Goal: Contribute content: Contribute content

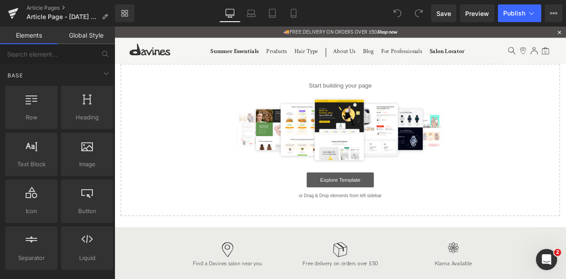
click at [369, 209] on link "Explore Template" at bounding box center [382, 208] width 80 height 18
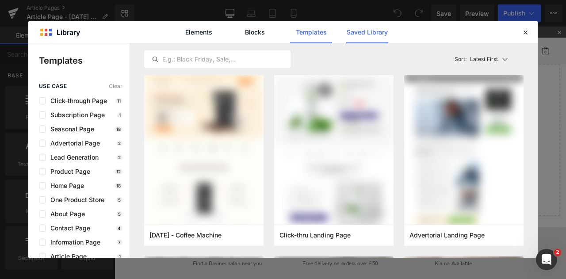
click at [370, 33] on link "Saved Library" at bounding box center [367, 32] width 42 height 22
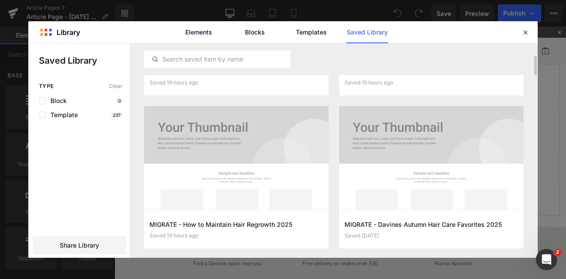
scroll to position [122, 0]
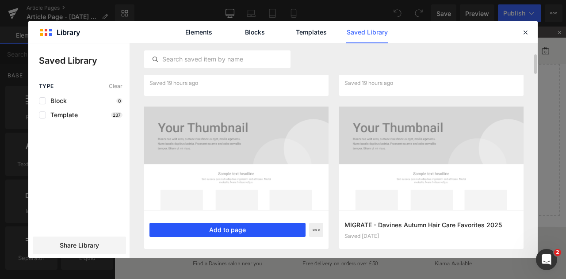
click at [255, 230] on button "Add to page" at bounding box center [228, 230] width 156 height 14
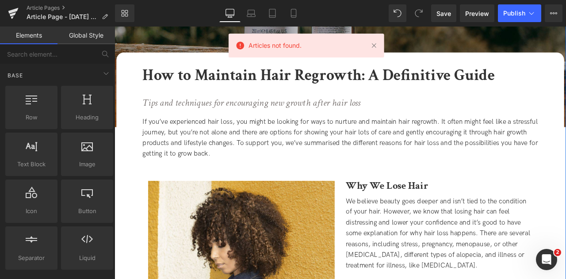
scroll to position [148, 0]
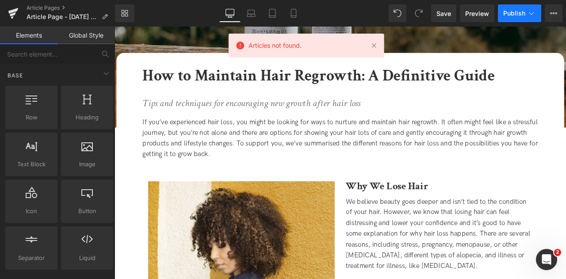
click at [535, 13] on icon at bounding box center [531, 13] width 9 height 9
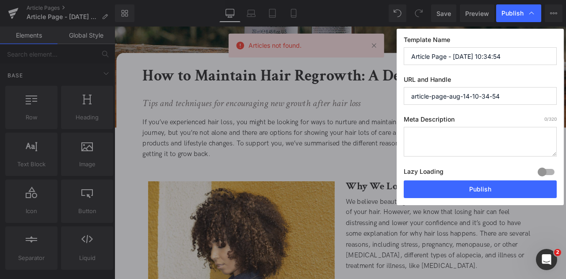
click at [345, 70] on div "Publish Template Name Article Page - Aug 14, 10:34:54 URL and Handle article-pa…" at bounding box center [283, 139] width 566 height 279
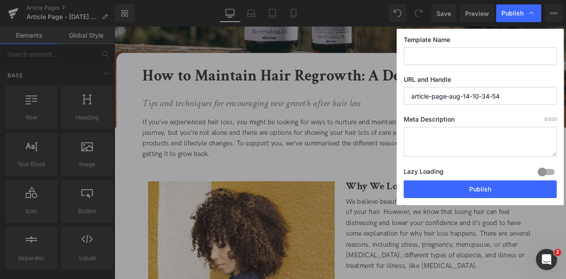
type input "H"
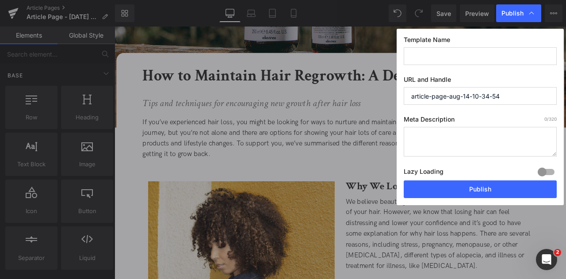
type input "H"
type input "How to Maintain Hair Regrowth"
drag, startPoint x: 514, startPoint y: 96, endPoint x: 341, endPoint y: 88, distance: 172.2
click at [380, 85] on div "Publish Template Name How to Maintain Hair Regrowth URL and Handle article-page…" at bounding box center [283, 139] width 566 height 279
type input "h"
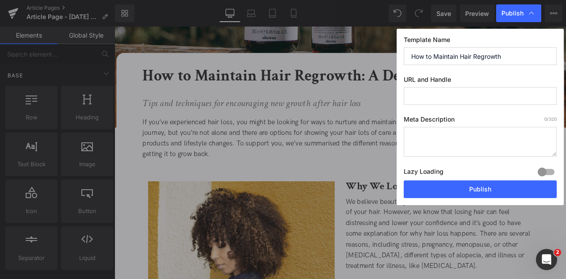
type input "h"
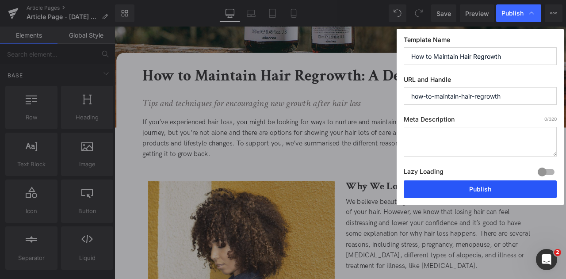
type input "how-to-maintain-hair-regrowth"
click at [473, 188] on button "Publish" at bounding box center [480, 189] width 153 height 18
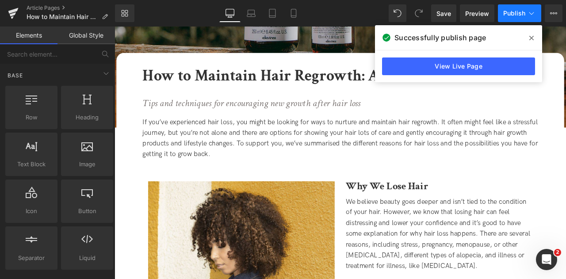
click at [527, 13] on button "Publish" at bounding box center [519, 13] width 43 height 18
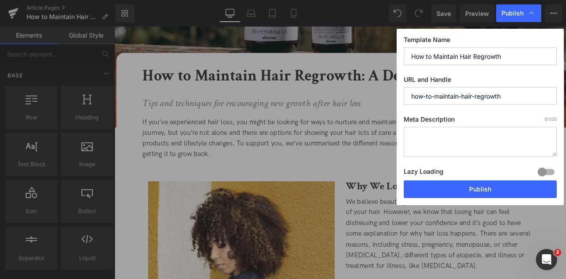
click at [429, 149] on textarea at bounding box center [480, 142] width 153 height 30
paste textarea "Discover how to maintain hair regrowth with gentle care, nourishing products, a…"
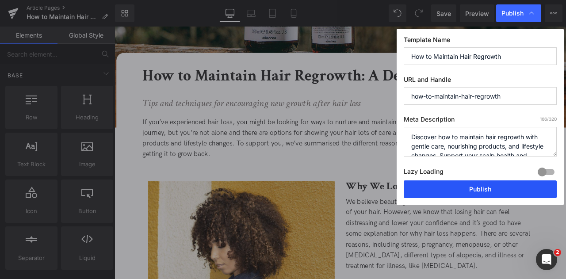
type textarea "Discover how to maintain hair regrowth with gentle care, nourishing products, a…"
drag, startPoint x: 468, startPoint y: 182, endPoint x: 514, endPoint y: 91, distance: 102.1
click at [468, 182] on button "Publish" at bounding box center [480, 189] width 153 height 18
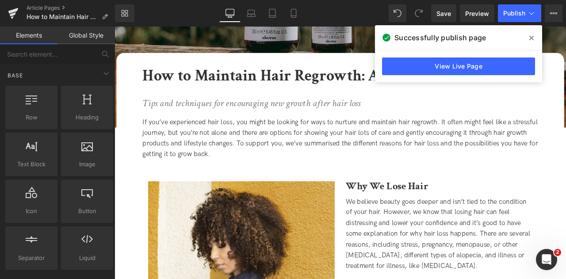
click at [533, 36] on icon at bounding box center [531, 38] width 4 height 4
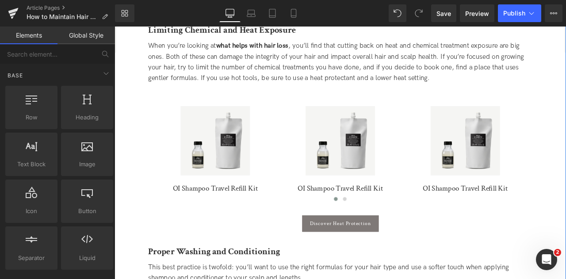
scroll to position [767, 0]
click at [232, 125] on img at bounding box center [234, 161] width 82 height 82
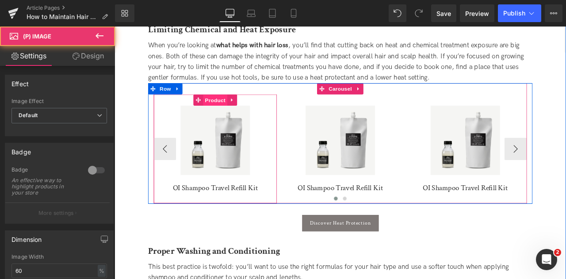
click at [230, 115] on span "Product" at bounding box center [234, 113] width 29 height 13
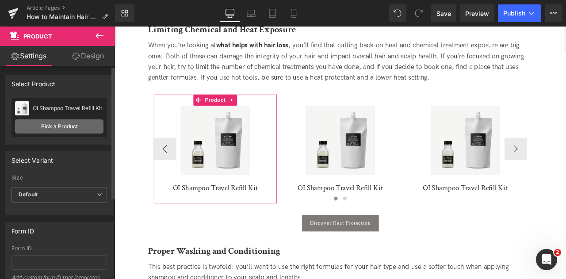
click at [78, 127] on link "Pick a Product" at bounding box center [59, 126] width 88 height 14
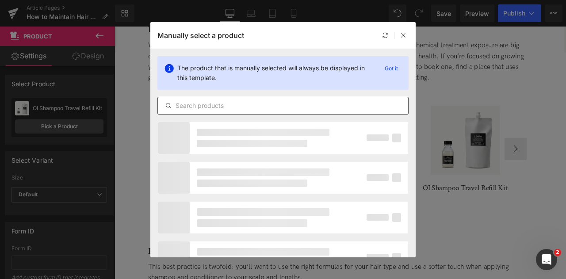
click at [246, 100] on input "text" at bounding box center [283, 105] width 250 height 11
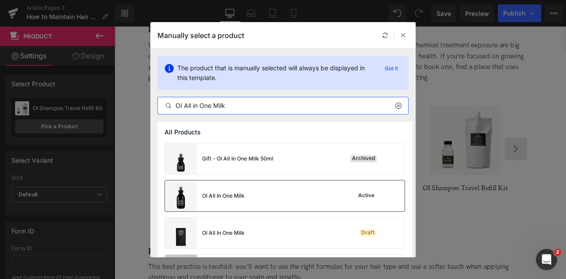
type input "OI All in One Milk"
click at [270, 210] on div "OI All In One Milk Active" at bounding box center [285, 195] width 240 height 31
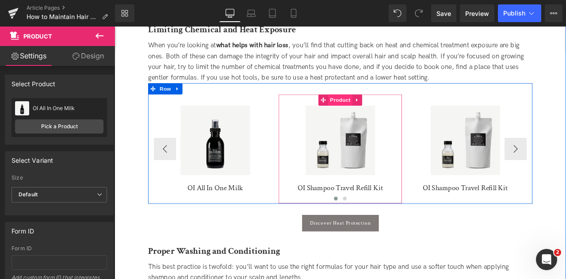
click at [381, 115] on span "Product" at bounding box center [382, 113] width 29 height 13
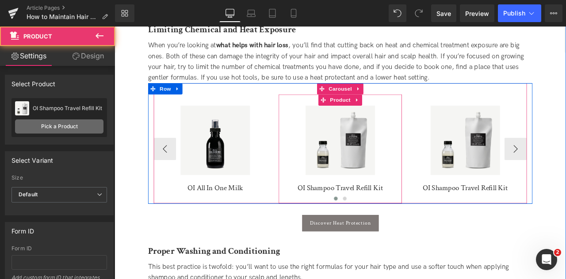
click at [61, 131] on link "Pick a Product" at bounding box center [59, 126] width 88 height 14
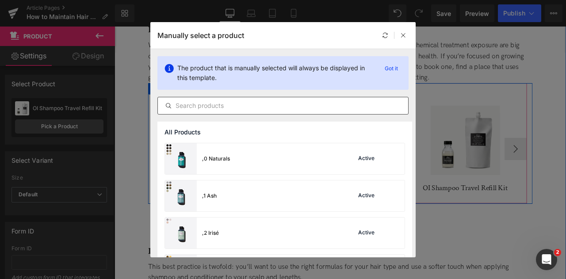
click at [235, 105] on input "text" at bounding box center [283, 105] width 250 height 11
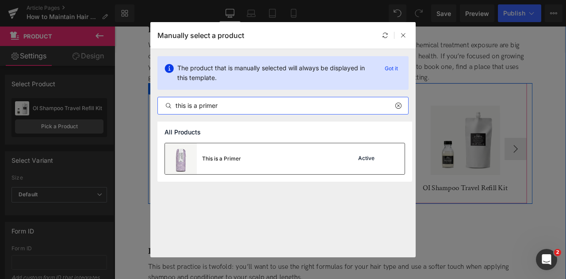
type input "this is a primer"
click at [261, 163] on div "This is a Primer Active" at bounding box center [285, 158] width 240 height 31
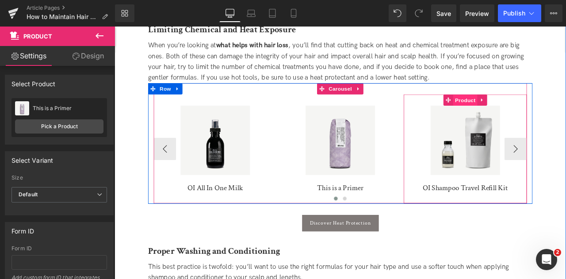
click at [530, 109] on span "Product" at bounding box center [530, 113] width 29 height 13
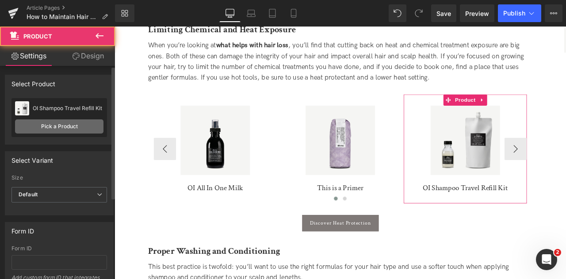
click at [92, 124] on link "Pick a Product" at bounding box center [59, 126] width 88 height 14
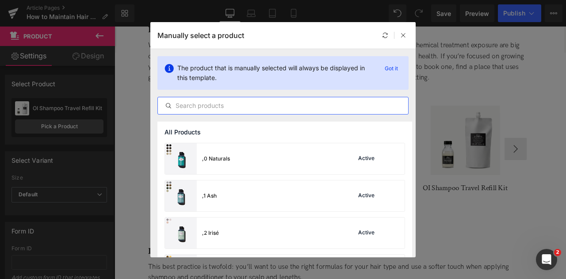
click at [289, 105] on input "text" at bounding box center [283, 105] width 250 height 11
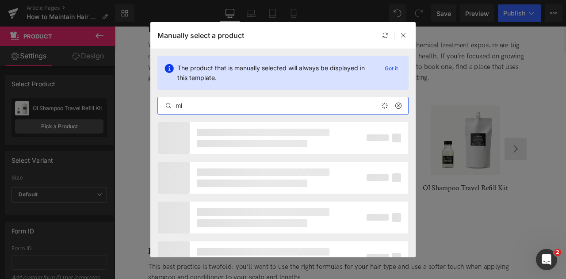
type input "m"
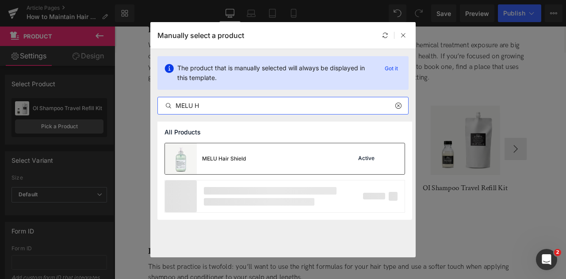
type input "MELU H"
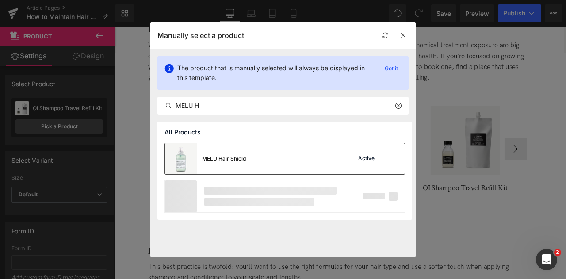
click at [279, 159] on div "MELU Hair Shield Active" at bounding box center [285, 158] width 240 height 31
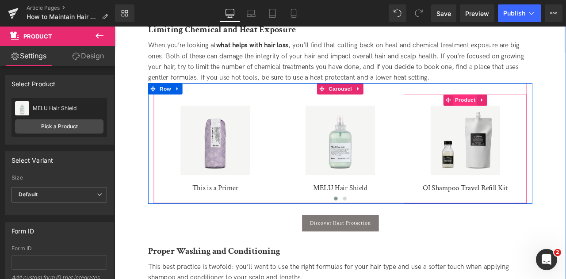
click at [531, 116] on span "Product" at bounding box center [530, 113] width 29 height 13
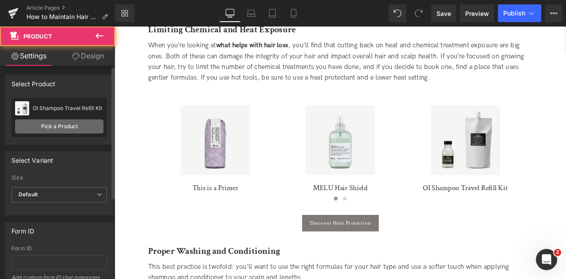
click at [50, 130] on link "Pick a Product" at bounding box center [59, 126] width 88 height 14
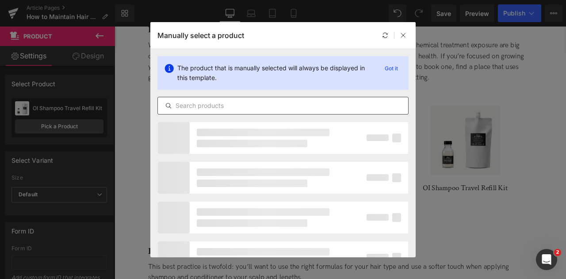
click at [240, 107] on input "text" at bounding box center [283, 105] width 250 height 11
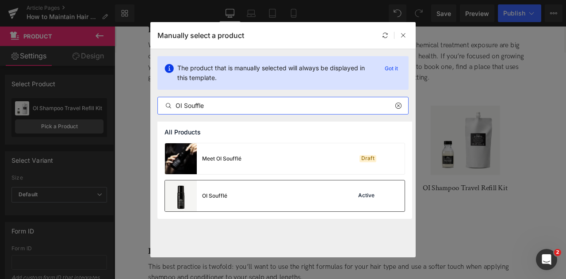
type input "OI Souffle"
click at [282, 197] on div "OI Soufflé Active" at bounding box center [285, 195] width 240 height 31
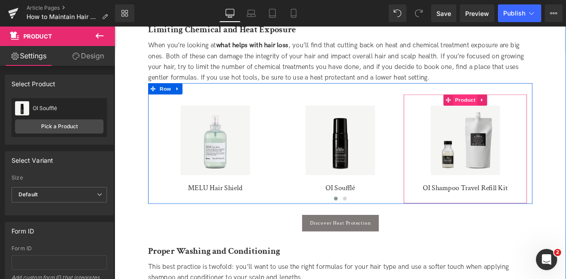
click at [531, 115] on span "Product" at bounding box center [530, 113] width 29 height 13
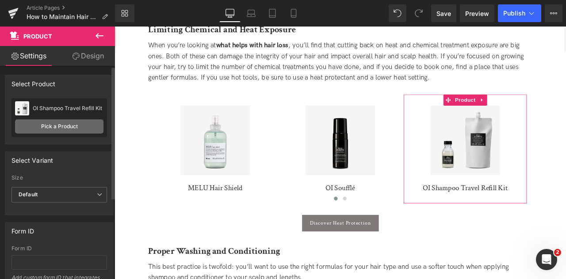
click at [75, 131] on link "Pick a Product" at bounding box center [59, 126] width 88 height 14
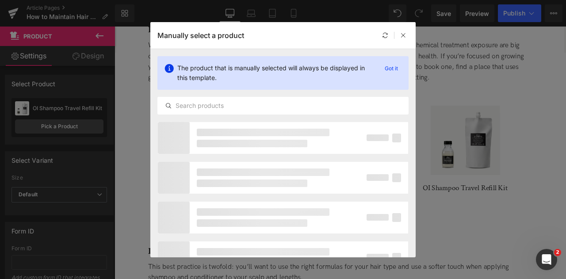
click at [220, 94] on div "The product that is manually selected will always be displayed in this template…" at bounding box center [282, 85] width 265 height 73
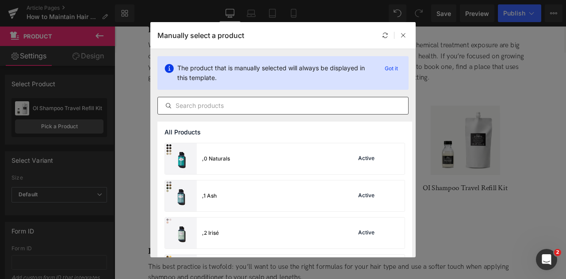
click at [222, 100] on div at bounding box center [282, 106] width 251 height 18
click at [224, 103] on input "text" at bounding box center [283, 105] width 250 height 11
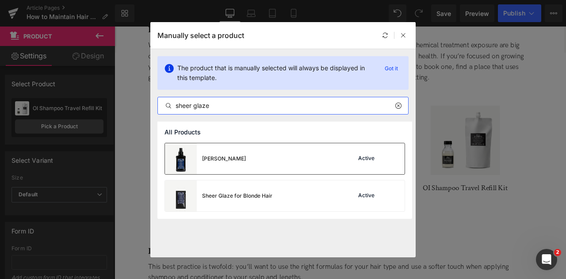
type input "sheer glaze"
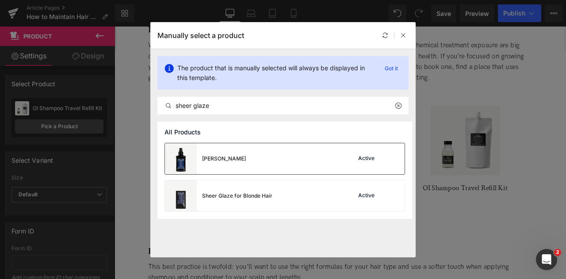
click at [303, 158] on div "Sheer Glaze Active" at bounding box center [285, 158] width 240 height 31
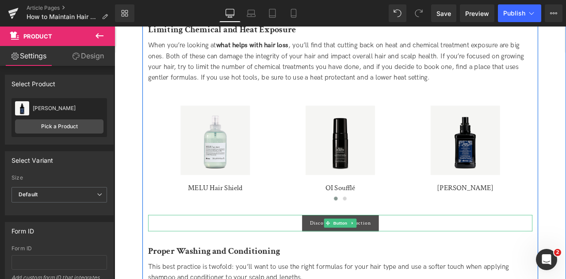
click at [348, 260] on span "Discover Heat Protection" at bounding box center [382, 260] width 72 height 8
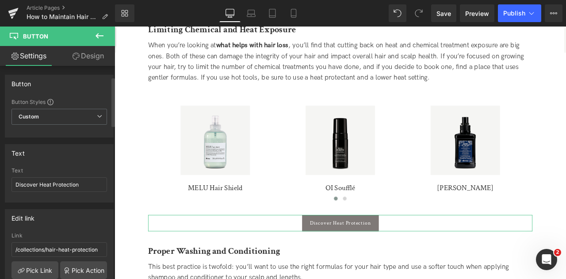
scroll to position [75, 0]
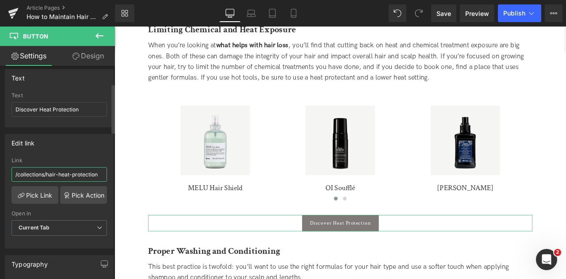
click at [52, 172] on input "/collections/hair-heat-protection" at bounding box center [60, 174] width 96 height 15
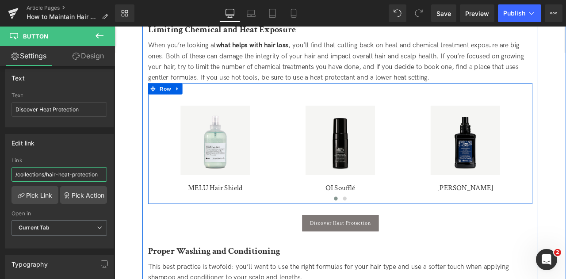
drag, startPoint x: 128, startPoint y: 199, endPoint x: 158, endPoint y: 214, distance: 33.2
type input "/collections/hair-heat-protection"
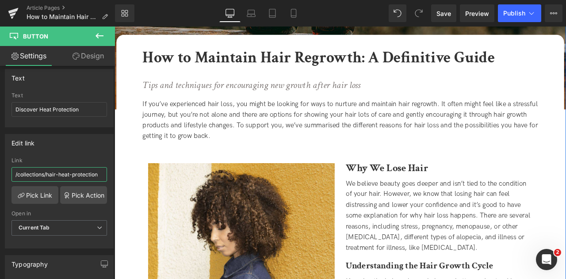
scroll to position [183, 0]
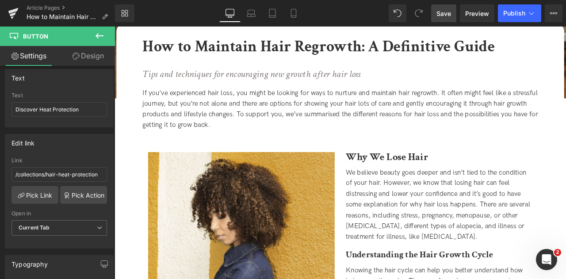
click at [447, 19] on link "Save" at bounding box center [443, 13] width 25 height 18
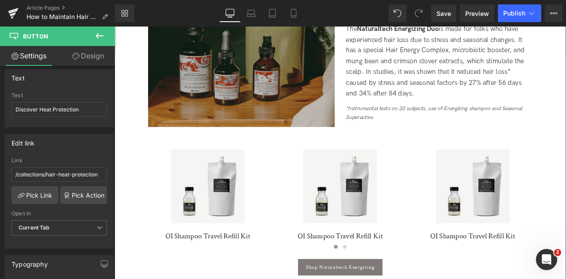
scroll to position [1334, 0]
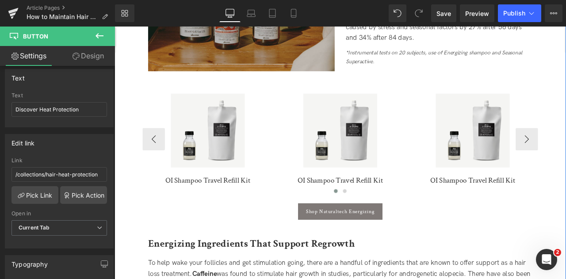
click at [226, 125] on img at bounding box center [225, 150] width 88 height 88
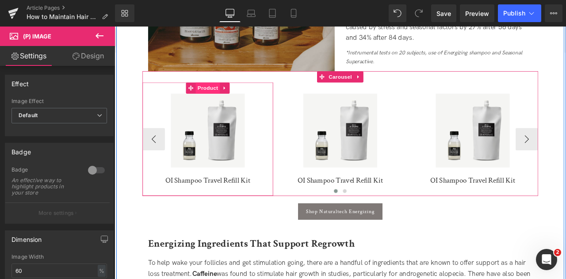
click at [230, 96] on span "Product" at bounding box center [225, 99] width 29 height 13
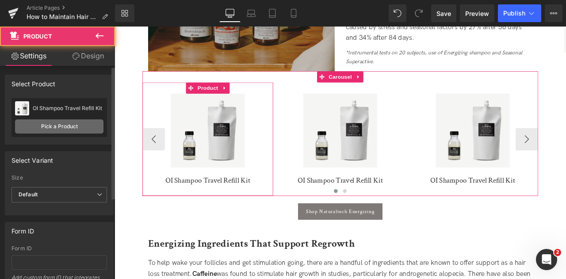
click at [81, 124] on link "Pick a Product" at bounding box center [59, 126] width 88 height 14
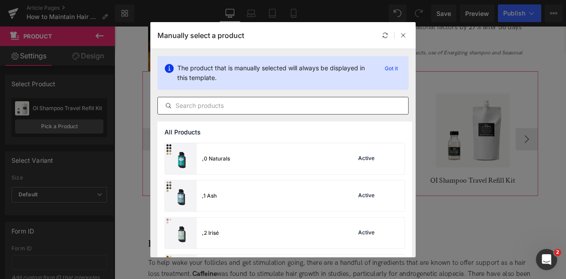
click at [234, 109] on input "text" at bounding box center [283, 105] width 250 height 11
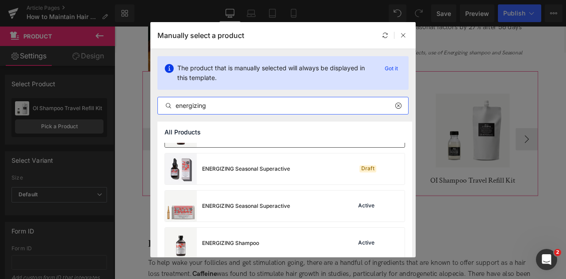
scroll to position [101, 0]
type input "energizing"
click at [289, 234] on div "ENERGIZING Shampoo Active" at bounding box center [285, 243] width 240 height 31
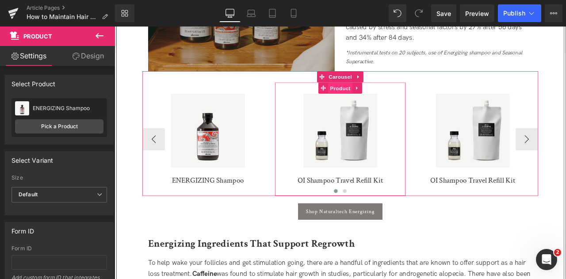
click at [384, 98] on span "Product" at bounding box center [382, 99] width 29 height 13
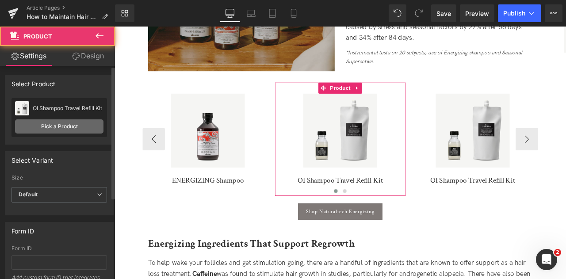
click at [82, 127] on link "Pick a Product" at bounding box center [59, 126] width 88 height 14
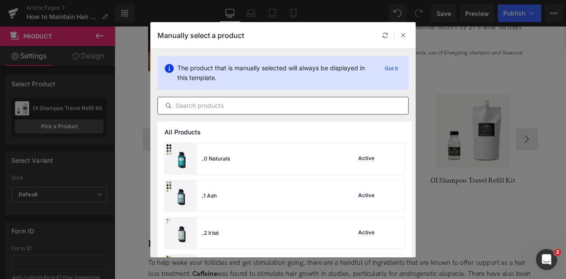
click at [268, 100] on div at bounding box center [282, 106] width 251 height 18
click at [259, 102] on input "text" at bounding box center [283, 105] width 250 height 11
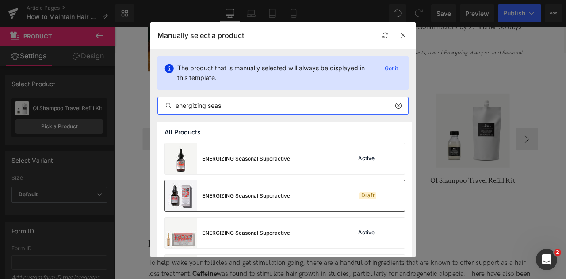
type input "energizing seas"
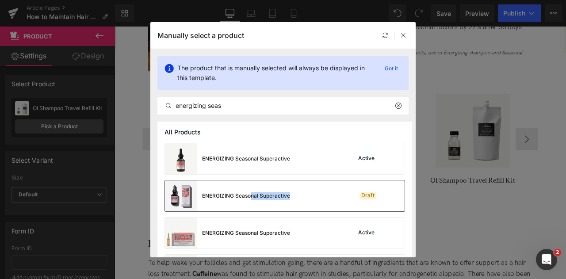
drag, startPoint x: 295, startPoint y: 188, endPoint x: 254, endPoint y: 180, distance: 42.4
click at [254, 180] on div "ENERGIZING Seasonal Superactive Draft" at bounding box center [285, 195] width 240 height 31
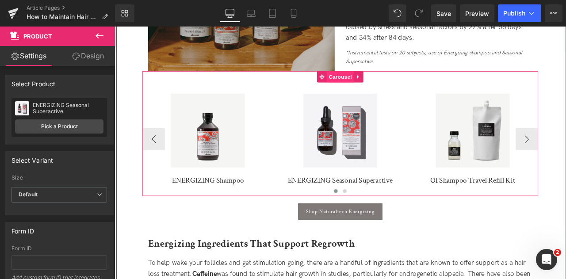
click at [381, 83] on span "Carousel" at bounding box center [382, 86] width 32 height 13
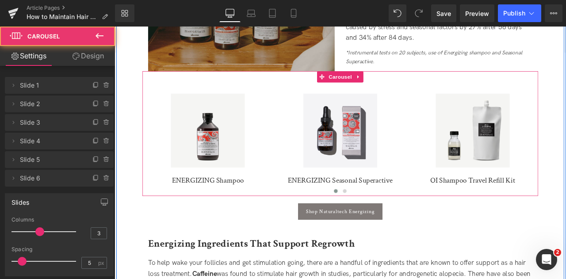
click at [370, 136] on img at bounding box center [382, 150] width 88 height 88
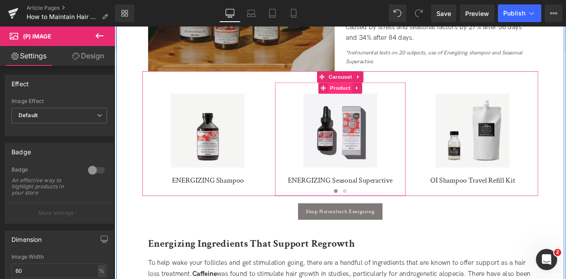
click at [376, 103] on span "Product" at bounding box center [382, 99] width 29 height 13
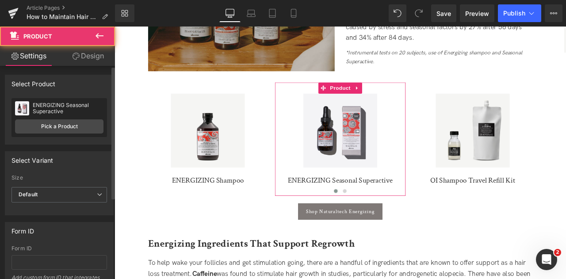
click at [84, 134] on div "ENERGIZING Seasonal Superactive ENERGIZING Seasonal Superactive Pick a Product" at bounding box center [60, 117] width 96 height 39
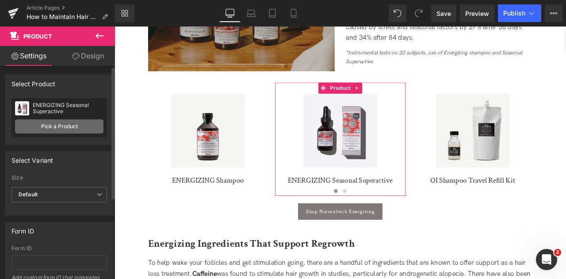
click at [80, 128] on link "Pick a Product" at bounding box center [59, 126] width 88 height 14
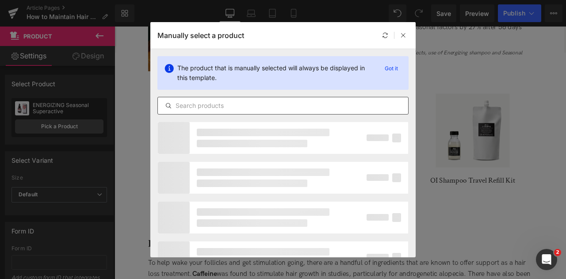
click at [282, 111] on div at bounding box center [282, 106] width 251 height 18
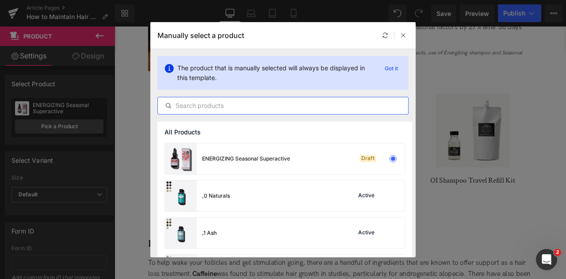
click at [276, 106] on input "text" at bounding box center [283, 105] width 250 height 11
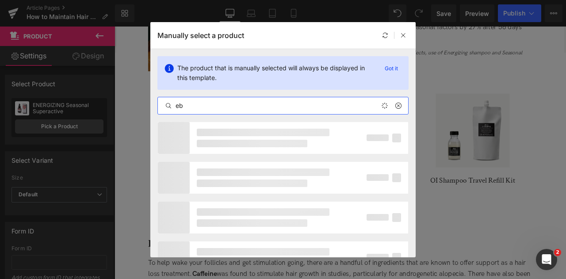
type input "e"
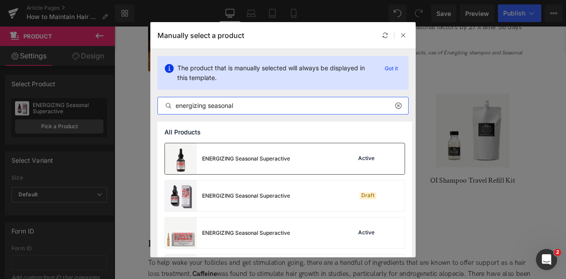
type input "energizing seasonal"
click at [280, 153] on div "ENERGIZING Seasonal Superactive" at bounding box center [227, 158] width 125 height 31
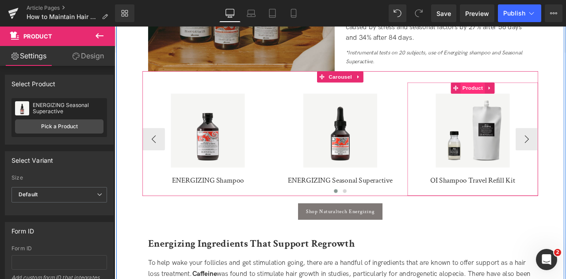
click at [532, 104] on span "Product" at bounding box center [539, 99] width 29 height 13
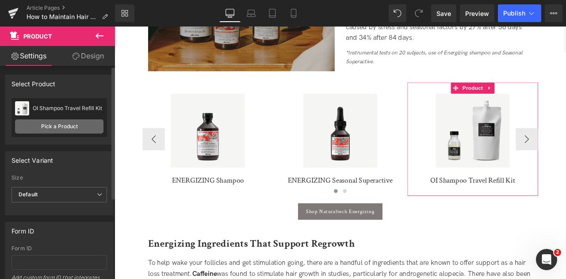
click at [90, 125] on link "Pick a Product" at bounding box center [59, 126] width 88 height 14
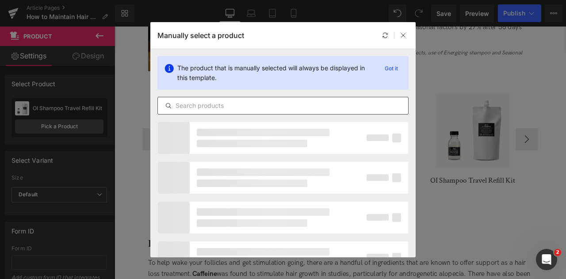
click at [306, 106] on input "text" at bounding box center [283, 105] width 250 height 11
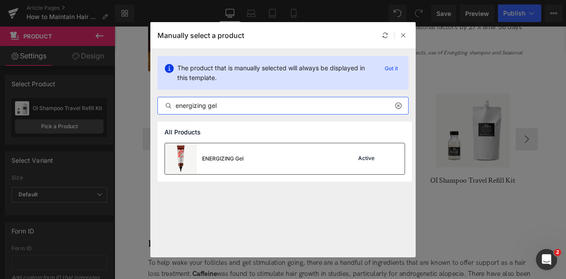
type input "energizing gel"
click at [303, 162] on div "ENERGIZING Gel Active" at bounding box center [285, 158] width 240 height 31
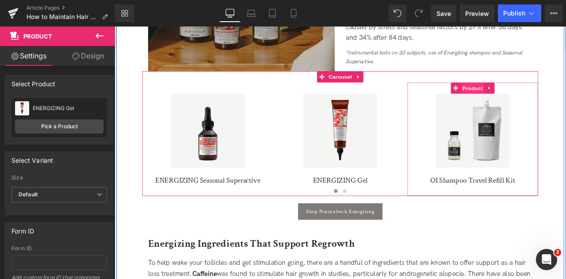
click at [538, 104] on span "Product" at bounding box center [539, 99] width 29 height 13
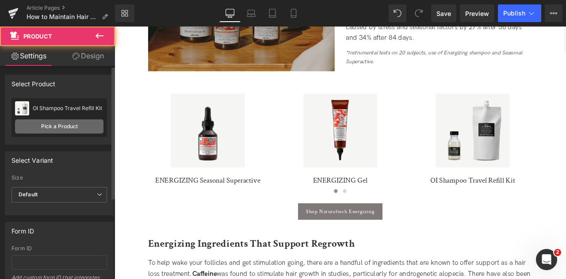
click at [78, 126] on link "Pick a Product" at bounding box center [59, 126] width 88 height 14
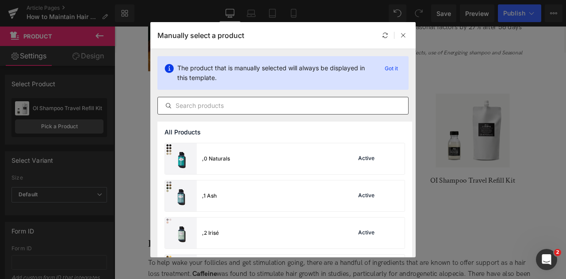
click at [246, 109] on input "text" at bounding box center [283, 105] width 250 height 11
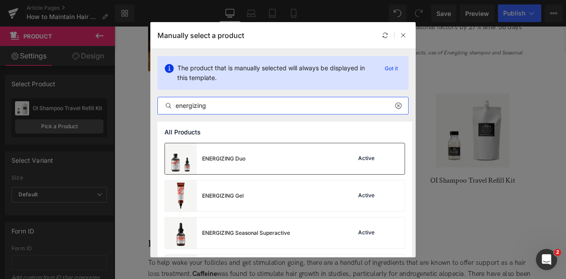
type input "energizing"
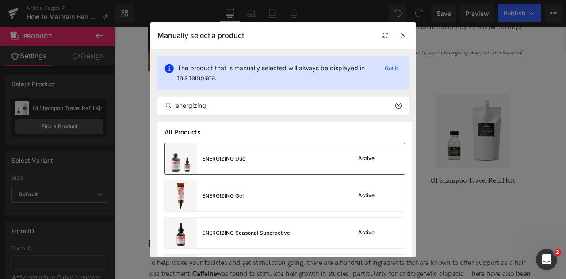
click at [279, 157] on div "ENERGIZING Duo Active" at bounding box center [285, 158] width 240 height 31
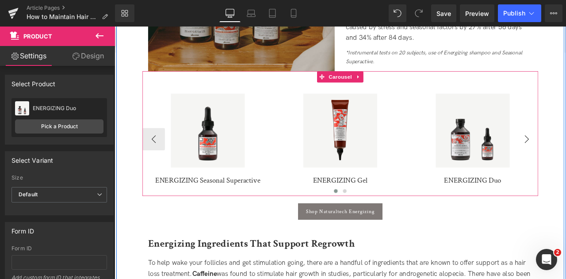
click at [566, 162] on div "How to Maintain Hair Regrowth: A Definitive Guide Heading Tips and techniques f…" at bounding box center [382, 96] width 487 height 2422
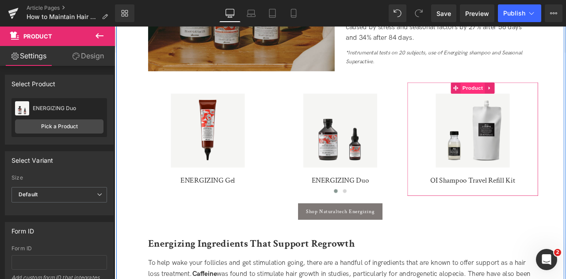
click at [539, 98] on span "Product" at bounding box center [539, 99] width 29 height 13
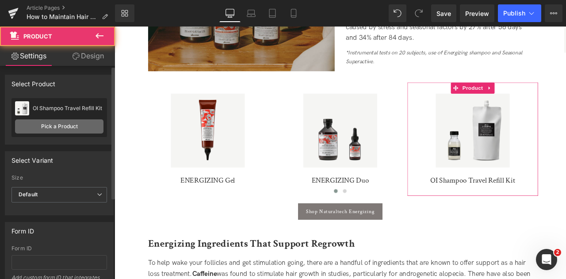
click at [71, 122] on link "Pick a Product" at bounding box center [59, 126] width 88 height 14
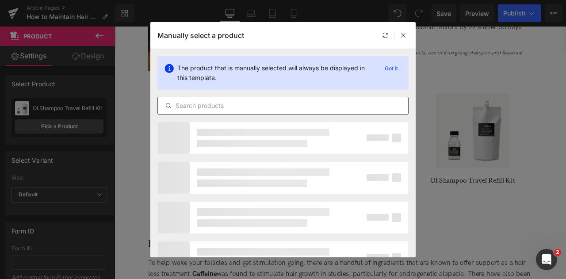
click at [271, 106] on input "text" at bounding box center [283, 105] width 250 height 11
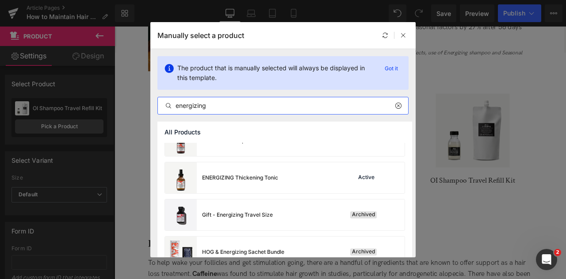
scroll to position [280, 0]
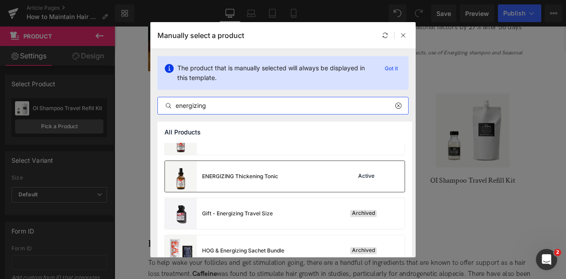
type input "energizing"
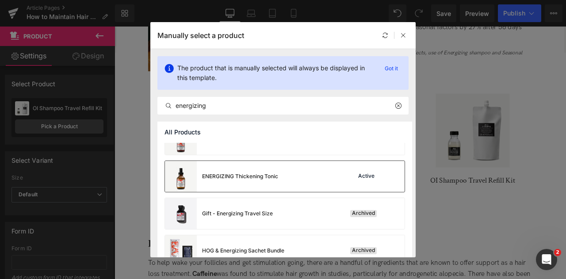
click at [289, 174] on div "ENERGIZING Thickening Tonic Active" at bounding box center [285, 176] width 240 height 31
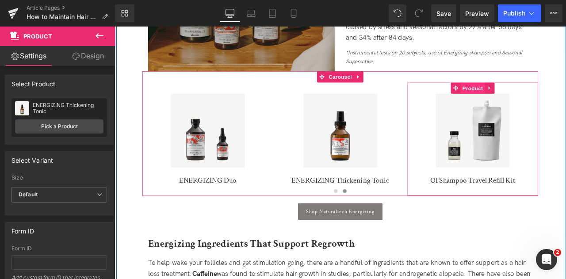
click at [542, 101] on span "Product" at bounding box center [539, 99] width 29 height 13
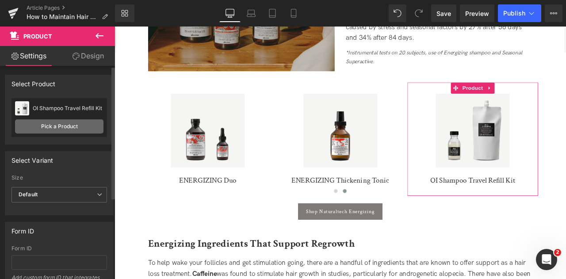
click at [78, 123] on link "Pick a Product" at bounding box center [59, 126] width 88 height 14
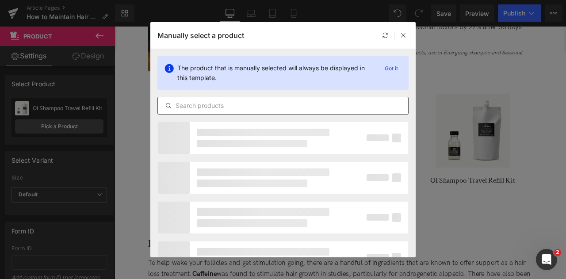
click at [255, 107] on input "text" at bounding box center [283, 105] width 250 height 11
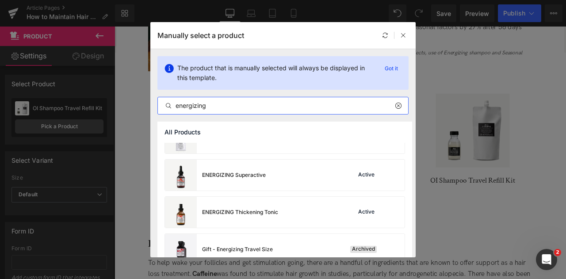
scroll to position [245, 0]
type input "energizing"
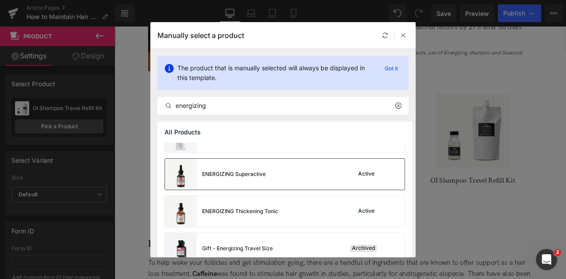
click at [297, 173] on div "ENERGIZING Superactive Active" at bounding box center [285, 174] width 240 height 31
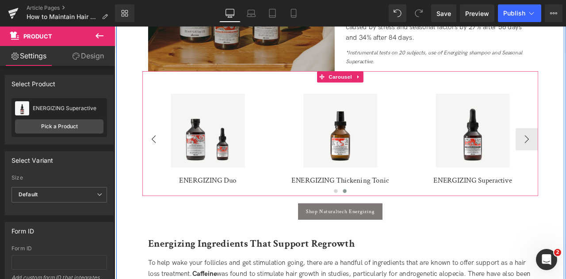
click at [163, 168] on button "‹" at bounding box center [161, 160] width 27 height 27
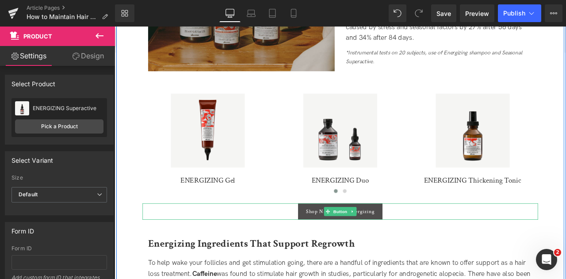
click at [341, 244] on span "Shop Naturaltech Energizing" at bounding box center [381, 246] width 81 height 8
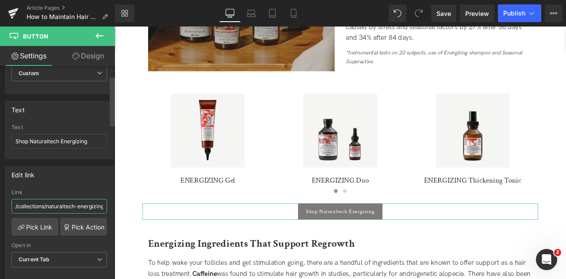
scroll to position [0, 3]
drag, startPoint x: 140, startPoint y: 226, endPoint x: 118, endPoint y: 237, distance: 25.1
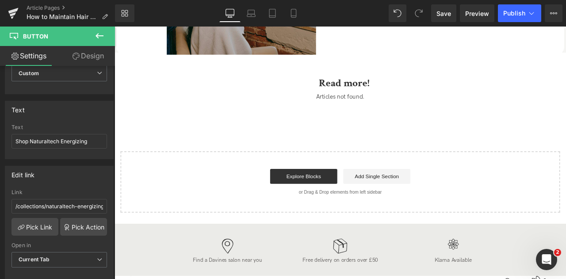
scroll to position [2561, 0]
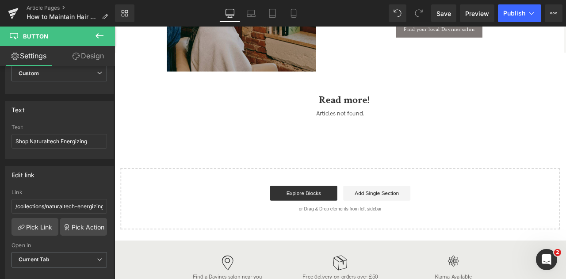
click at [394, 130] on div "Articles not found. Article List" at bounding box center [382, 131] width 518 height 17
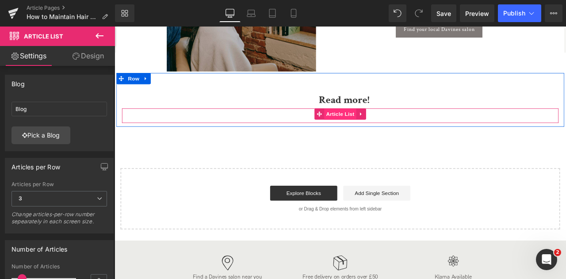
click at [392, 132] on span "Article List" at bounding box center [382, 129] width 38 height 13
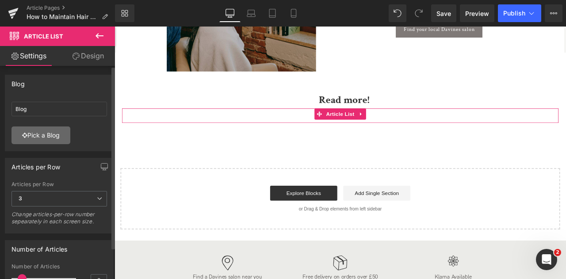
click at [56, 132] on link "Pick a Blog" at bounding box center [41, 136] width 59 height 18
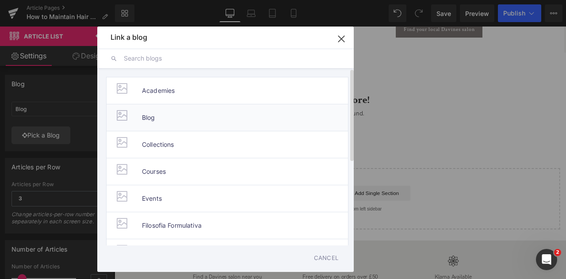
click at [157, 107] on li "Blog" at bounding box center [227, 117] width 242 height 27
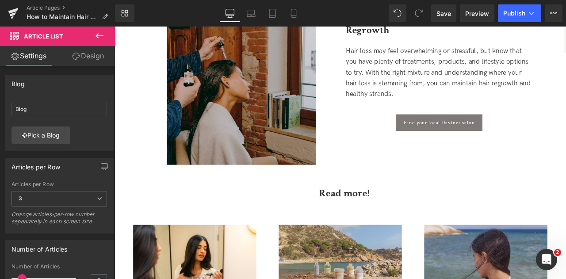
scroll to position [2440, 0]
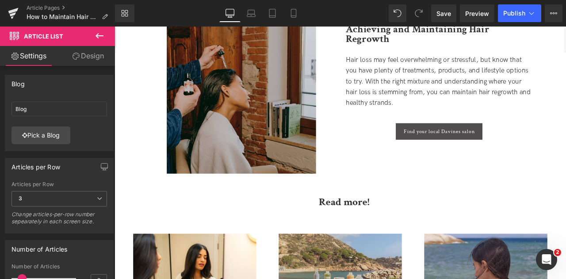
click at [469, 147] on span "Find your local Davines salon" at bounding box center [499, 151] width 84 height 8
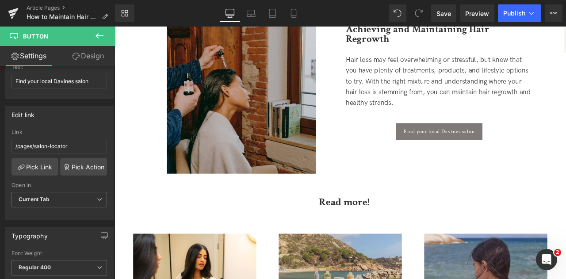
scroll to position [2373, 0]
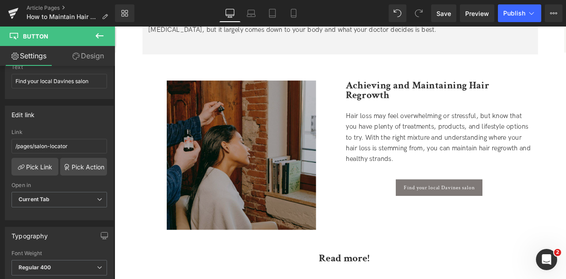
click at [290, 154] on img at bounding box center [264, 179] width 177 height 177
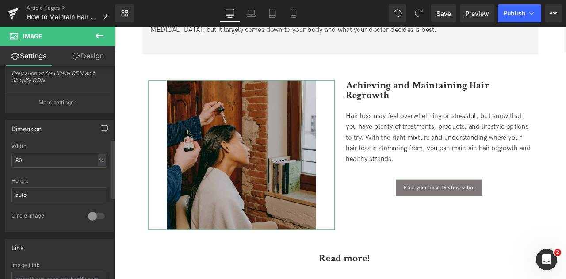
scroll to position [296, 0]
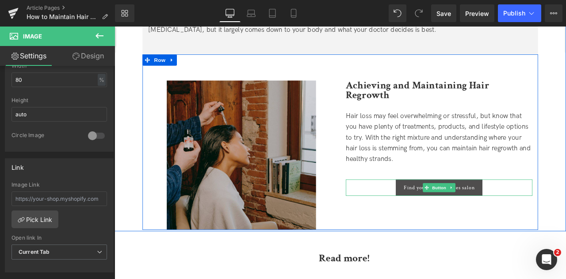
click at [462, 214] on span "Find your local Davines salon" at bounding box center [499, 218] width 84 height 8
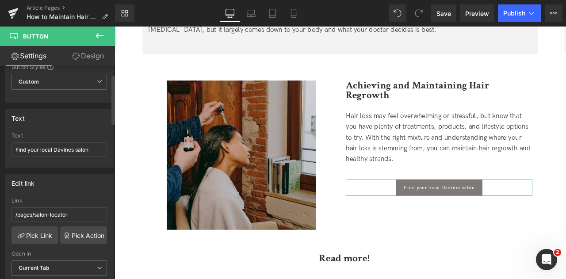
scroll to position [38, 0]
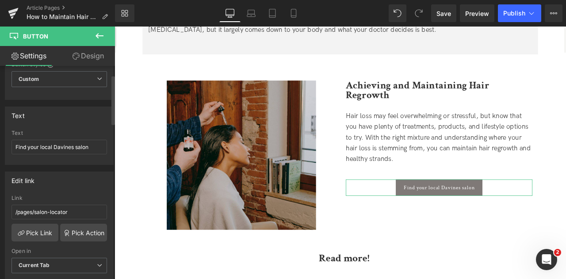
drag, startPoint x: 81, startPoint y: 215, endPoint x: 0, endPoint y: 204, distance: 81.3
click at [0, 204] on div "Edit link /pages/salon-locator Link /pages/salon-locator Pick Link Pick Action …" at bounding box center [59, 225] width 119 height 121
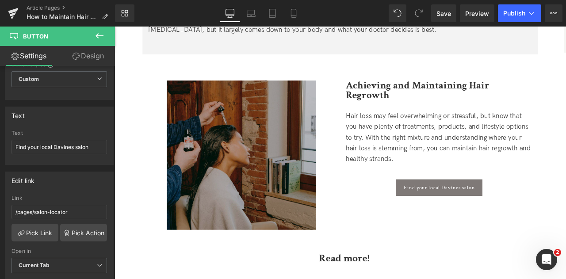
click at [259, 150] on img at bounding box center [264, 179] width 177 height 177
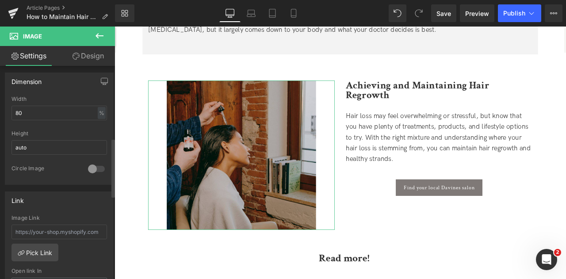
scroll to position [264, 0]
click at [49, 224] on input "text" at bounding box center [60, 231] width 96 height 15
paste input "/pages/salon-locator"
type input "/pages/salon-locator"
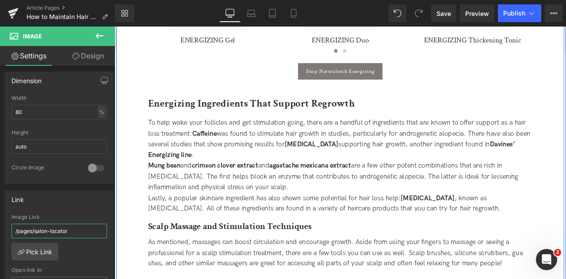
scroll to position [1500, 0]
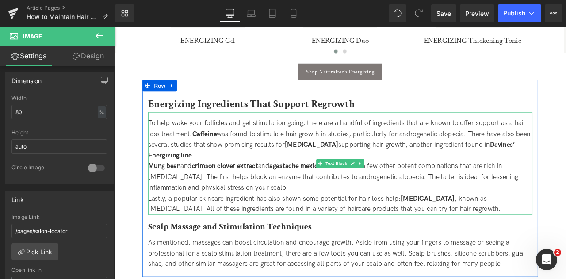
click at [224, 181] on div "To help wake your follicles and get stimulation going, there are a handful of i…" at bounding box center [382, 160] width 456 height 51
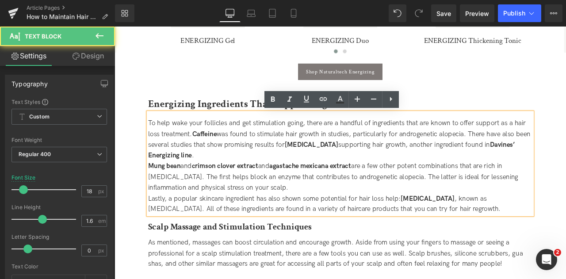
click at [219, 176] on div "To help wake your follicles and get stimulation going, there are a handful of i…" at bounding box center [382, 160] width 456 height 51
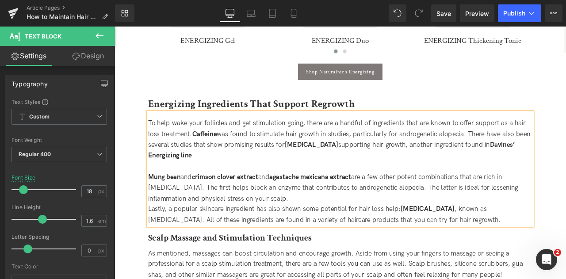
click at [353, 236] on div "Mung bean and crimson clover extract and agastache mexicana extract are a few o…" at bounding box center [382, 218] width 456 height 38
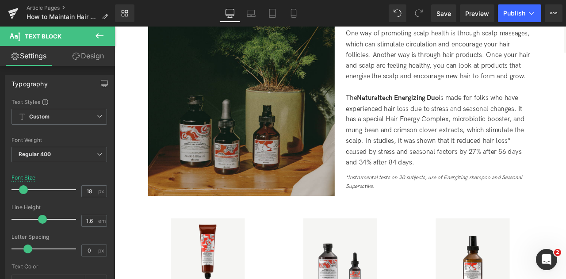
scroll to position [1163, 0]
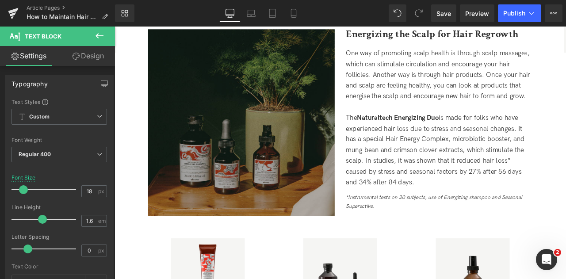
click at [353, 105] on img at bounding box center [264, 140] width 221 height 221
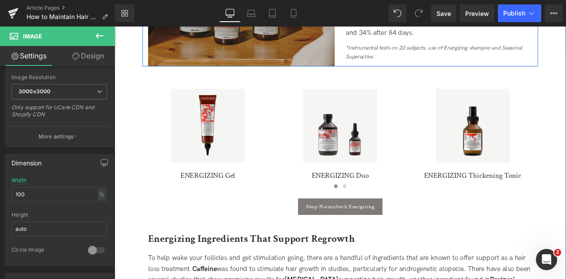
scroll to position [1346, 0]
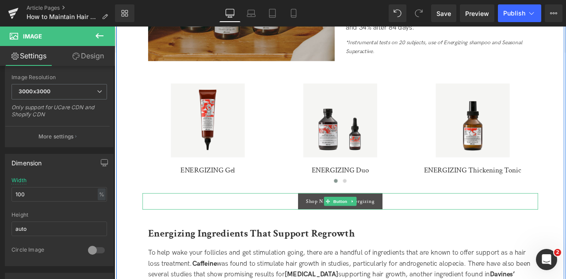
click at [345, 235] on span "Shop Naturaltech Energizing" at bounding box center [381, 234] width 81 height 8
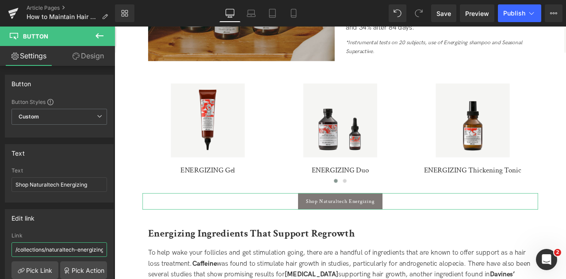
scroll to position [0, 3]
drag, startPoint x: 129, startPoint y: 275, endPoint x: 160, endPoint y: 295, distance: 36.4
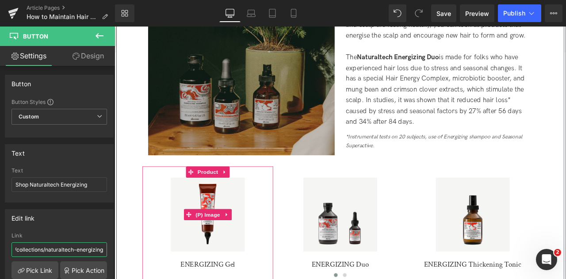
scroll to position [1218, 0]
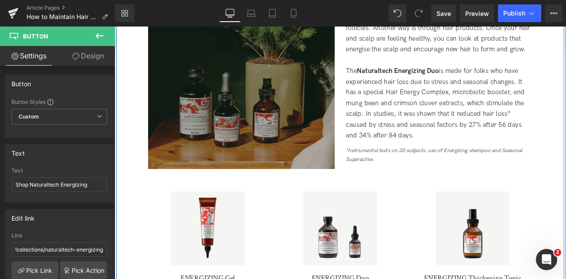
click at [260, 96] on img at bounding box center [264, 84] width 221 height 221
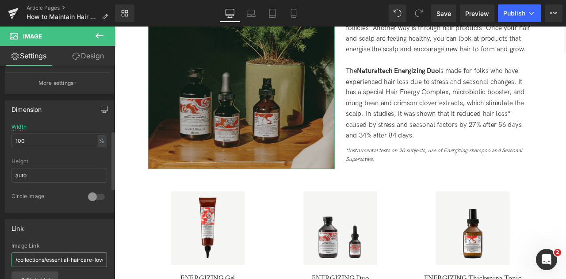
scroll to position [0, 4]
drag, startPoint x: 67, startPoint y: 254, endPoint x: 101, endPoint y: 258, distance: 34.3
click at [101, 258] on input "/collections/essential-haircare-love" at bounding box center [60, 260] width 96 height 15
type input "/"
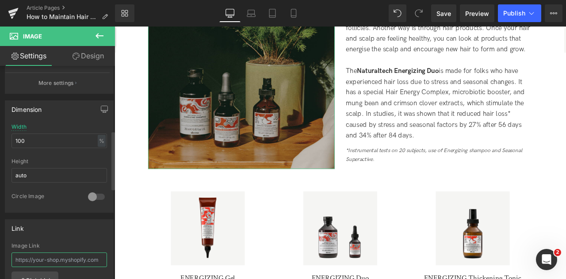
type input "/collections/naturaltech-energizing"
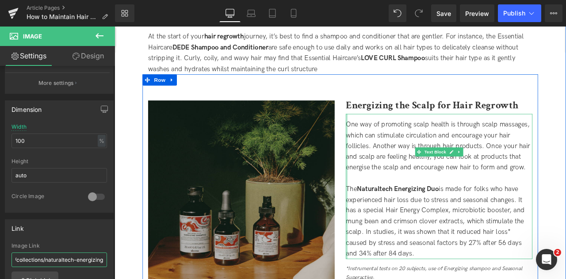
scroll to position [1078, 0]
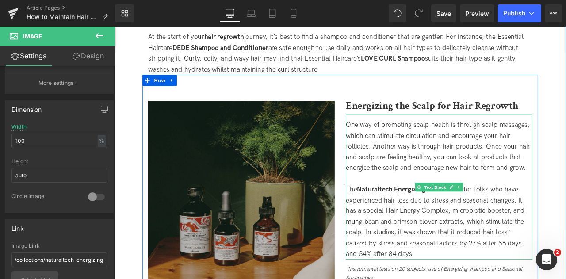
click at [437, 225] on div "The Naturaltech Energizing Duo is made for folks who have experienced hair loss…" at bounding box center [499, 258] width 221 height 89
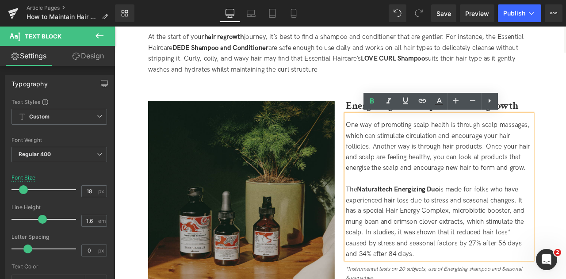
click at [464, 219] on strong "Naturaltech Energizing Duo" at bounding box center [450, 219] width 97 height 9
drag, startPoint x: 501, startPoint y: 220, endPoint x: 405, endPoint y: 222, distance: 96.0
click at [405, 222] on span "The Naturaltech Energizing Duo is made for folks who have experienced hair loss…" at bounding box center [495, 258] width 212 height 86
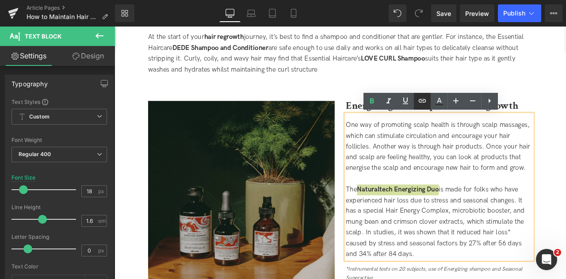
click at [426, 103] on icon at bounding box center [422, 101] width 11 height 11
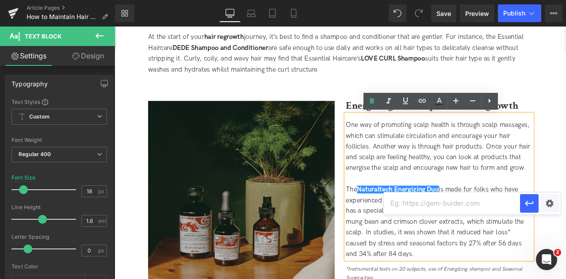
click at [424, 207] on input "text" at bounding box center [452, 203] width 136 height 22
paste input "/products/energizing-duo"
type input "/products/energizing-duo"
click at [528, 208] on button "button" at bounding box center [529, 203] width 19 height 19
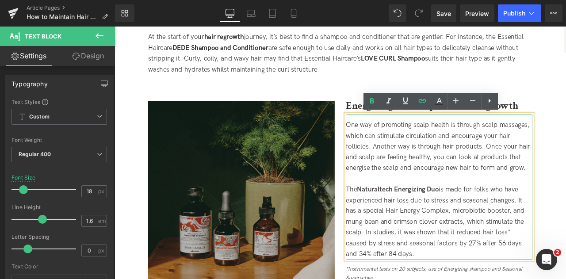
click at [558, 179] on span "One way of promoting scalp health is through scalp massages, which can stimulat…" at bounding box center [498, 168] width 219 height 60
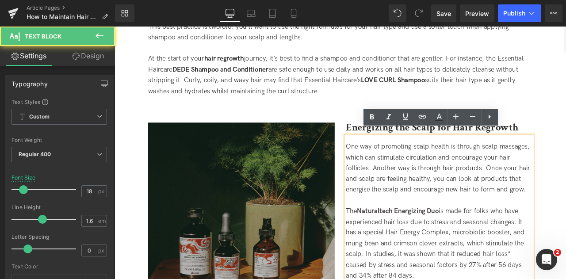
scroll to position [1049, 0]
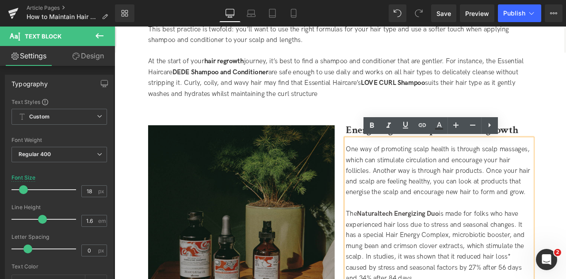
click at [286, 199] on img at bounding box center [264, 253] width 221 height 221
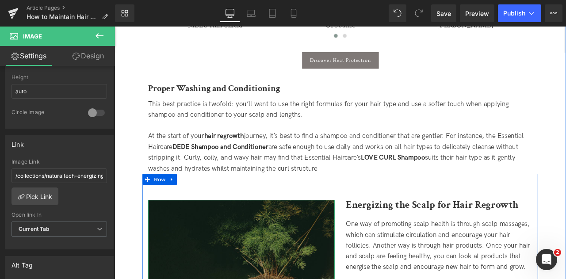
scroll to position [958, 0]
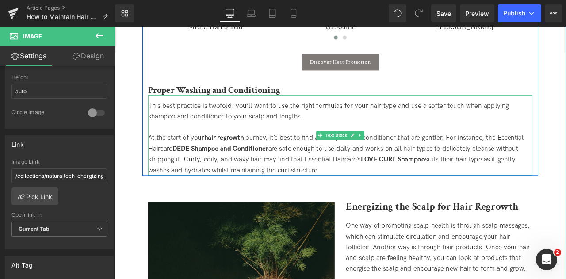
click at [282, 162] on div "At the start of your hair regrowth journey, it’s best to find a shampoo and con…" at bounding box center [382, 178] width 456 height 51
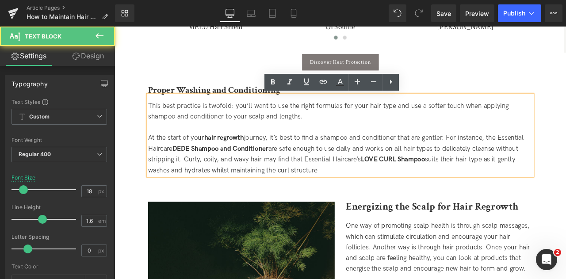
click at [228, 172] on strong "DEDE Shampoo and Conditioner" at bounding box center [240, 171] width 114 height 9
click at [333, 159] on div "At the start of your hair regrowth journey, it’s best to find a shampoo and con…" at bounding box center [382, 178] width 456 height 51
drag, startPoint x: 300, startPoint y: 170, endPoint x: 185, endPoint y: 171, distance: 115.0
click at [185, 171] on div "At the start of your hair regrowth journey, it’s best to find a shampoo and con…" at bounding box center [382, 178] width 456 height 51
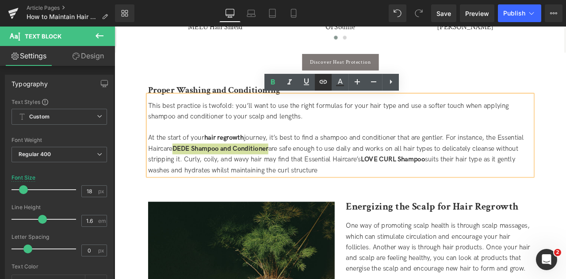
click at [319, 79] on icon at bounding box center [323, 82] width 11 height 11
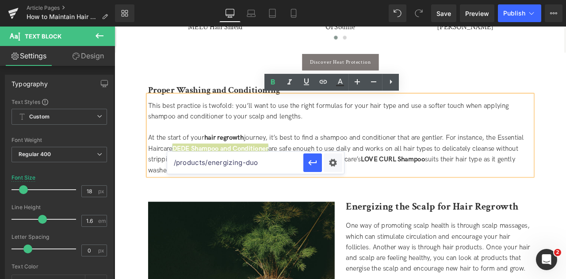
click at [199, 169] on input "/products/energizing-duo" at bounding box center [235, 163] width 136 height 22
paste input "/products/dede-duo"
type input "/products/dede-duo"
click at [311, 167] on icon "button" at bounding box center [312, 162] width 11 height 11
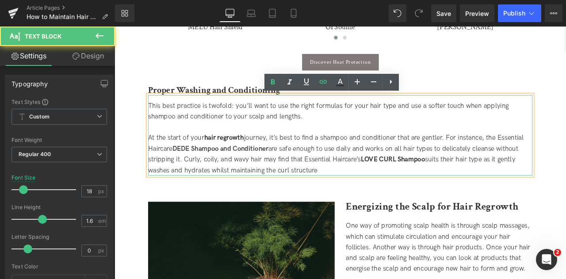
click at [424, 172] on div "At the start of your hair regrowth journey, it’s best to find a shampoo and con…" at bounding box center [382, 178] width 456 height 51
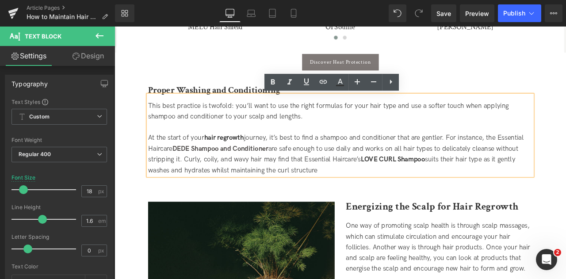
click at [458, 186] on strong "LOVE CURL Shampoo" at bounding box center [444, 184] width 76 height 9
drag, startPoint x: 482, startPoint y: 185, endPoint x: 408, endPoint y: 182, distance: 73.9
click at [408, 182] on strong "LOVE CURL Shampoo" at bounding box center [444, 184] width 76 height 9
click at [324, 86] on icon at bounding box center [323, 82] width 11 height 11
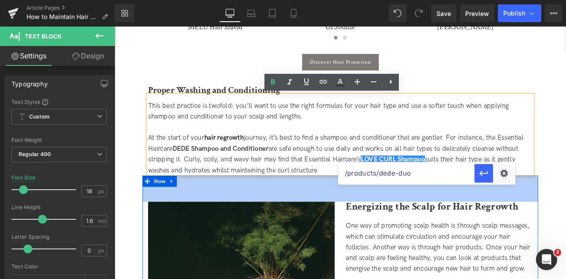
click at [357, 179] on input "/products/dede-duo" at bounding box center [406, 173] width 136 height 22
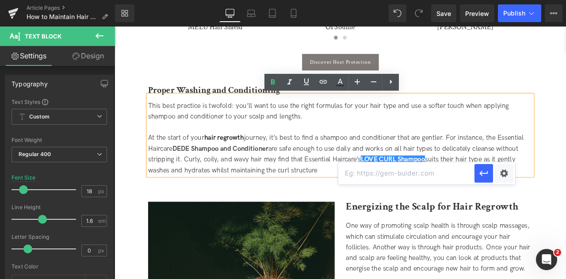
paste input "/products/love-curl-shampoo"
type input "/products/love-curl-shampoo"
click at [483, 178] on icon "button" at bounding box center [484, 173] width 11 height 11
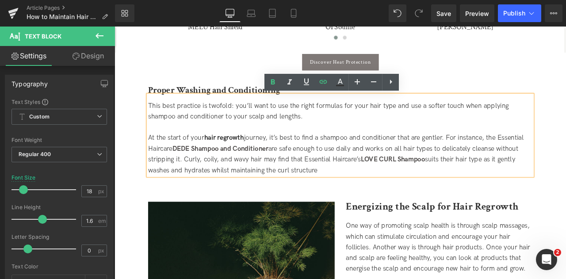
click at [498, 152] on div at bounding box center [382, 146] width 456 height 13
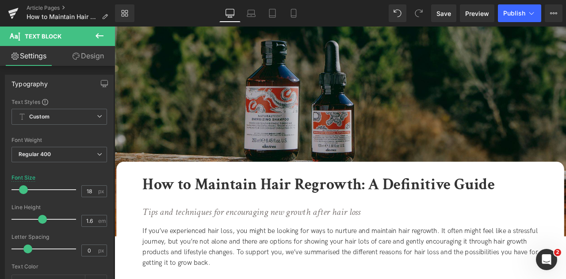
scroll to position [0, 0]
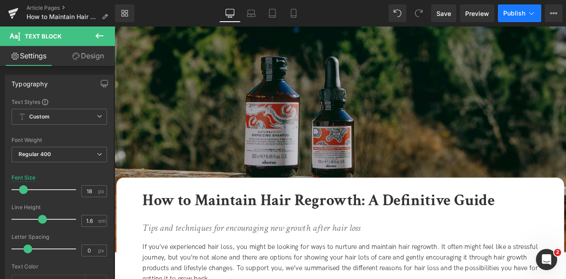
click at [536, 12] on button "Publish" at bounding box center [519, 13] width 43 height 18
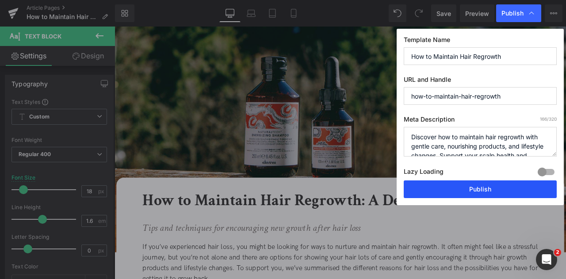
click at [473, 192] on button "Publish" at bounding box center [480, 189] width 153 height 18
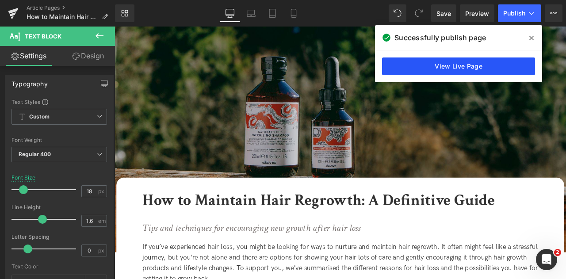
click at [464, 68] on link "View Live Page" at bounding box center [458, 67] width 153 height 18
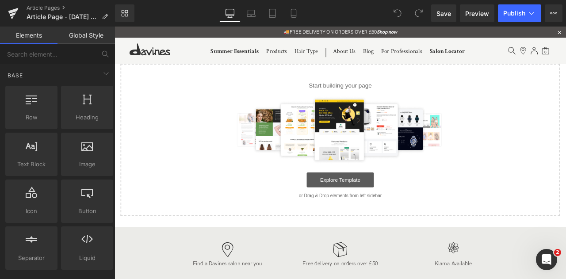
click at [373, 211] on link "Explore Template" at bounding box center [382, 208] width 80 height 18
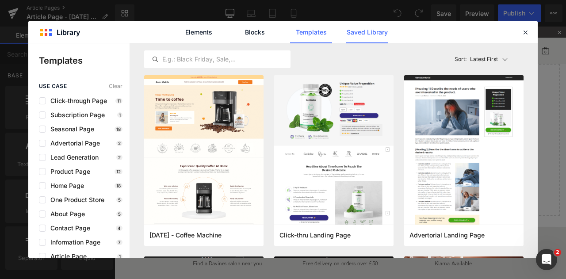
click at [0, 0] on link "Saved Library" at bounding box center [0, 0] width 0 height 0
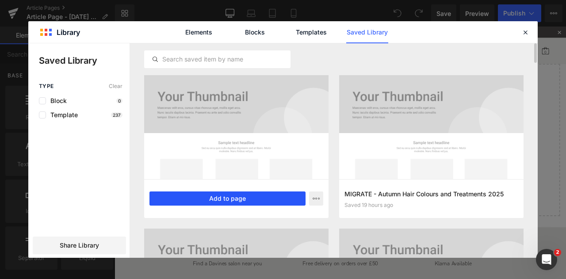
click at [247, 202] on button "Add to page" at bounding box center [228, 199] width 156 height 14
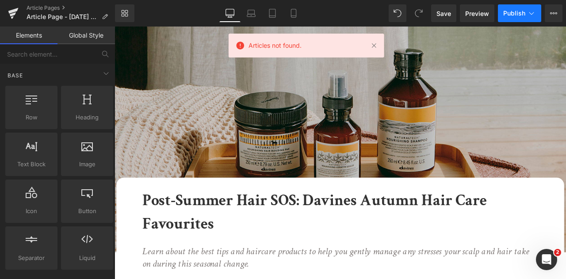
click at [529, 6] on button "Publish" at bounding box center [519, 13] width 43 height 18
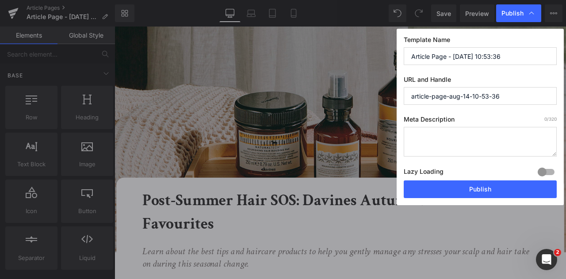
drag, startPoint x: 529, startPoint y: 58, endPoint x: 391, endPoint y: 60, distance: 137.6
click at [391, 60] on div "Publish Template Name Article Page - Aug 14, 10:53:36 URL and Handle article-pa…" at bounding box center [283, 139] width 566 height 279
type input "D"
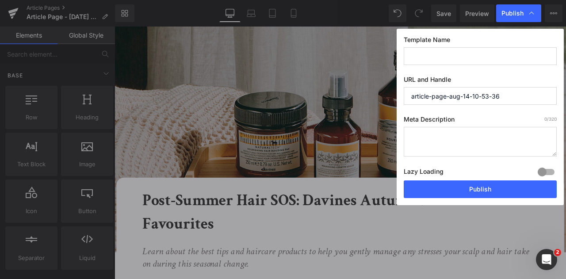
type input "D"
type input "d"
type input "D"
type input "Davines Autumn Hair Care Favourites"
drag, startPoint x: 504, startPoint y: 93, endPoint x: 374, endPoint y: 94, distance: 129.6
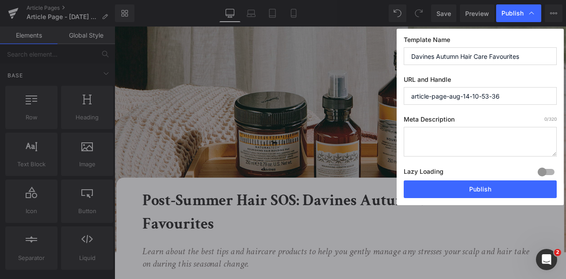
click at [374, 94] on div "Publish Template Name Davines Autumn Hair Care Favourites URL and Handle articl…" at bounding box center [283, 139] width 566 height 279
type input "davines-autumn-favourites"
click at [440, 139] on textarea at bounding box center [480, 142] width 153 height 30
click at [424, 149] on textarea at bounding box center [480, 142] width 153 height 30
paste textarea "Discover how to transition your haircare routine for autumn. From scalp relief …"
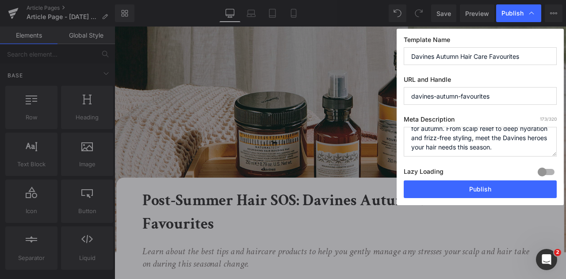
scroll to position [19, 0]
type textarea "Discover how to transition your haircare routine for autumn. From scalp relief …"
click at [521, 16] on span "Publish" at bounding box center [513, 13] width 22 height 8
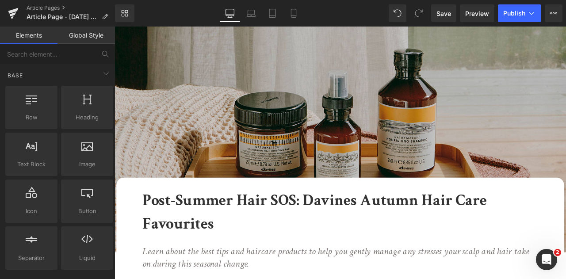
click at [521, 16] on span "Publish" at bounding box center [514, 13] width 22 height 7
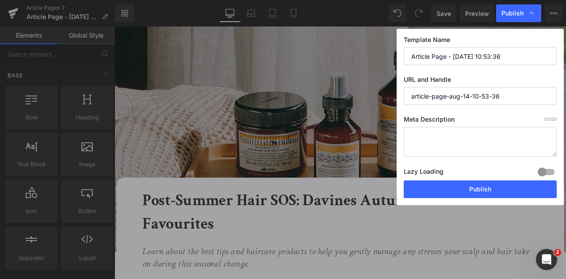
drag, startPoint x: 520, startPoint y: 55, endPoint x: 292, endPoint y: 93, distance: 231.4
click at [292, 93] on div "Publish Template Name Article Page - Aug 14, 10:53:36 URL and Handle article-pa…" at bounding box center [283, 139] width 566 height 279
type input "Davines Autumn Hair Care Favourites"
drag, startPoint x: 516, startPoint y: 98, endPoint x: 376, endPoint y: 101, distance: 139.8
click at [376, 101] on div "Publish Template Name Davines Autumn Hair Care Favourites URL and Handle articl…" at bounding box center [283, 139] width 566 height 279
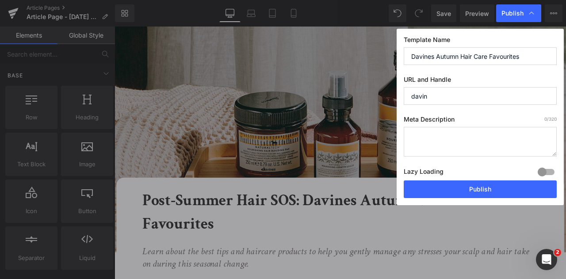
type input "davines-autumn-favourites"
click at [516, 9] on span "Publish" at bounding box center [513, 13] width 22 height 8
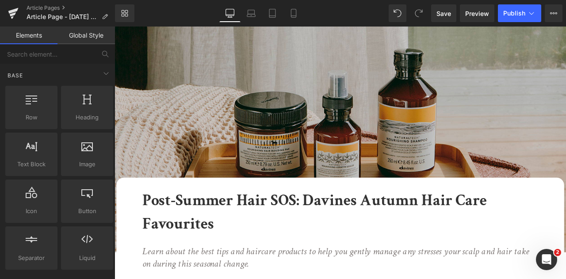
click at [516, 10] on span "Publish" at bounding box center [514, 13] width 22 height 7
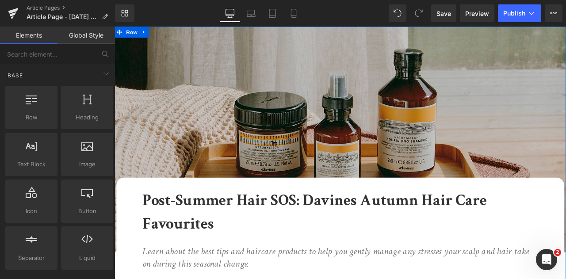
click at [414, 245] on b "Post-Summer Hair SOS: Davines Autumn Hair Care Favourites" at bounding box center [352, 247] width 408 height 52
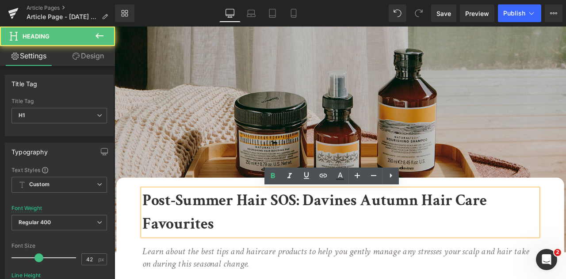
click at [411, 235] on b "Post-Summer Hair SOS: Davines Autumn Hair Care Favourites" at bounding box center [352, 247] width 408 height 52
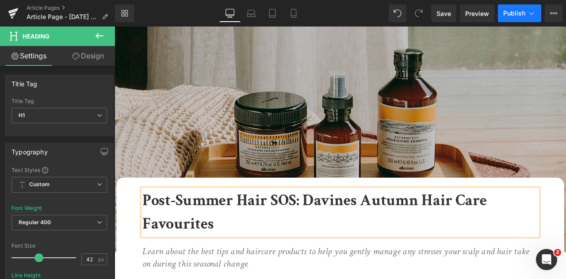
click at [525, 15] on span "Publish" at bounding box center [514, 13] width 22 height 7
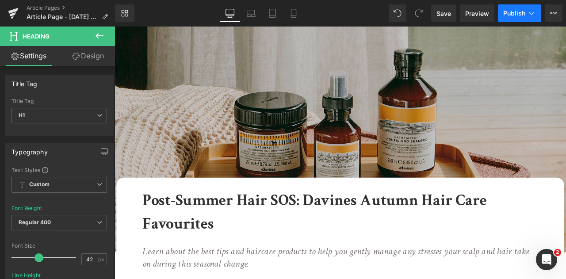
click at [525, 11] on span "Publish" at bounding box center [514, 13] width 22 height 7
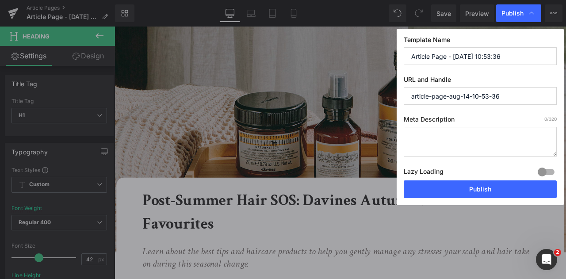
drag, startPoint x: 522, startPoint y: 49, endPoint x: 365, endPoint y: 39, distance: 157.8
click at [365, 39] on div "Publish Template Name Article Page - Aug 14, 10:53:36 URL and Handle article-pa…" at bounding box center [283, 139] width 566 height 279
type input "D"
type input "Davines Autumn Hair Care Favourites"
drag, startPoint x: 508, startPoint y: 95, endPoint x: 342, endPoint y: 93, distance: 165.4
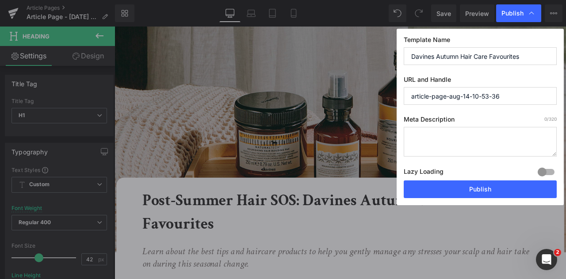
click at [356, 91] on div "Publish Template Name Davines Autumn Hair Care Favourites URL and Handle articl…" at bounding box center [283, 139] width 566 height 279
type input "davines-autumn-hair-care-favourites"
click at [469, 142] on textarea at bounding box center [480, 142] width 153 height 30
click at [449, 127] on textarea at bounding box center [480, 142] width 153 height 30
paste textarea "Discover how to transition your haircare routine for autumn. From scalp relief …"
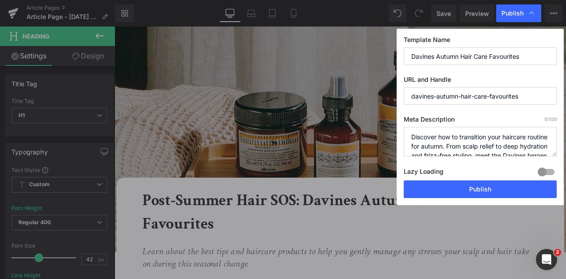
scroll to position [12, 0]
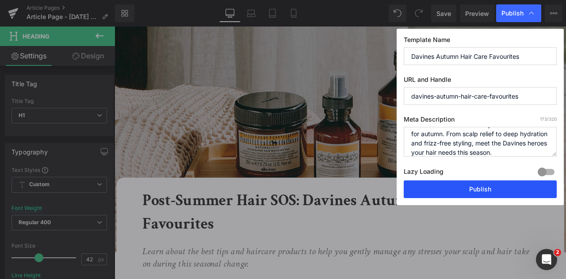
type textarea "Discover how to transition your haircare routine for autumn. From scalp relief …"
click at [472, 185] on button "Publish" at bounding box center [480, 189] width 153 height 18
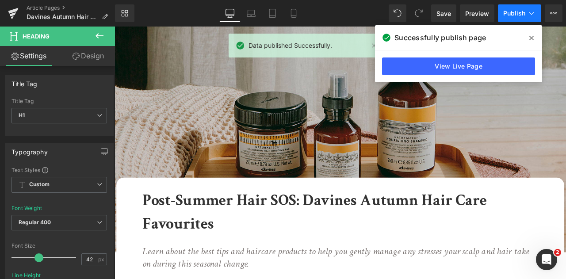
click at [539, 17] on button "Publish" at bounding box center [519, 13] width 43 height 18
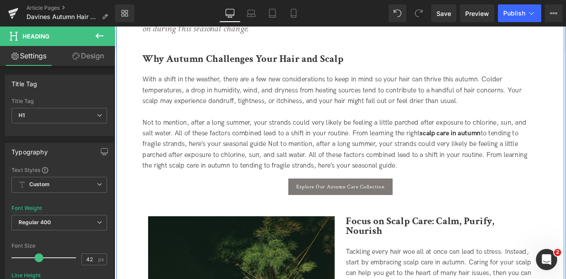
scroll to position [280, 0]
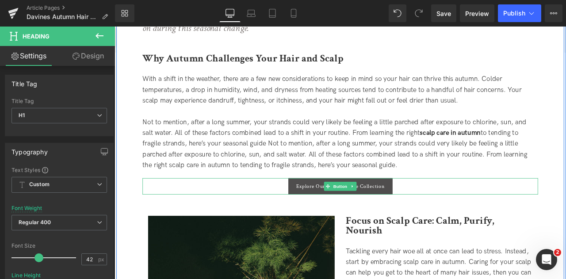
click at [333, 215] on span "Explore Our Autumn Care Collection" at bounding box center [382, 216] width 105 height 8
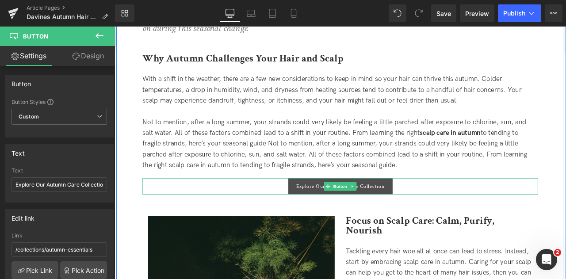
click at [332, 218] on span "Explore Our Autumn Care Collection" at bounding box center [382, 216] width 105 height 8
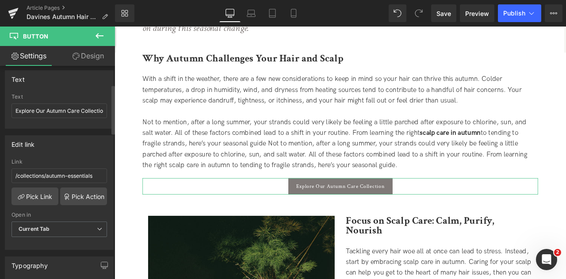
scroll to position [79, 0]
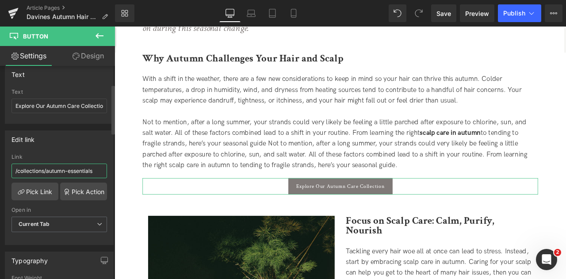
drag, startPoint x: 81, startPoint y: 170, endPoint x: 0, endPoint y: 163, distance: 80.8
click at [0, 163] on div "Edit link /collections/autumn-essentials Link /collections/autumn-essentials Pi…" at bounding box center [59, 184] width 119 height 121
paste input "/collections/autumn-edit"
type input "/collections/autumn-edit"
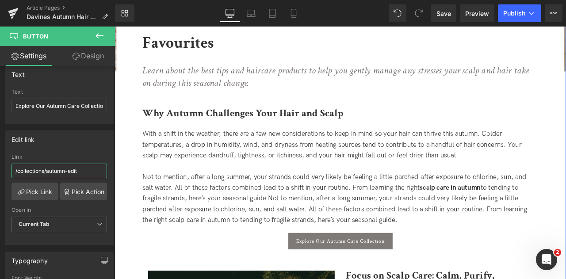
scroll to position [0, 0]
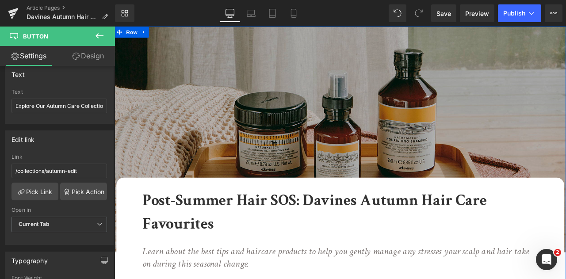
click at [331, 110] on img at bounding box center [382, 161] width 535 height 268
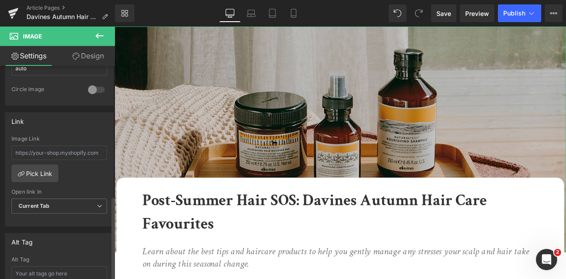
scroll to position [342, 0]
click at [65, 153] on input "text" at bounding box center [60, 152] width 96 height 15
paste input "/collections/autumn-edit"
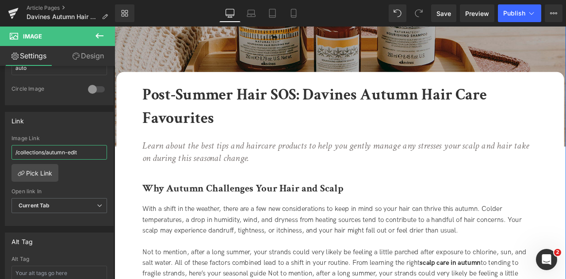
scroll to position [259, 0]
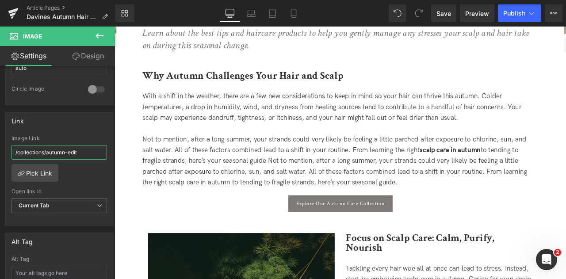
type input "/collections/autumn-edit"
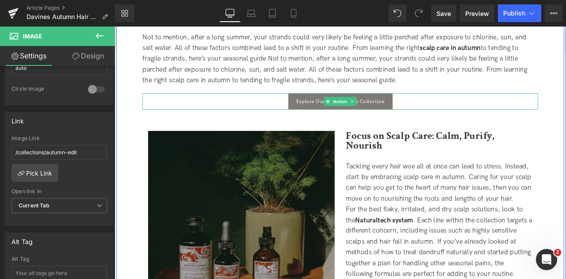
scroll to position [381, 0]
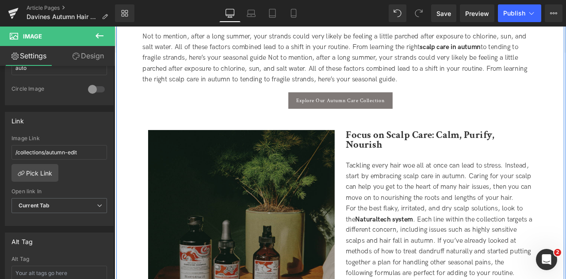
click at [278, 191] on img at bounding box center [264, 259] width 221 height 221
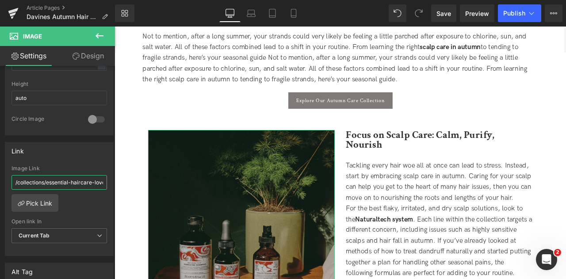
scroll to position [0, 4]
drag, startPoint x: 130, startPoint y: 205, endPoint x: 154, endPoint y: 218, distance: 27.5
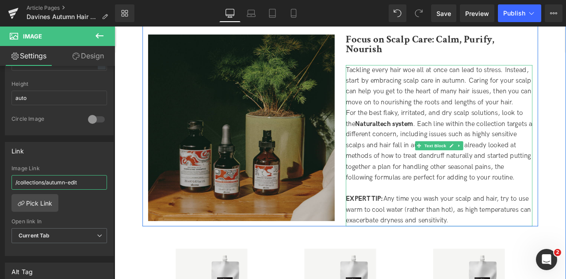
scroll to position [464, 0]
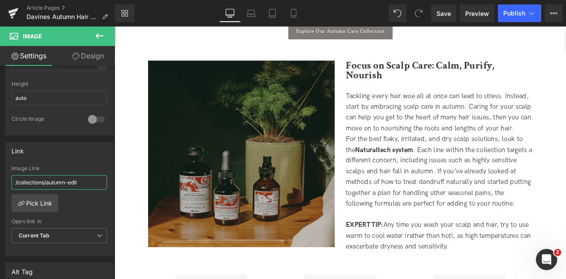
type input "/collections/autumn-edit"
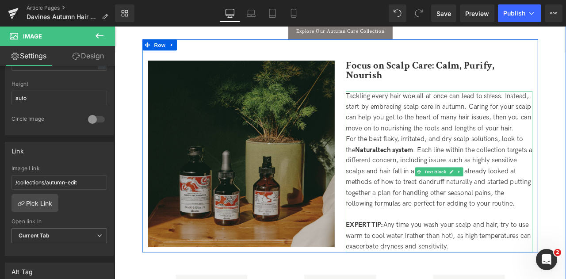
click at [445, 168] on strong "Naturaltech system" at bounding box center [434, 172] width 69 height 9
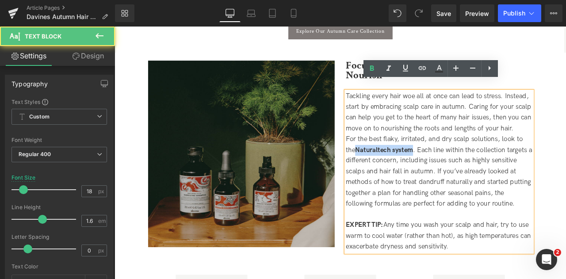
drag, startPoint x: 470, startPoint y: 162, endPoint x: 403, endPoint y: 163, distance: 66.8
click at [403, 163] on div "For the best flaky, irritated, and dry scalp solutions, look to the Naturaltech…" at bounding box center [499, 198] width 221 height 89
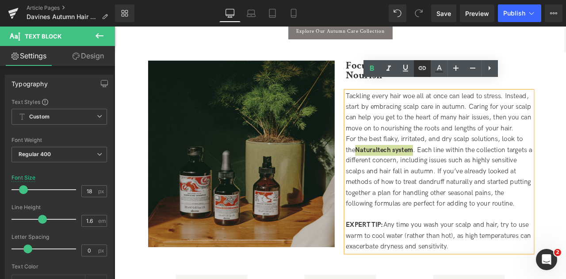
click at [421, 72] on icon at bounding box center [422, 68] width 11 height 11
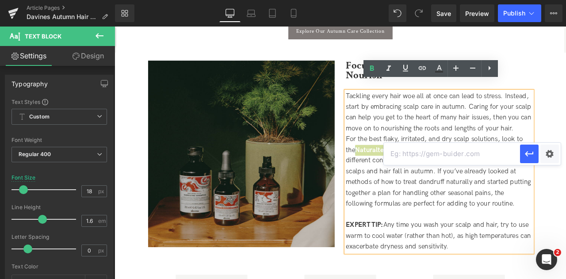
click at [419, 160] on input "text" at bounding box center [452, 154] width 136 height 22
paste input "/pages/naturaltech"
type input "/pages/naturaltech"
click at [534, 158] on icon "button" at bounding box center [529, 154] width 11 height 11
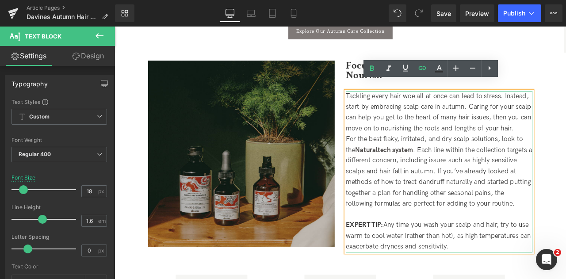
click at [499, 199] on div "For the best flaky, irritated, and dry scalp solutions, look to the Naturaltech…" at bounding box center [499, 198] width 221 height 89
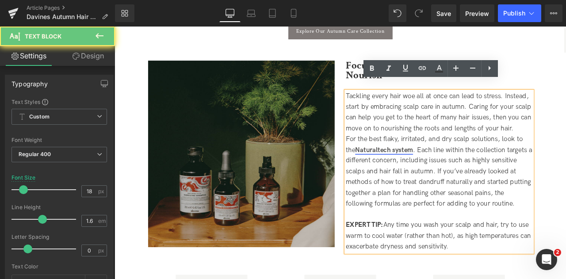
click at [455, 168] on link "Naturaltech system" at bounding box center [434, 172] width 69 height 9
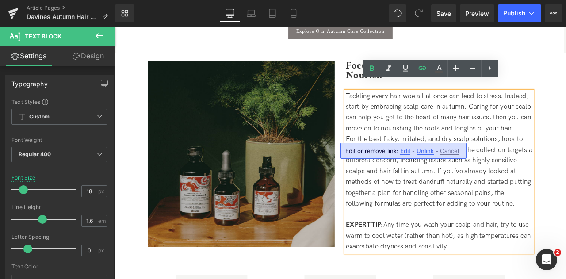
click at [523, 128] on div "Tackling every hair woe all at once can lead to stress. Instead, start by embra…" at bounding box center [499, 128] width 221 height 51
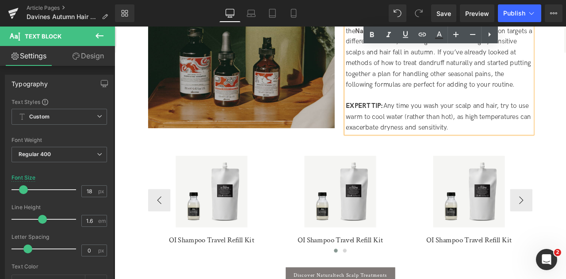
scroll to position [605, 0]
click at [238, 197] on img at bounding box center [229, 221] width 85 height 85
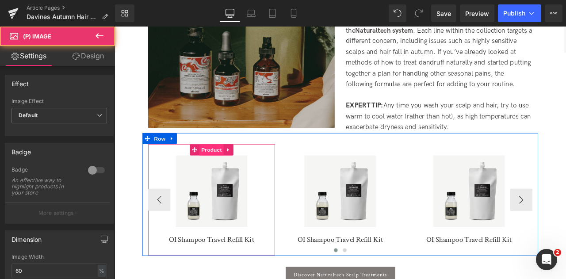
click at [230, 170] on span "Product" at bounding box center [229, 172] width 29 height 13
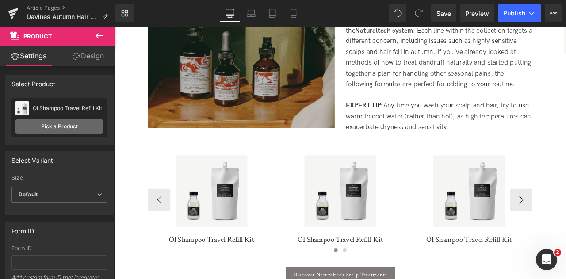
click at [84, 128] on link "Pick a Product" at bounding box center [59, 126] width 88 height 14
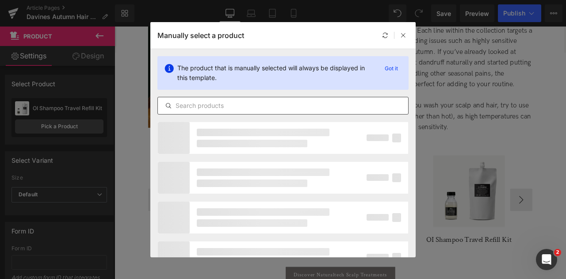
click at [231, 108] on input "text" at bounding box center [283, 105] width 250 height 11
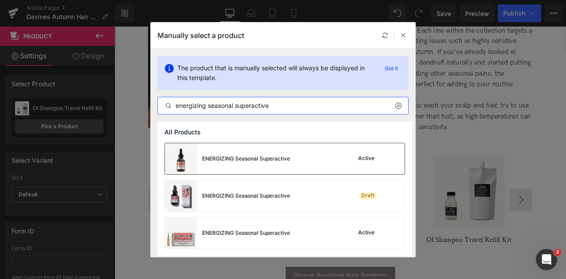
type input "energizing seasonal superactive"
click at [305, 159] on div "ENERGIZING Seasonal Superactive Active" at bounding box center [285, 158] width 240 height 31
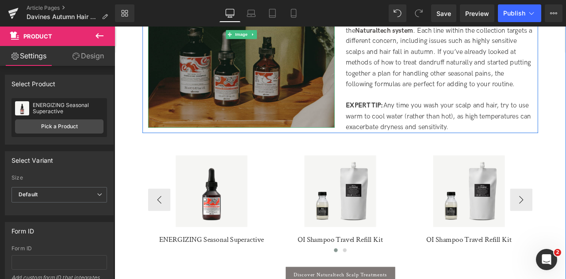
scroll to position [652, 0]
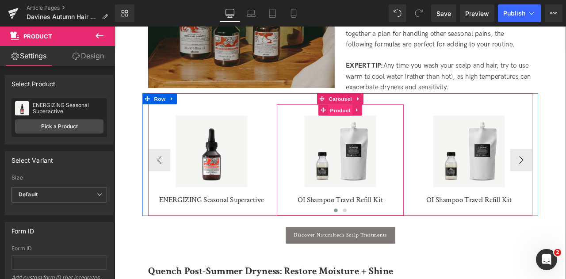
click at [378, 121] on span "Product" at bounding box center [382, 125] width 29 height 13
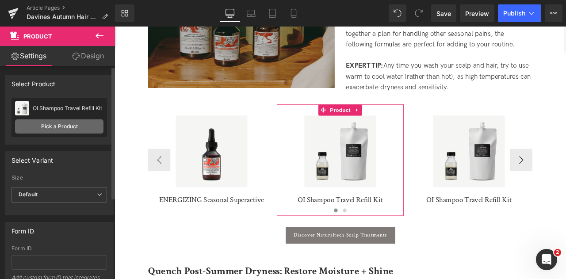
click at [65, 128] on link "Pick a Product" at bounding box center [59, 126] width 88 height 14
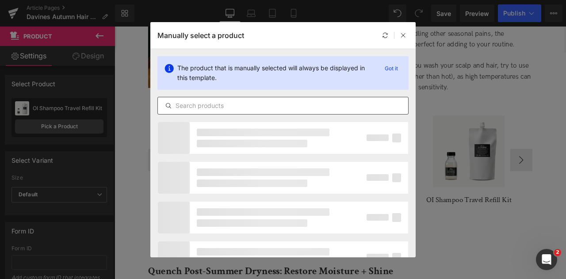
click at [234, 103] on input "text" at bounding box center [283, 105] width 250 height 11
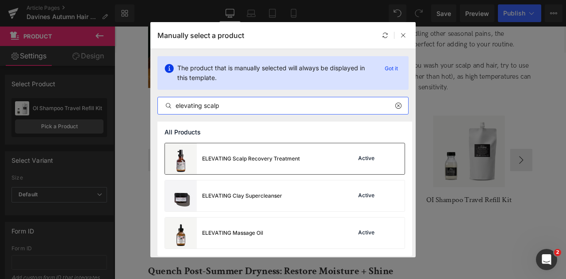
type input "elevating scalp"
click at [244, 159] on div "ELEVATING Scalp Recovery Treatment" at bounding box center [251, 159] width 98 height 8
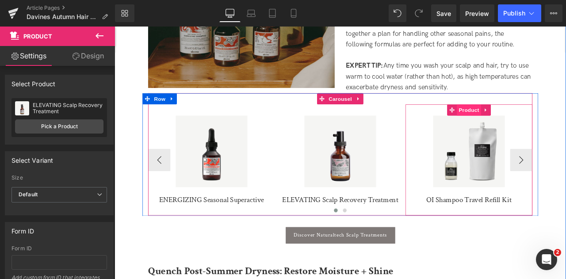
click at [531, 122] on span "Product" at bounding box center [535, 125] width 29 height 13
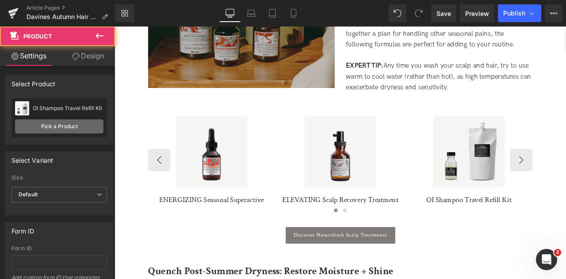
click at [86, 130] on link "Pick a Product" at bounding box center [59, 126] width 88 height 14
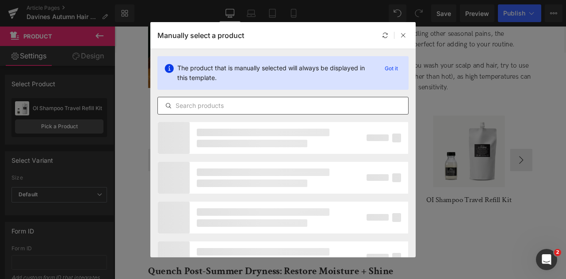
click at [255, 105] on input "text" at bounding box center [283, 105] width 250 height 11
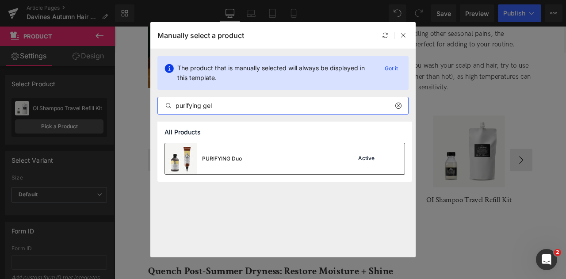
type input "purifying gel"
click at [303, 160] on div "PURIFYING Duo Active" at bounding box center [285, 158] width 240 height 31
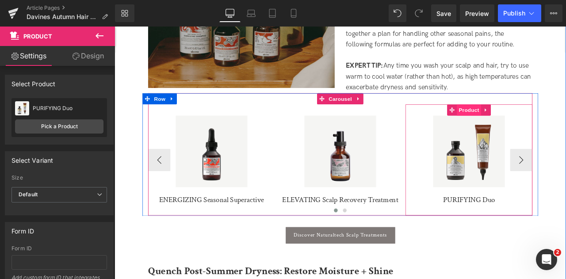
click at [536, 120] on span "Product" at bounding box center [535, 125] width 29 height 13
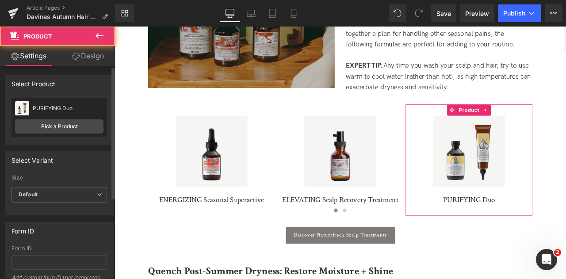
click at [81, 119] on div "PURIFYING Duo This is a Primer Pick a Product" at bounding box center [60, 117] width 96 height 39
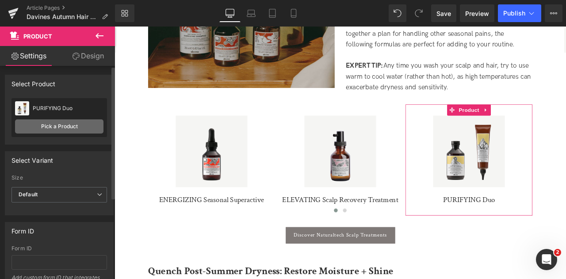
click at [81, 127] on link "Pick a Product" at bounding box center [59, 126] width 88 height 14
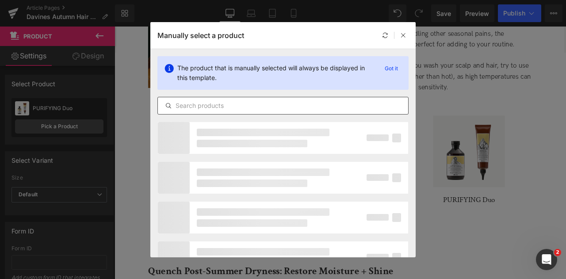
click at [256, 105] on input "text" at bounding box center [283, 105] width 250 height 11
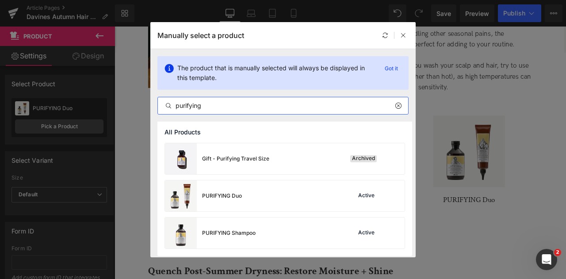
type input "purifying"
drag, startPoint x: 242, startPoint y: 104, endPoint x: 161, endPoint y: 102, distance: 80.5
click at [169, 107] on div "purifying" at bounding box center [283, 105] width 250 height 11
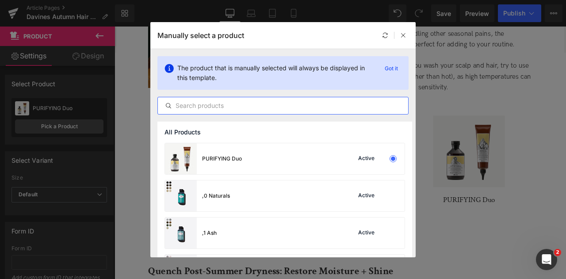
paste input "PURIFYNG Gel"
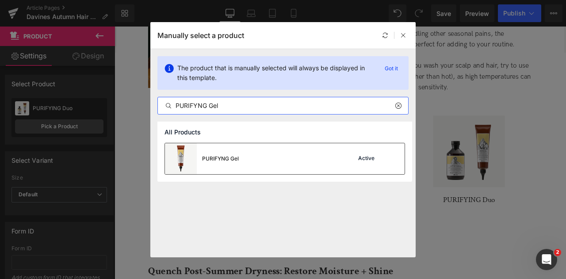
type input "PURIFYNG Gel"
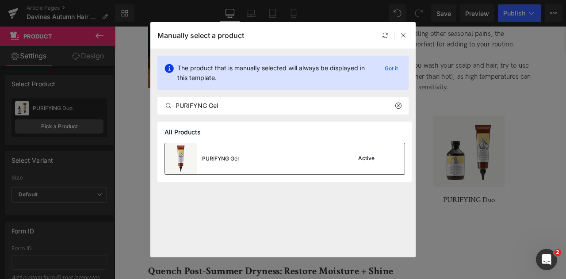
click at [236, 151] on div "PURIFYNG Gel" at bounding box center [202, 158] width 74 height 31
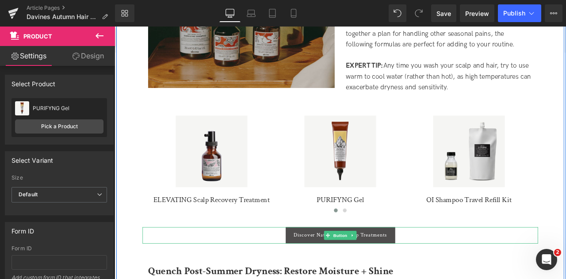
click at [329, 273] on link "Discover Naturaltech Scalp Treatments" at bounding box center [383, 274] width 130 height 19
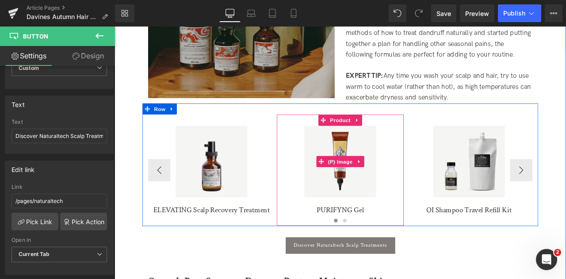
scroll to position [640, 0]
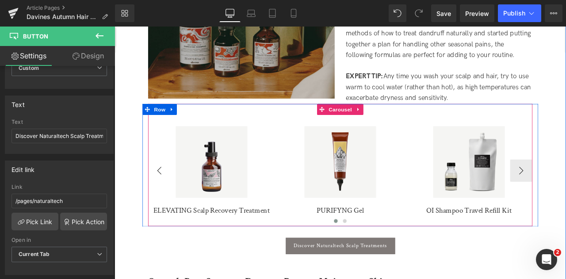
click at [166, 192] on button "‹" at bounding box center [167, 197] width 27 height 27
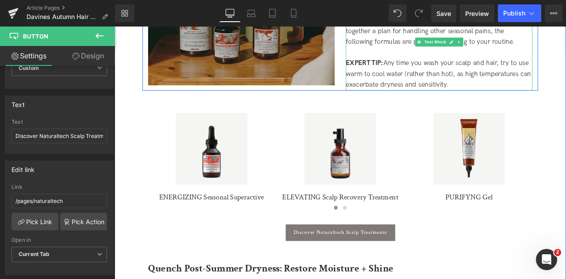
scroll to position [656, 0]
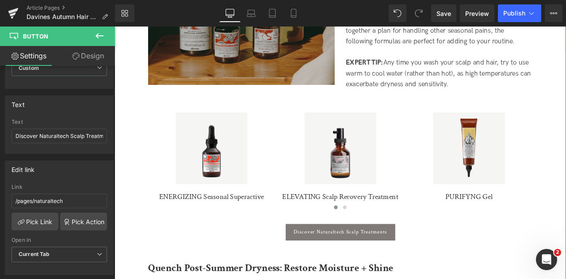
click at [167, 179] on div "Sale Off" at bounding box center [230, 171] width 142 height 85
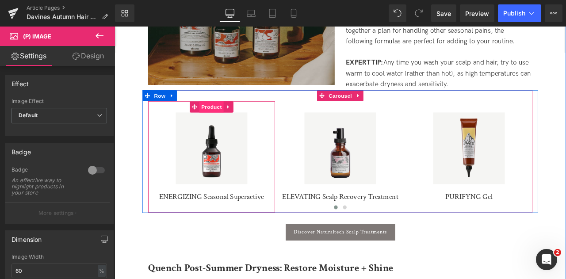
click at [233, 116] on span "Product" at bounding box center [229, 121] width 29 height 13
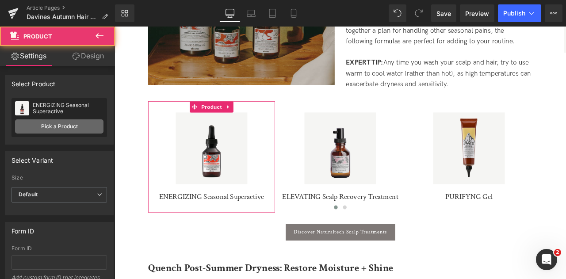
click at [81, 122] on link "Pick a Product" at bounding box center [59, 126] width 88 height 14
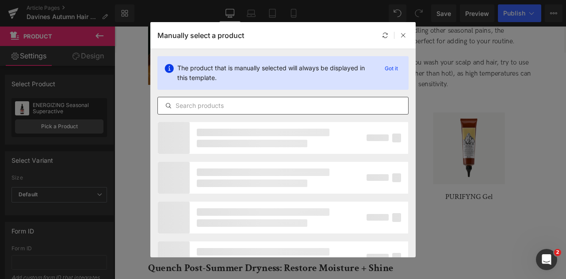
click at [256, 107] on input "text" at bounding box center [283, 105] width 250 height 11
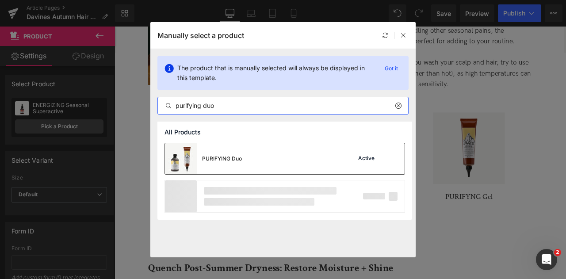
type input "purifying duo"
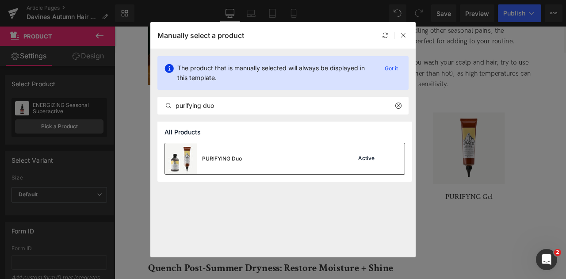
click at [253, 154] on div "PURIFYING Duo Active" at bounding box center [285, 158] width 240 height 31
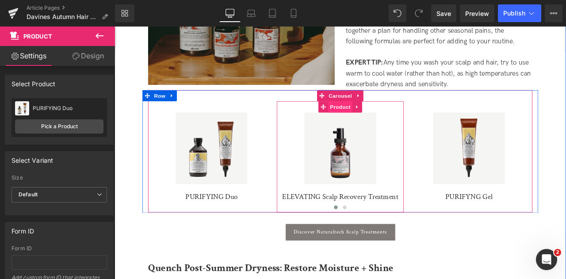
click at [380, 116] on span "Product" at bounding box center [382, 121] width 29 height 13
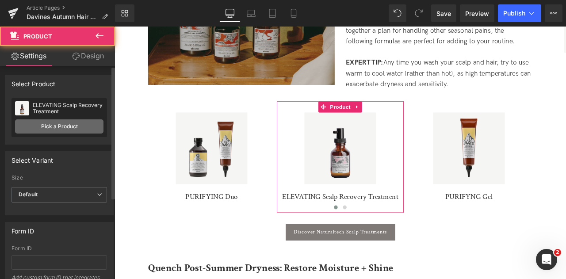
click at [62, 126] on link "Pick a Product" at bounding box center [59, 126] width 88 height 14
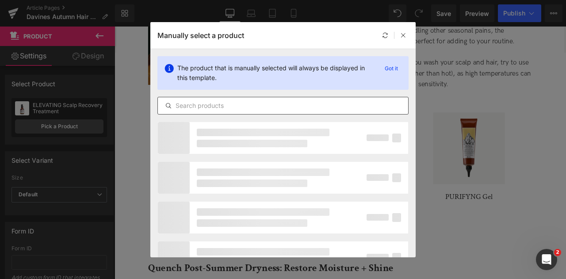
click at [248, 103] on input "text" at bounding box center [283, 105] width 250 height 11
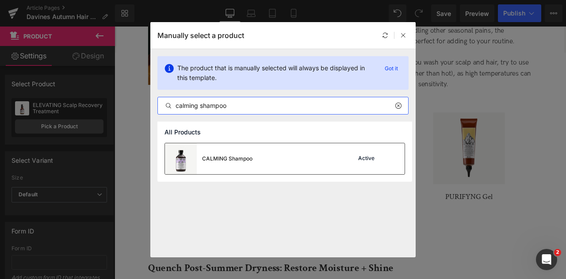
type input "calming shampoo"
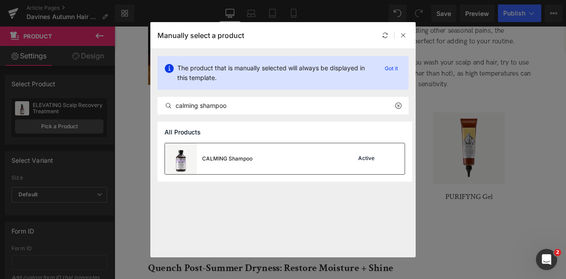
click at [250, 163] on div "CALMING Shampoo" at bounding box center [209, 158] width 88 height 31
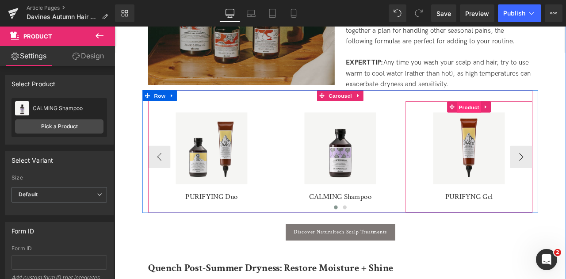
click at [532, 116] on span "Product" at bounding box center [535, 122] width 29 height 13
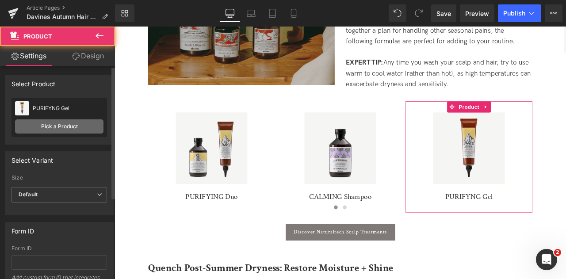
click at [79, 129] on link "Pick a Product" at bounding box center [59, 126] width 88 height 14
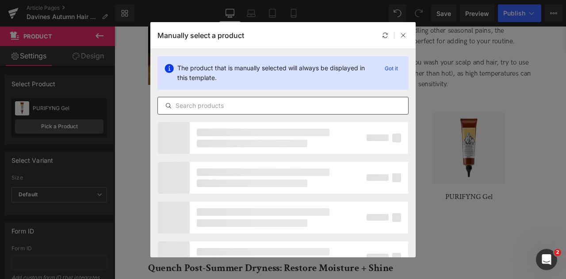
click at [254, 100] on input "text" at bounding box center [283, 105] width 250 height 11
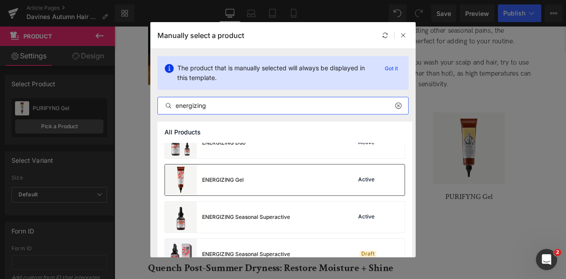
scroll to position [17, 0]
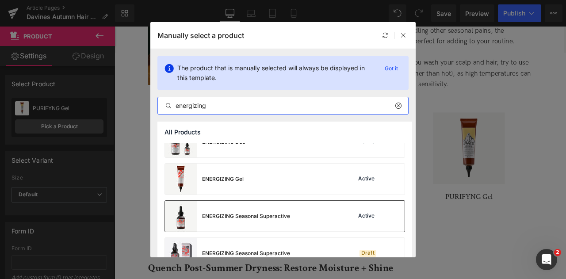
type input "energizing"
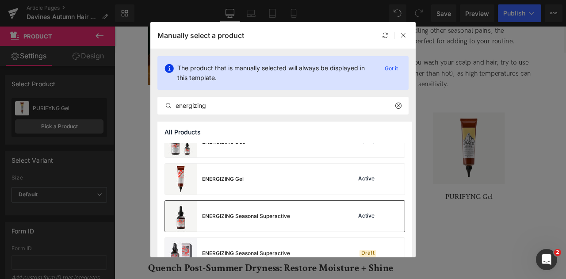
click at [280, 212] on div "ENERGIZING Seasonal Superactive" at bounding box center [246, 216] width 88 height 8
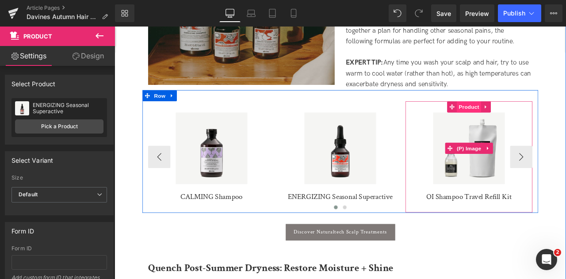
click at [535, 120] on span "Product" at bounding box center [535, 121] width 29 height 13
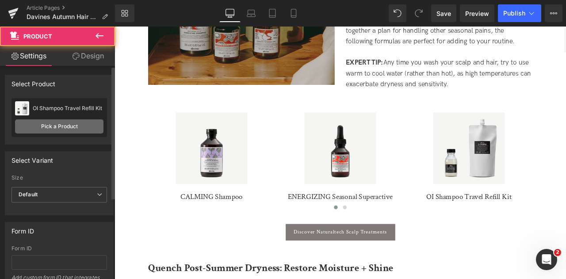
click at [83, 130] on link "Pick a Product" at bounding box center [59, 126] width 88 height 14
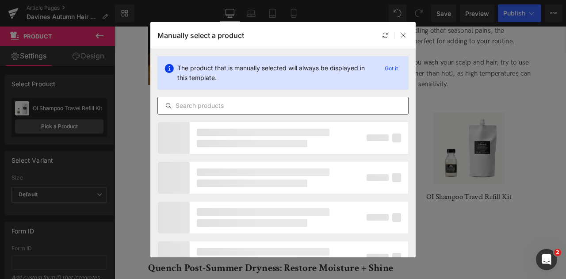
click at [193, 112] on div at bounding box center [282, 106] width 251 height 18
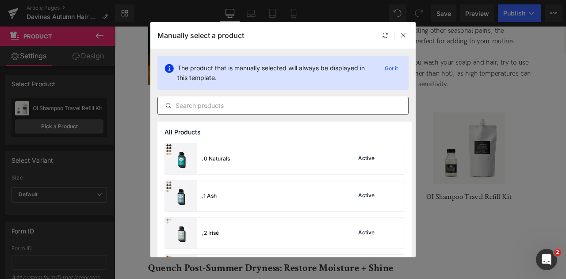
click at [201, 110] on input "text" at bounding box center [283, 105] width 250 height 11
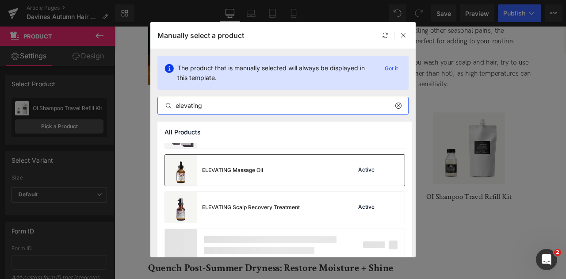
scroll to position [73, 0]
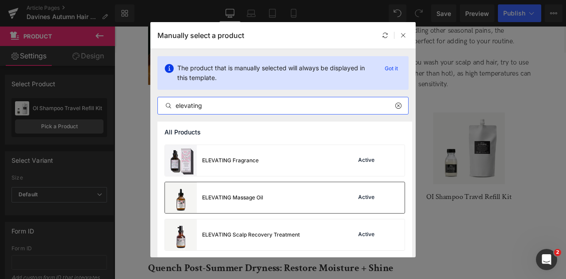
type input "elevating"
click at [288, 208] on div "ELEVATING Massage Oil Active" at bounding box center [285, 197] width 240 height 31
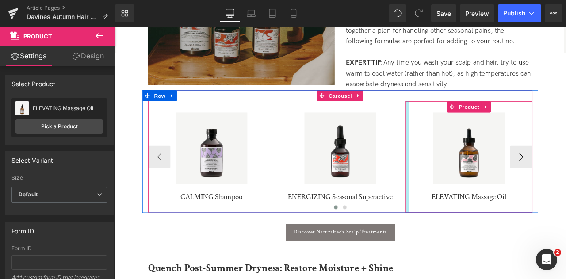
scroll to position [660, 0]
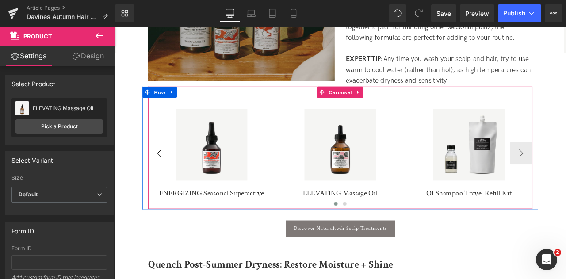
click at [169, 169] on button "‹" at bounding box center [167, 177] width 27 height 27
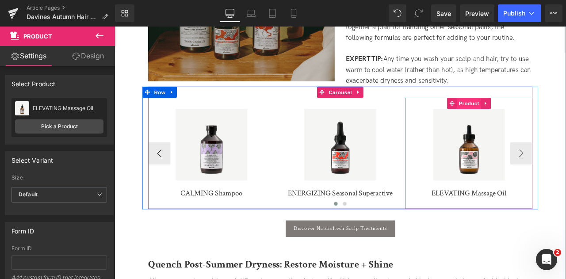
click at [541, 111] on span "Product" at bounding box center [535, 117] width 29 height 13
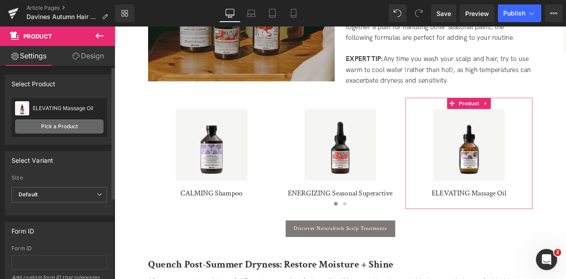
click at [86, 127] on link "Pick a Product" at bounding box center [59, 126] width 88 height 14
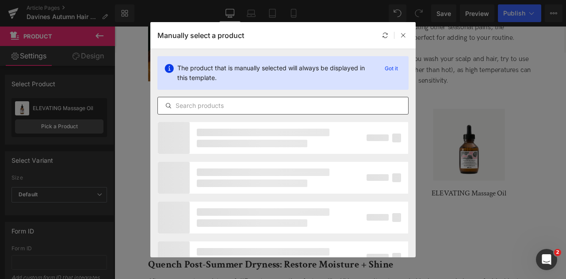
click at [262, 99] on div at bounding box center [282, 106] width 251 height 18
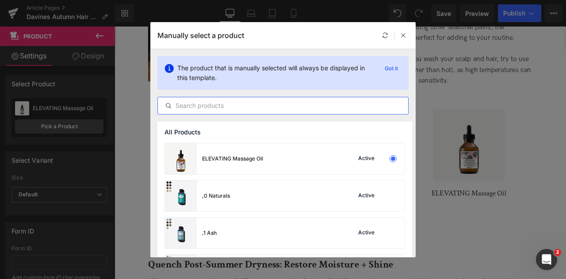
click at [264, 101] on input "text" at bounding box center [283, 105] width 250 height 11
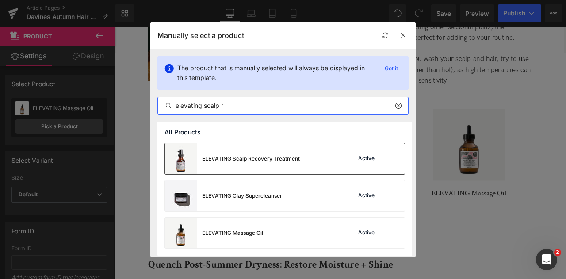
type input "elevating scalp r"
click at [279, 162] on div "ELEVATING Scalp Recovery Treatment" at bounding box center [232, 158] width 135 height 31
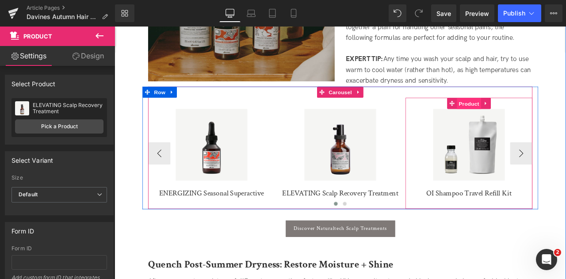
click at [543, 111] on span "Product" at bounding box center [535, 117] width 29 height 13
click at [537, 111] on span "Product" at bounding box center [535, 117] width 29 height 13
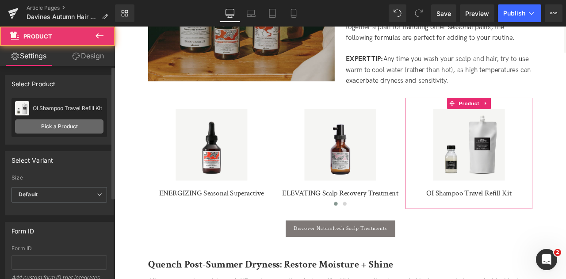
click at [89, 126] on link "Pick a Product" at bounding box center [59, 126] width 88 height 14
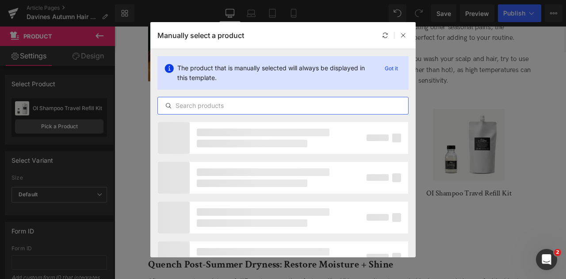
click at [218, 106] on input "text" at bounding box center [283, 105] width 250 height 11
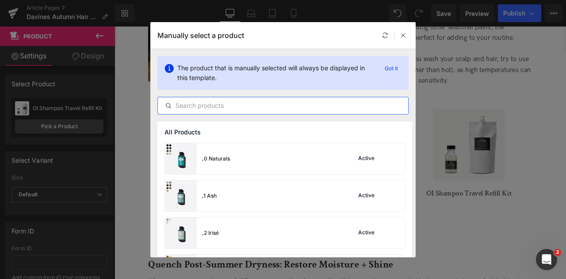
paste input "PURIFYNG Gel"
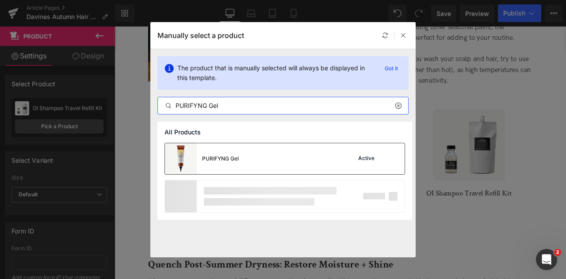
type input "PURIFYNG Gel"
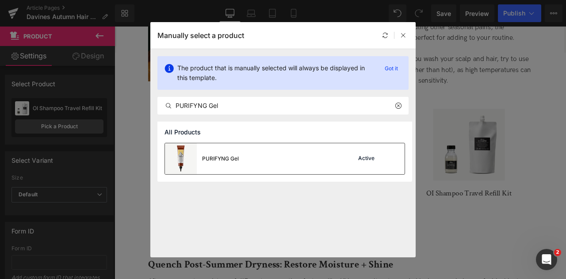
click at [237, 161] on div "PURIFYNG Gel" at bounding box center [220, 159] width 37 height 8
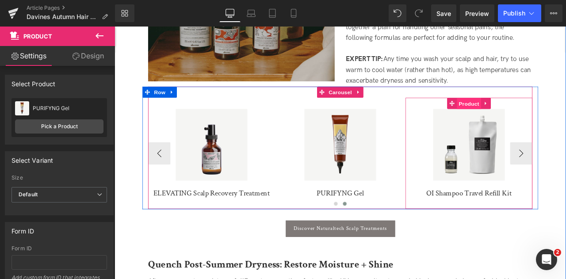
click at [541, 111] on span "Product" at bounding box center [535, 117] width 29 height 13
click at [537, 114] on span "Product" at bounding box center [535, 117] width 29 height 13
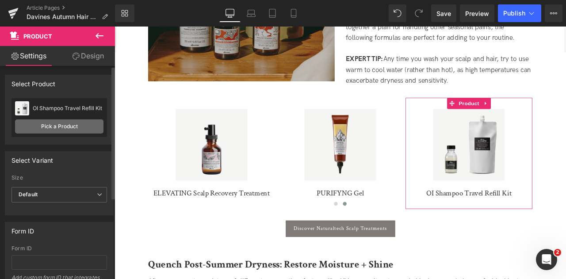
click at [82, 123] on link "Pick a Product" at bounding box center [59, 126] width 88 height 14
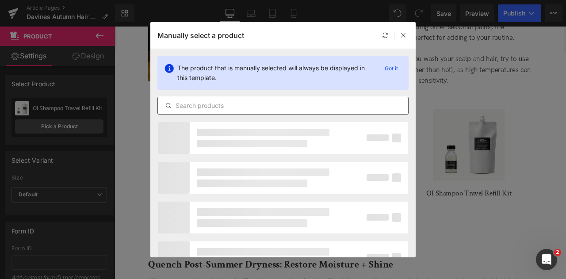
click at [243, 106] on input "text" at bounding box center [283, 105] width 250 height 11
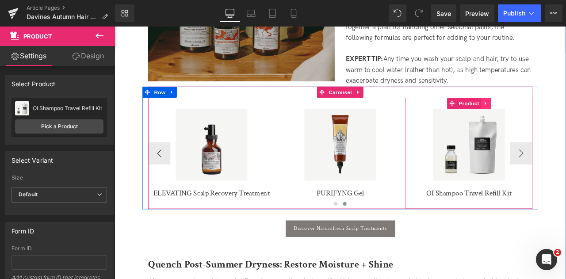
click at [555, 116] on link at bounding box center [555, 117] width 12 height 13
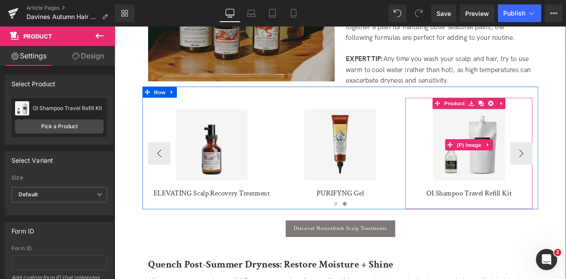
click at [550, 174] on img at bounding box center [534, 166] width 85 height 85
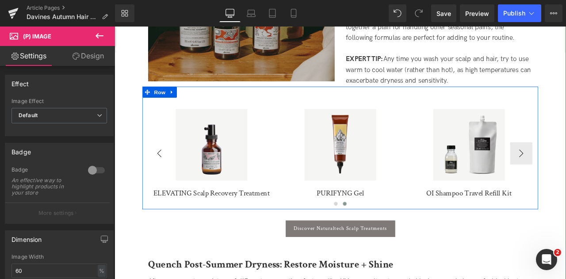
click at [169, 176] on button "‹" at bounding box center [167, 177] width 27 height 27
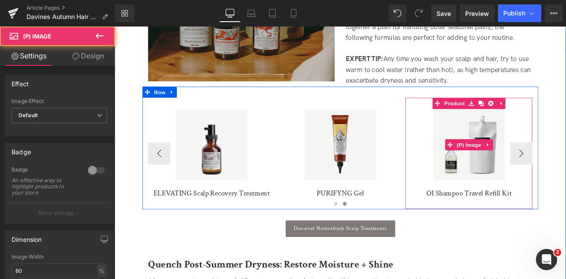
click at [541, 134] on img at bounding box center [534, 166] width 85 height 85
click at [520, 114] on span "Product" at bounding box center [517, 117] width 29 height 13
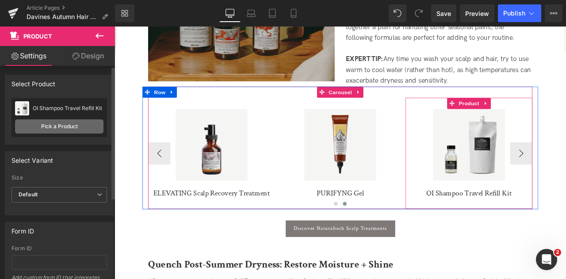
click at [80, 120] on link "Pick a Product" at bounding box center [59, 126] width 88 height 14
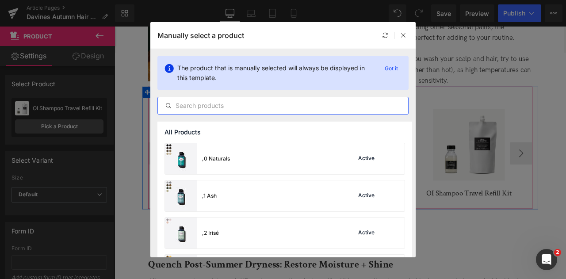
click at [203, 109] on input "text" at bounding box center [283, 105] width 250 height 11
paste input "PURIFYNG Gel"
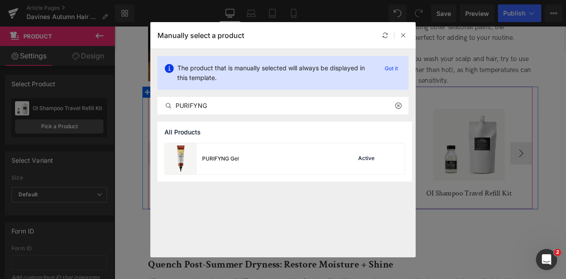
click at [290, 139] on div "All Products" at bounding box center [284, 132] width 255 height 21
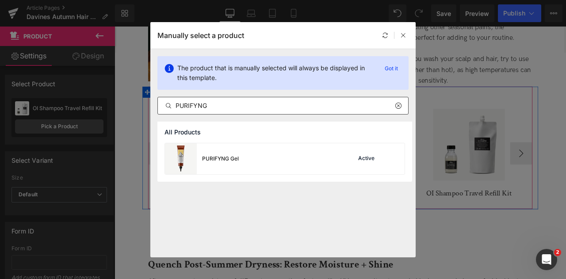
click at [246, 102] on input "PURIFYNG" at bounding box center [283, 105] width 250 height 11
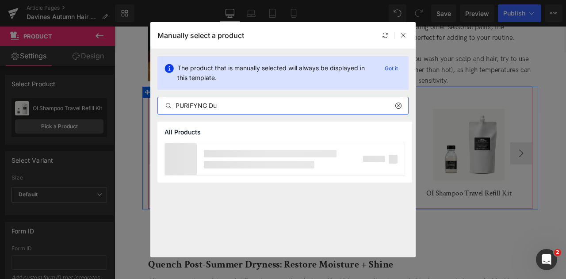
type input "PURIFYNG Duo"
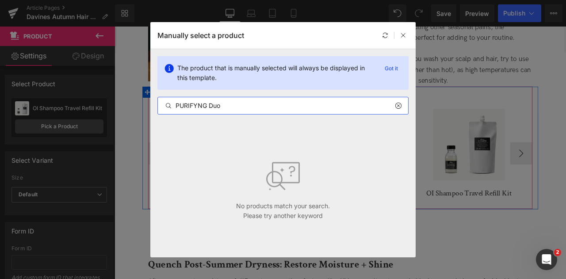
drag, startPoint x: 241, startPoint y: 107, endPoint x: 129, endPoint y: 98, distance: 111.8
click at [134, 105] on div "Manually select a product The product that is manually selected will always be …" at bounding box center [283, 139] width 566 height 279
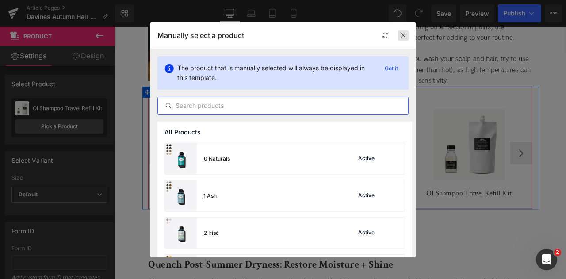
click at [408, 35] on div at bounding box center [403, 35] width 11 height 11
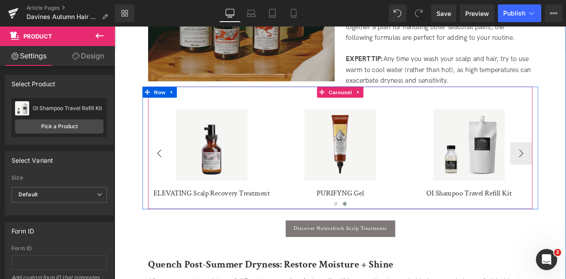
click at [167, 169] on button "‹" at bounding box center [167, 177] width 27 height 27
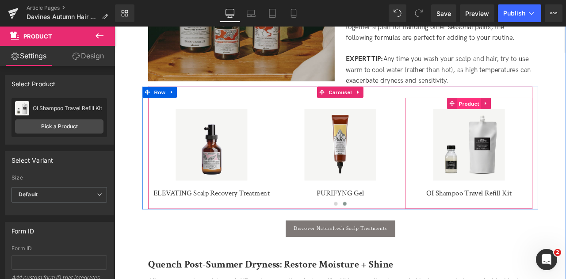
click at [533, 111] on span "Product" at bounding box center [535, 117] width 29 height 13
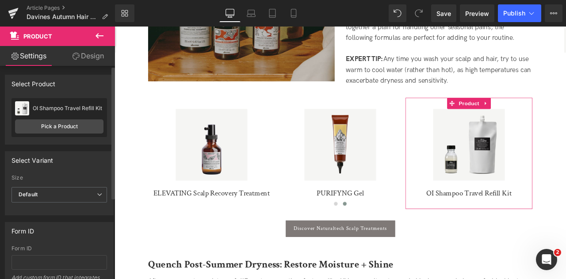
click at [86, 118] on div "OI Shampoo Travel Refill Kit WE STAND/for regeneration hair, body and face butt…" at bounding box center [60, 117] width 96 height 39
click at [86, 123] on link "Pick a Product" at bounding box center [59, 126] width 88 height 14
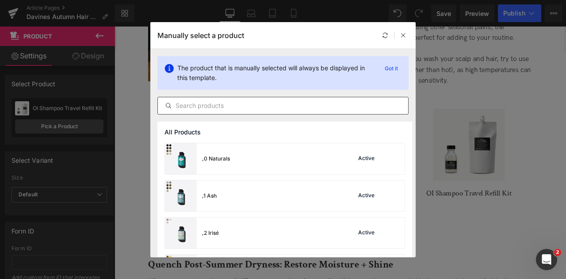
click at [233, 103] on input "text" at bounding box center [283, 105] width 250 height 11
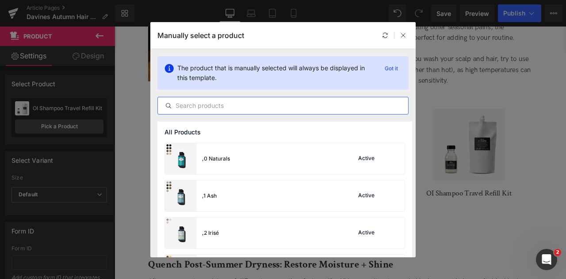
paste input "PURIFYING Duo"
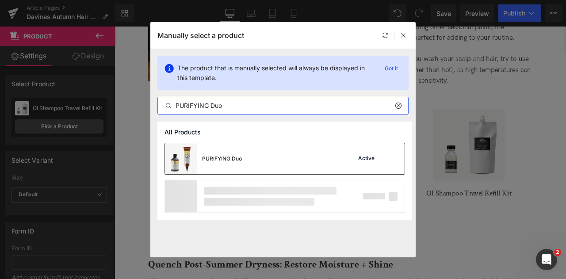
type input "PURIFYING Duo"
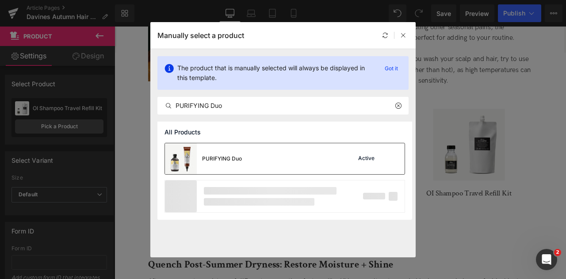
click at [232, 152] on div "PURIFYING Duo" at bounding box center [203, 158] width 77 height 31
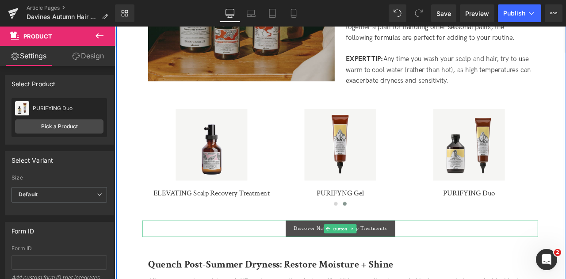
click at [329, 262] on span "Discover Naturaltech Scalp Treatments" at bounding box center [382, 266] width 111 height 8
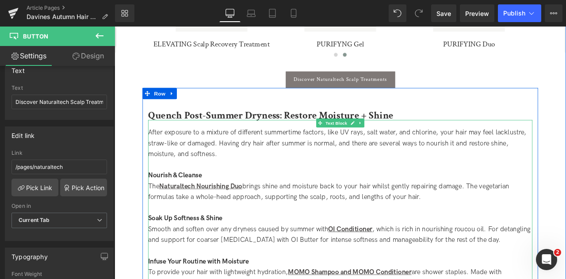
scroll to position [864, 0]
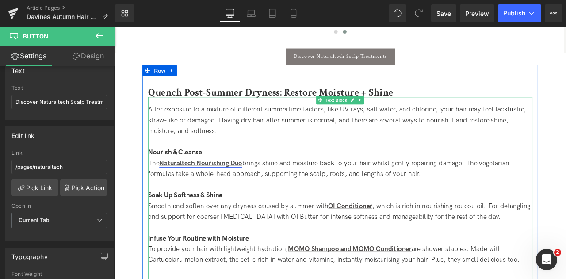
click at [243, 184] on strong "Naturaltech Nourishing Duo" at bounding box center [217, 188] width 98 height 9
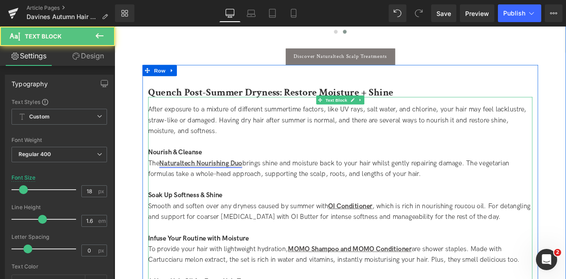
click at [266, 184] on strong "Naturaltech Nourishing Duo" at bounding box center [217, 188] width 98 height 9
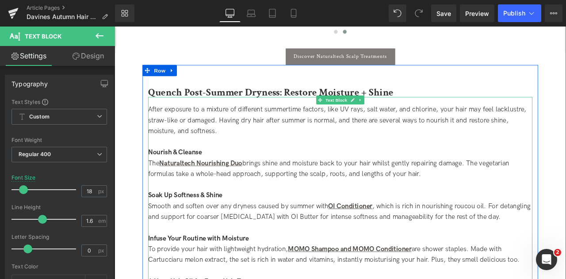
click at [270, 183] on div "The Naturaltech Nourishing Duo brings shine and moisture back to your hair whil…" at bounding box center [382, 196] width 456 height 26
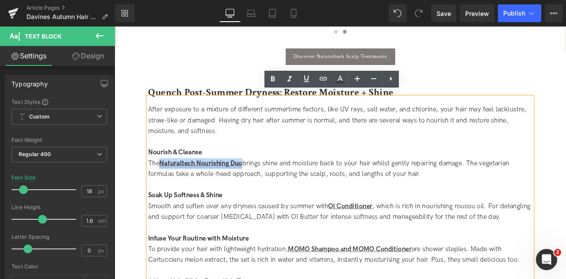
drag, startPoint x: 267, startPoint y: 182, endPoint x: 171, endPoint y: 183, distance: 95.6
click at [171, 184] on strong "Naturaltech Nourishing Duo" at bounding box center [217, 188] width 98 height 9
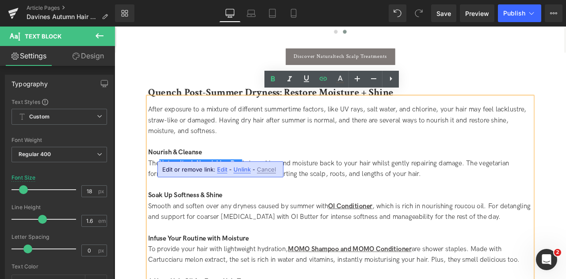
click at [290, 170] on div "Nourish & Cleanse" at bounding box center [382, 176] width 456 height 13
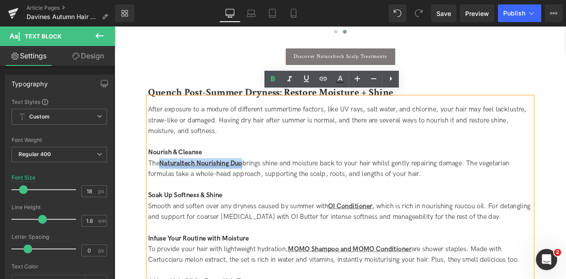
drag, startPoint x: 267, startPoint y: 182, endPoint x: 169, endPoint y: 184, distance: 98.2
click at [169, 184] on strong "Naturaltech Nourishing Duo" at bounding box center [217, 188] width 98 height 9
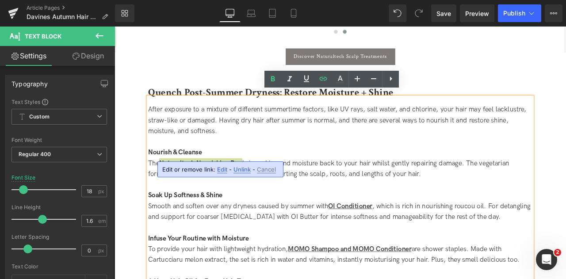
click at [219, 173] on span "Edit" at bounding box center [222, 170] width 10 height 8
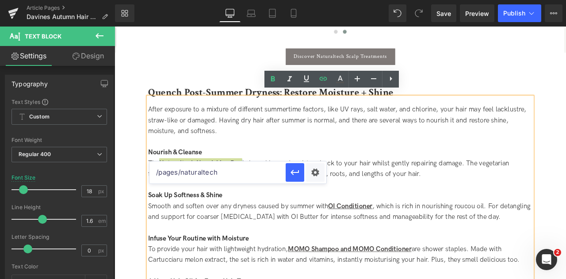
drag, startPoint x: 256, startPoint y: 174, endPoint x: 108, endPoint y: 171, distance: 147.8
click at [108, 0] on div "Product You are previewing how the will restyle your page. You can not edit Ele…" at bounding box center [283, 0] width 566 height 0
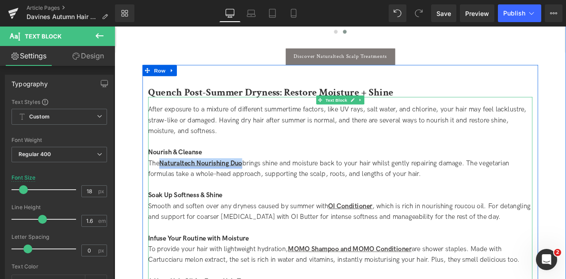
click at [249, 184] on strong "Naturaltech Nourishing Duo" at bounding box center [217, 188] width 98 height 9
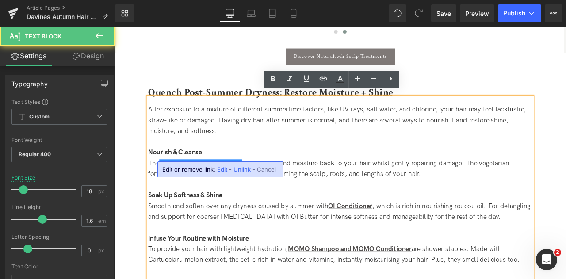
click at [220, 167] on span "Edit" at bounding box center [222, 170] width 10 height 8
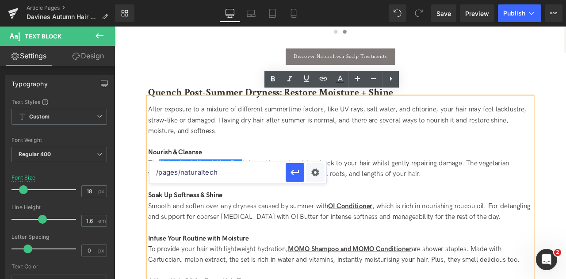
drag, startPoint x: 249, startPoint y: 173, endPoint x: 211, endPoint y: 169, distance: 37.8
click at [211, 169] on input "/pages/naturaltech" at bounding box center [218, 172] width 136 height 22
type input "/"
paste input "/products/nourishing-duo"
type input "/products/nourishing-duo"
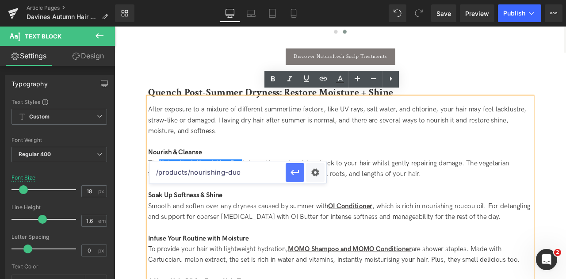
click at [295, 171] on icon "button" at bounding box center [295, 172] width 11 height 11
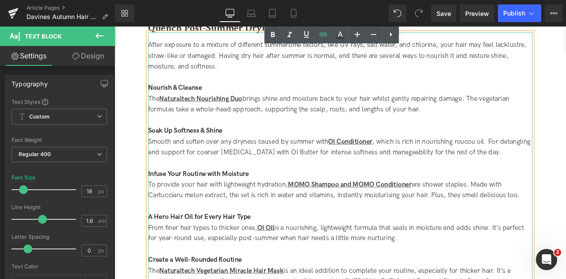
scroll to position [942, 0]
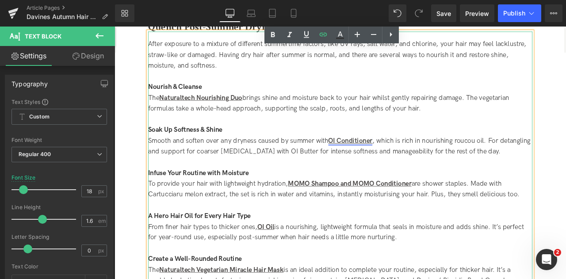
click at [402, 157] on link "OI Conditioner" at bounding box center [394, 161] width 52 height 9
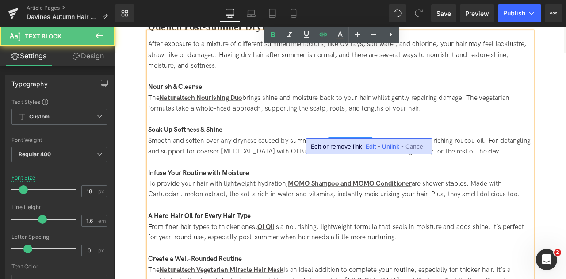
click at [369, 145] on span "Edit" at bounding box center [371, 147] width 10 height 8
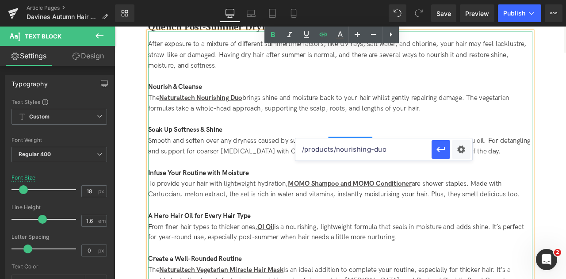
click at [452, 122] on div "The Naturaltech Nourishing Duo brings shine and moisture back to your hair whil…" at bounding box center [382, 118] width 456 height 26
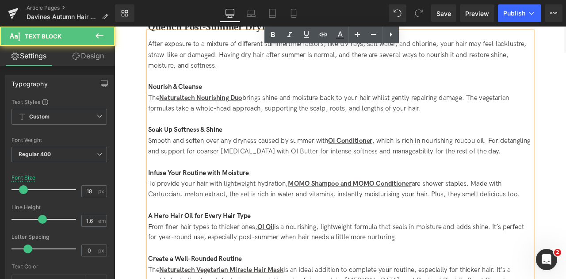
click at [427, 212] on div "To provide your hair with lightweight hydration, MOMO Shampoo and MOMO Conditio…" at bounding box center [382, 220] width 456 height 26
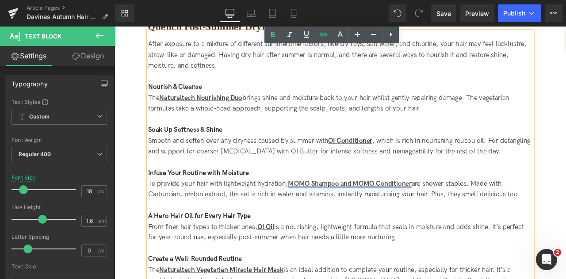
click at [422, 208] on strong "MOMO Shampoo and MOMO Conditioner" at bounding box center [393, 212] width 146 height 9
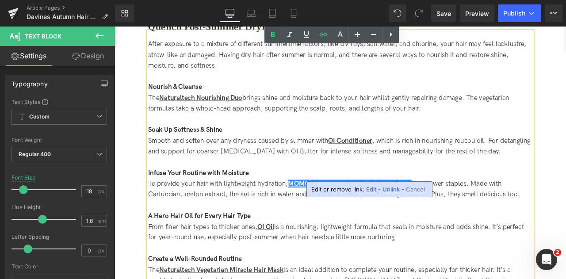
click at [370, 187] on span "Edit" at bounding box center [371, 190] width 10 height 8
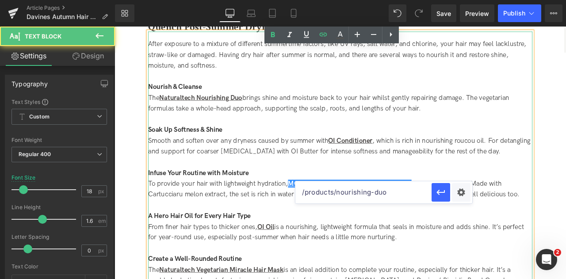
click at [434, 181] on div at bounding box center [382, 187] width 456 height 13
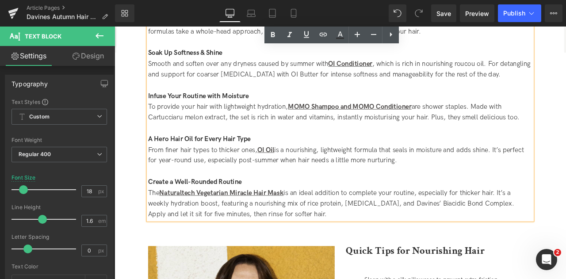
scroll to position [1034, 0]
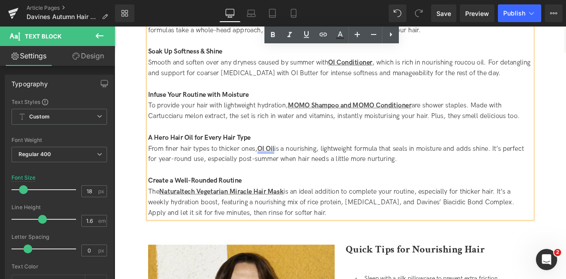
click at [293, 167] on strong "OI Oil" at bounding box center [294, 171] width 20 height 9
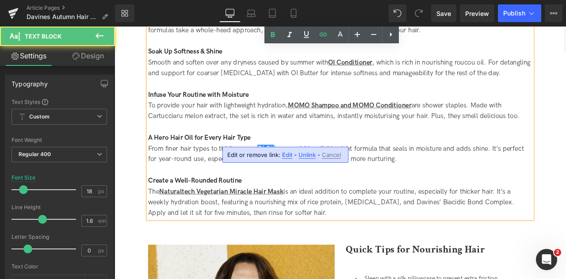
click at [284, 151] on span "Edit" at bounding box center [287, 155] width 10 height 8
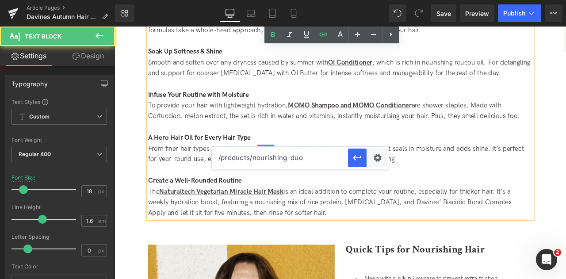
click at [335, 155] on div "A Hero Hair Oil for Every Hair Type" at bounding box center [382, 159] width 456 height 13
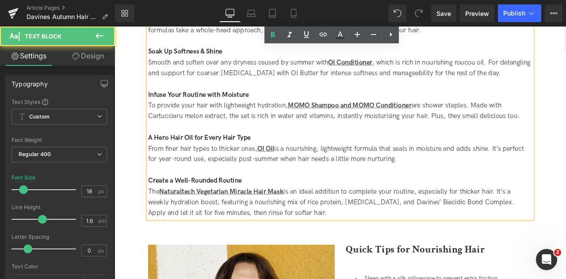
click at [290, 226] on div "The Naturaltech Vegetarian Miracle Hair Mask is an ideal addition to complete y…" at bounding box center [382, 235] width 456 height 38
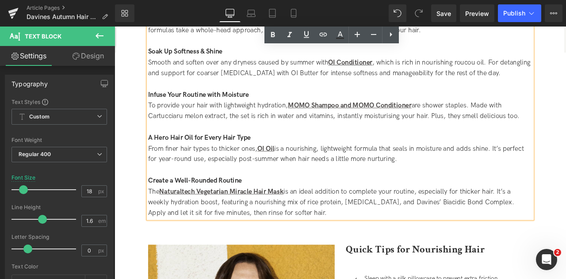
click at [285, 216] on div "The Naturaltech Vegetarian Miracle Hair Mask is an ideal addition to complete y…" at bounding box center [382, 235] width 456 height 38
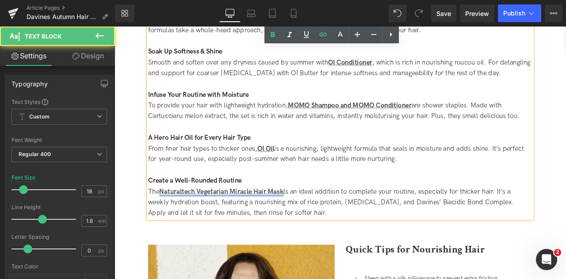
click at [286, 218] on strong "Naturaltech Vegetarian Miracle Hair Mask" at bounding box center [241, 222] width 147 height 9
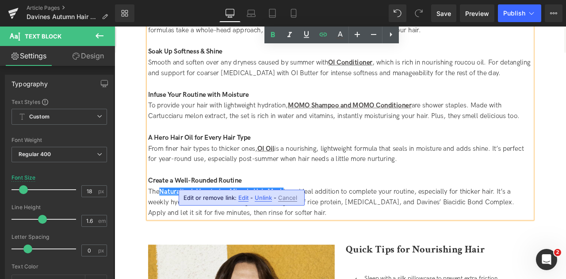
click at [243, 199] on span "Edit" at bounding box center [243, 198] width 10 height 8
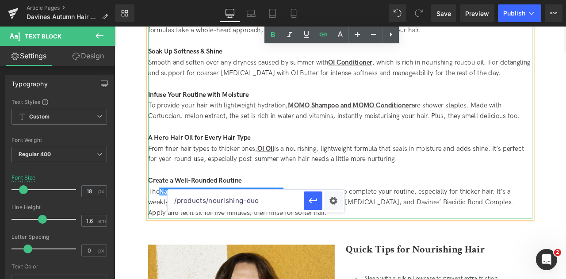
click at [364, 203] on div "Create a Well-Rounded Routine" at bounding box center [382, 209] width 456 height 13
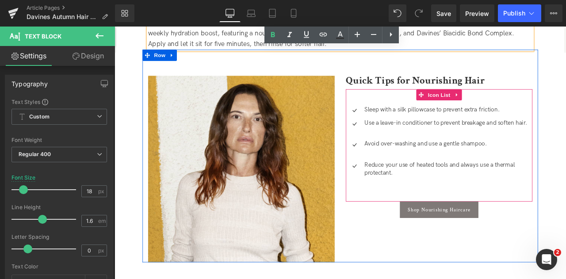
scroll to position [1237, 0]
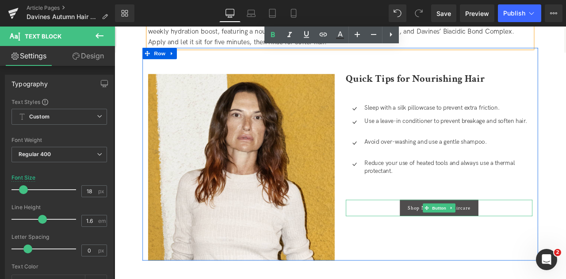
click at [468, 238] on span "Shop Nourishing Haircare" at bounding box center [499, 242] width 74 height 8
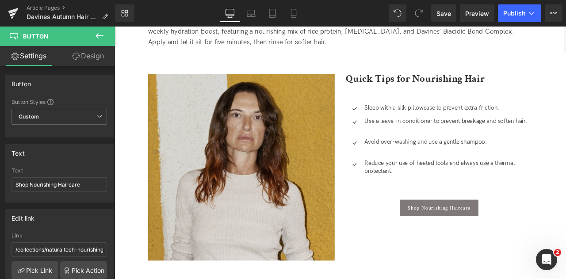
click at [226, 153] on img at bounding box center [264, 193] width 221 height 221
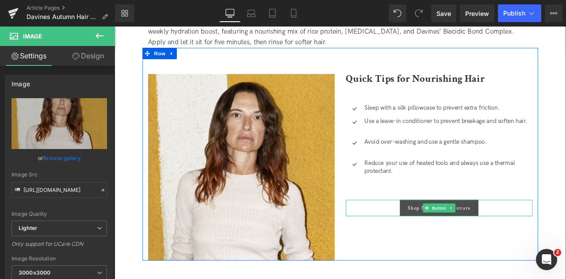
click at [472, 238] on span "Shop Nourishing Haircare" at bounding box center [499, 242] width 74 height 8
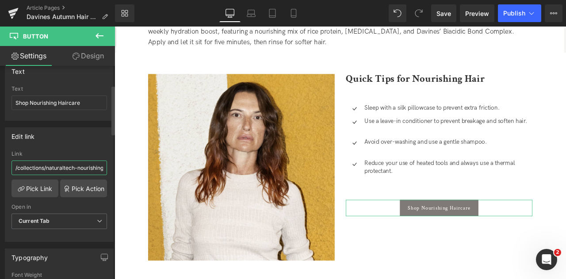
scroll to position [0, 3]
drag, startPoint x: 128, startPoint y: 195, endPoint x: 122, endPoint y: 199, distance: 7.7
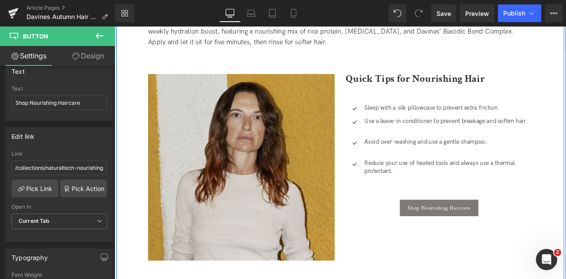
click at [253, 177] on img at bounding box center [264, 193] width 221 height 221
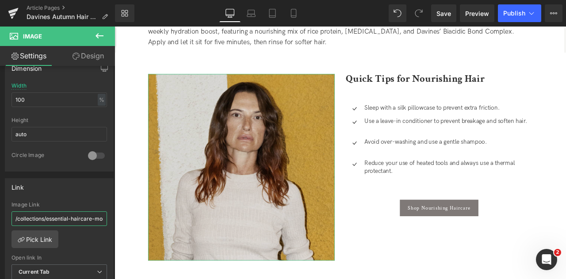
scroll to position [0, 9]
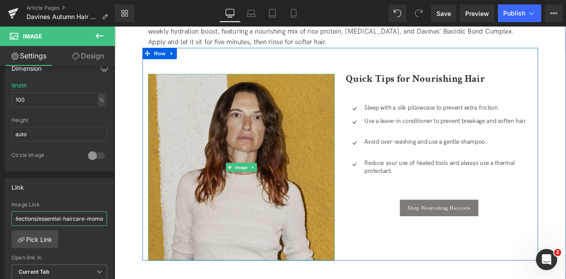
drag, startPoint x: 131, startPoint y: 239, endPoint x: 172, endPoint y: 249, distance: 42.5
type input "/"
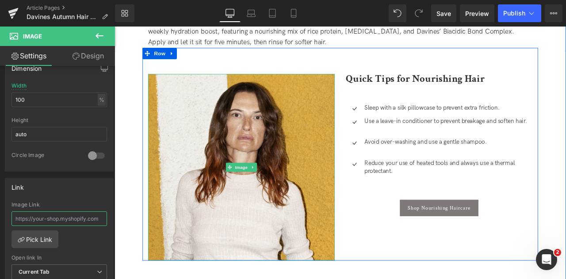
paste input "/collections/naturaltech-nourishing"
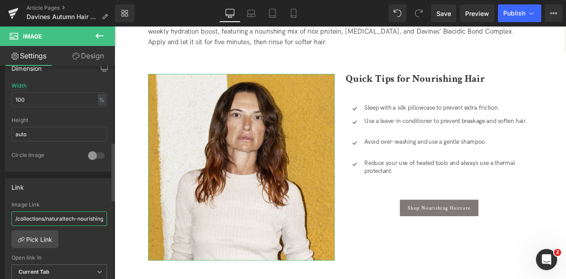
drag, startPoint x: 98, startPoint y: 217, endPoint x: 0, endPoint y: 208, distance: 98.6
click at [0, 208] on div "Link /collections/essential-haircare-momo Image Link /collections/naturaltech-n…" at bounding box center [59, 232] width 119 height 121
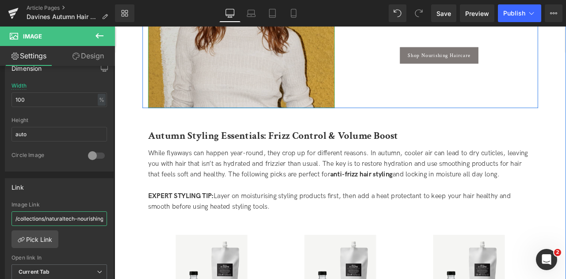
scroll to position [1472, 0]
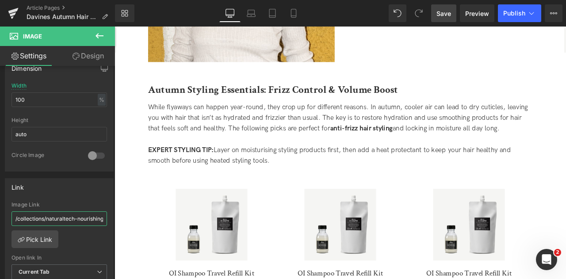
type input "/collections/naturaltech-nourishing"
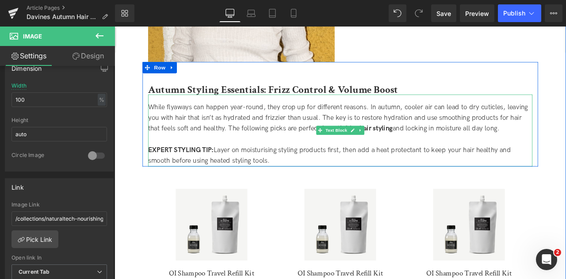
scroll to position [1513, 0]
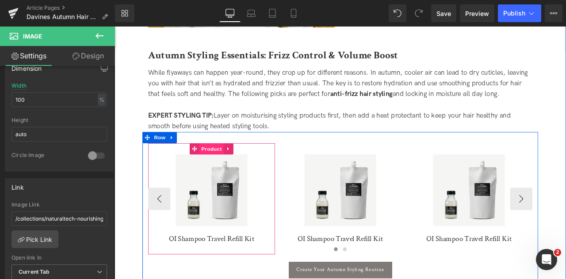
click at [225, 169] on span "Product" at bounding box center [229, 171] width 29 height 13
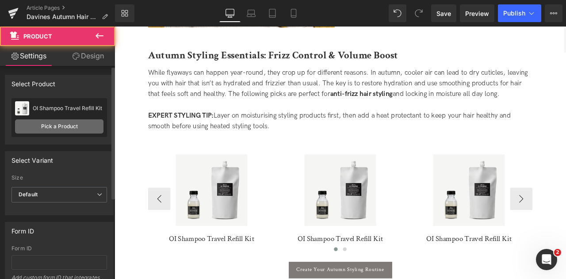
click at [65, 128] on link "Pick a Product" at bounding box center [59, 126] width 88 height 14
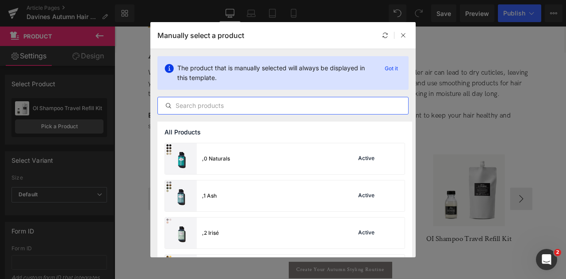
click at [209, 104] on input "text" at bounding box center [283, 105] width 250 height 11
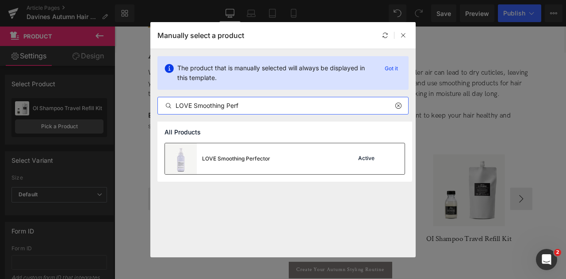
type input "LOVE Smoothing Perf"
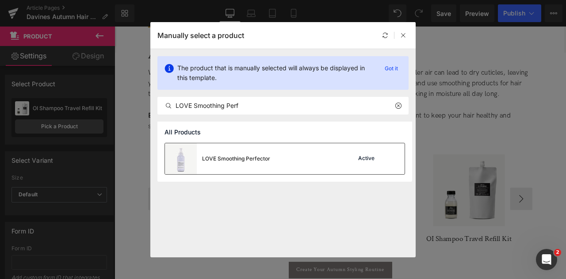
click at [264, 158] on div "LOVE Smoothing Perfector" at bounding box center [236, 159] width 68 height 8
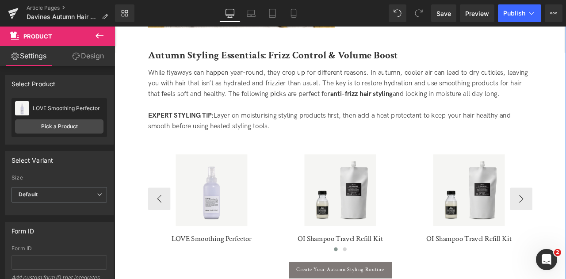
scroll to position [1568, 0]
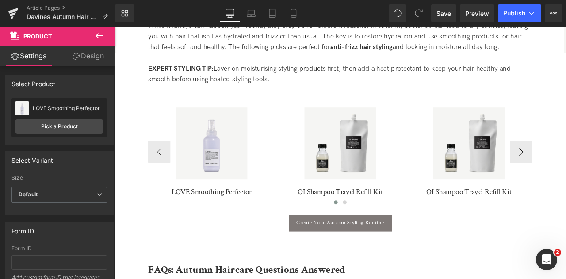
click at [367, 144] on img at bounding box center [382, 165] width 85 height 85
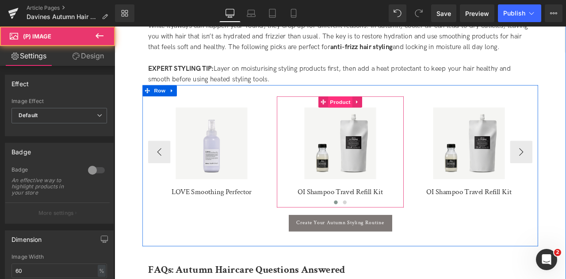
click at [380, 112] on span "Product" at bounding box center [382, 115] width 29 height 13
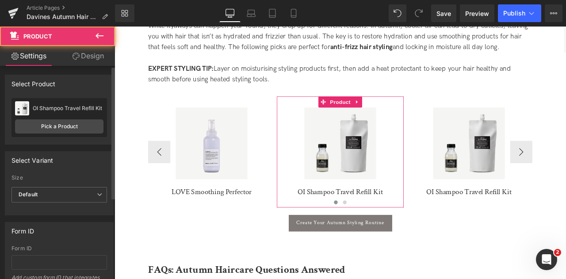
click at [89, 118] on div "OI Shampoo Travel Refill Kit The Quick Fix Circle Pick a Product" at bounding box center [60, 117] width 96 height 39
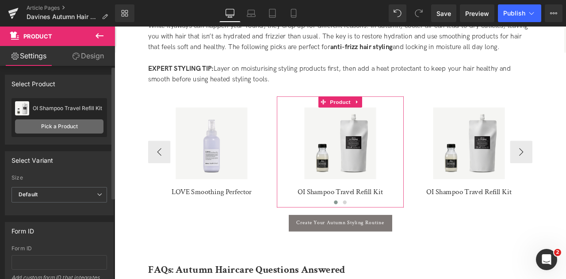
click at [84, 123] on link "Pick a Product" at bounding box center [59, 126] width 88 height 14
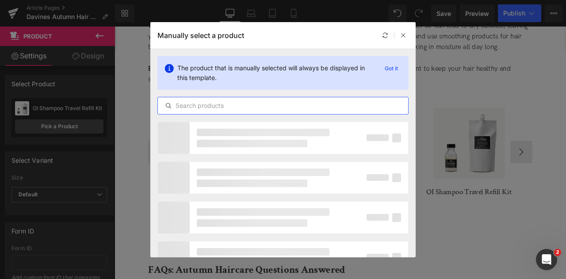
click at [217, 108] on input "text" at bounding box center [283, 105] width 250 height 11
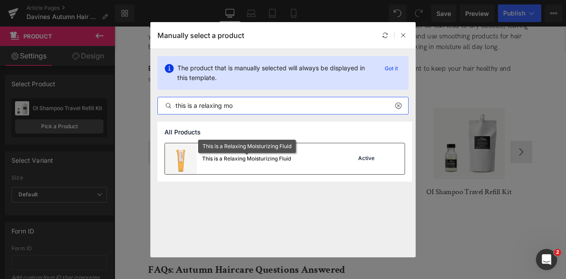
type input "this is a relaxing mo"
click at [280, 156] on div "This is a Relaxing Moisturizing Fluid" at bounding box center [246, 159] width 89 height 8
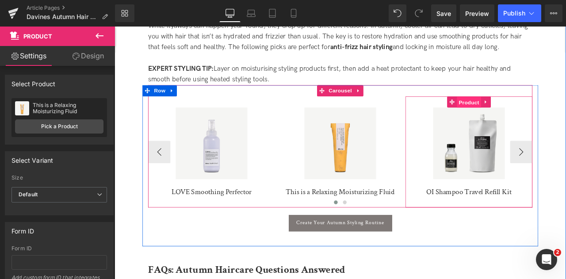
click at [538, 112] on span "Product" at bounding box center [535, 116] width 29 height 13
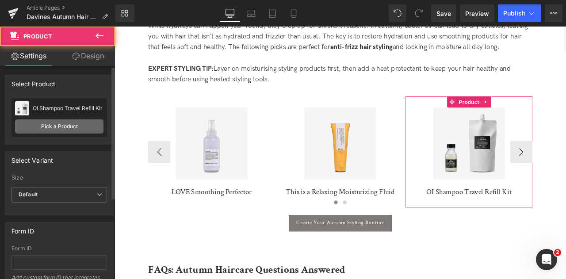
click at [74, 131] on link "Pick a Product" at bounding box center [59, 126] width 88 height 14
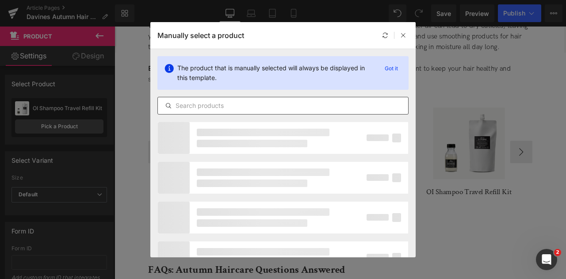
click at [228, 105] on input "text" at bounding box center [283, 105] width 250 height 11
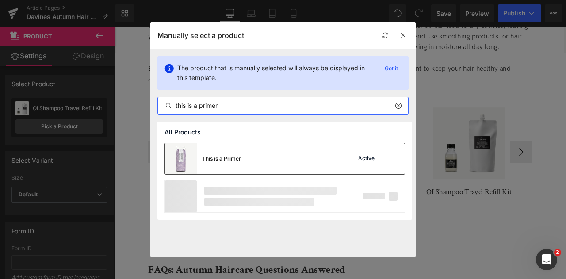
type input "this is a primer"
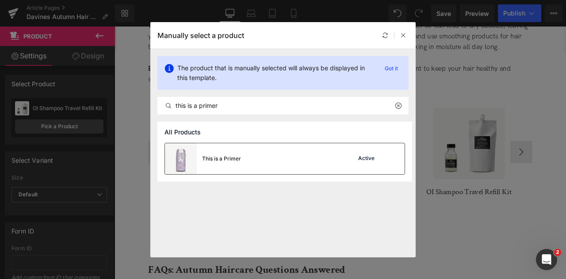
click at [247, 153] on div "This is a Primer Active" at bounding box center [285, 158] width 240 height 31
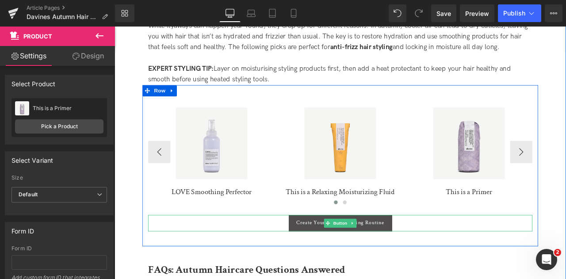
click at [329, 257] on link "Create Your Autumn Styling Routine" at bounding box center [382, 259] width 123 height 19
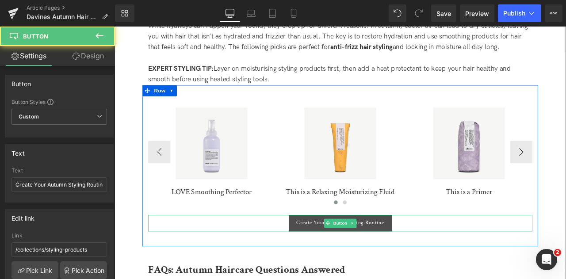
click at [334, 256] on span "Create Your Autumn Styling Routine" at bounding box center [382, 260] width 104 height 8
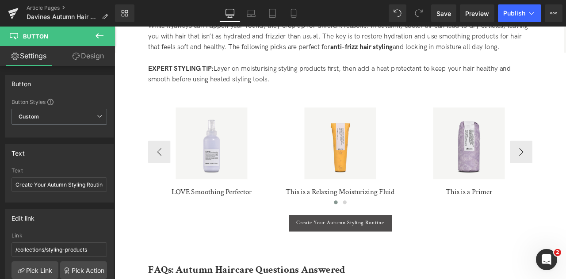
click at [329, 260] on link "Create Your Autumn Styling Routine" at bounding box center [382, 259] width 123 height 19
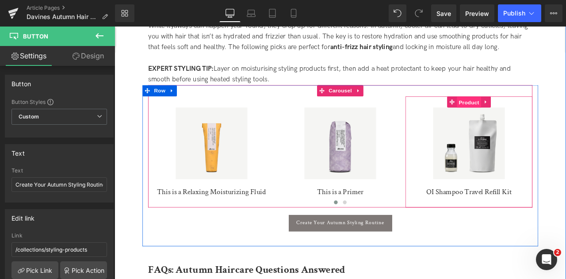
click at [531, 110] on span "Product" at bounding box center [535, 116] width 29 height 13
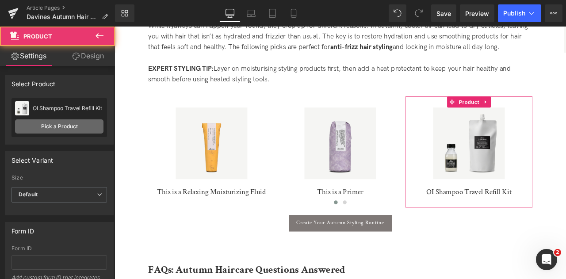
click at [87, 125] on link "Pick a Product" at bounding box center [59, 126] width 88 height 14
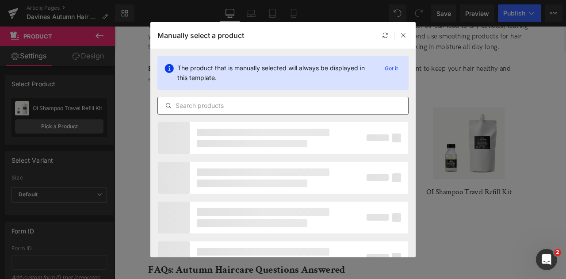
click at [213, 111] on div at bounding box center [282, 106] width 251 height 18
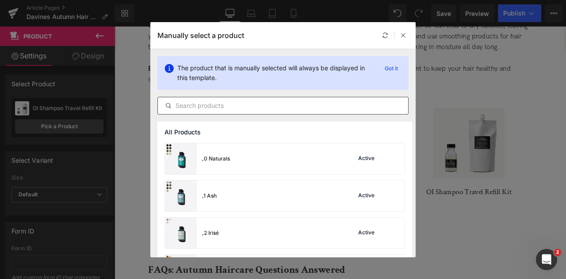
click at [212, 108] on input "text" at bounding box center [283, 105] width 250 height 11
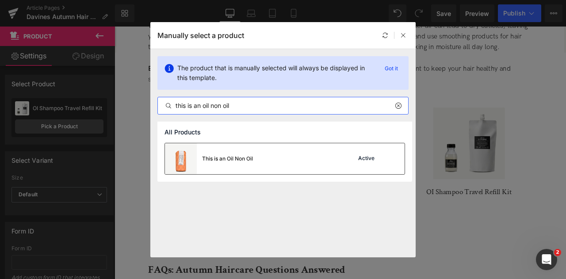
type input "this is an oil non oil"
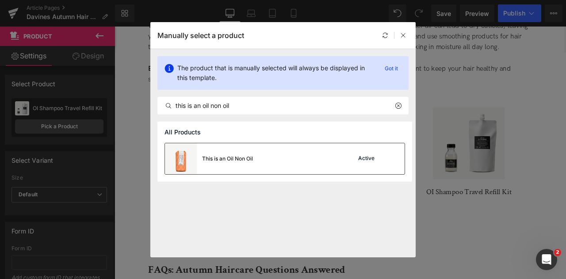
click at [276, 161] on div "This is an Oil Non Oil Active" at bounding box center [285, 158] width 240 height 31
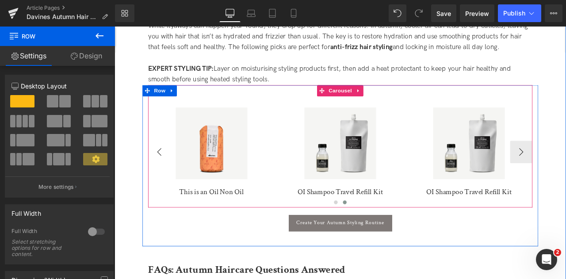
click at [173, 162] on button "‹" at bounding box center [167, 175] width 27 height 27
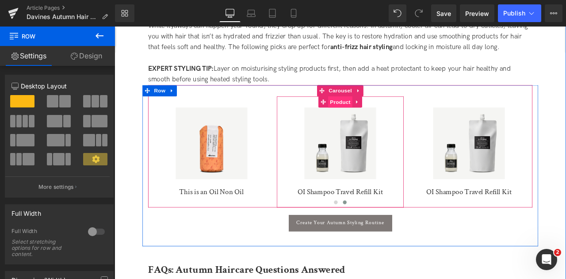
click at [378, 114] on span "Product" at bounding box center [382, 115] width 29 height 13
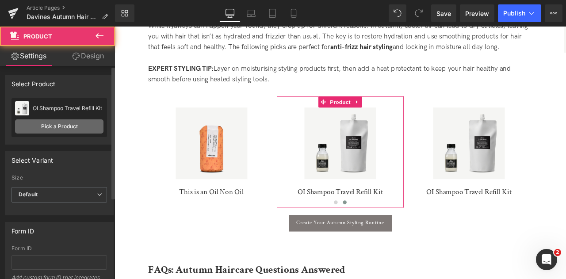
click at [87, 123] on link "Pick a Product" at bounding box center [59, 126] width 88 height 14
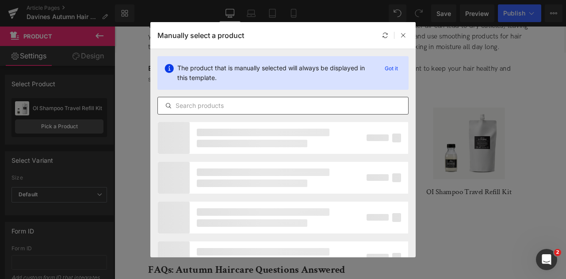
click at [229, 100] on div at bounding box center [282, 106] width 251 height 18
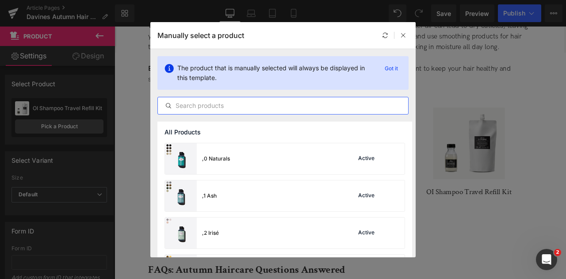
click at [231, 104] on input "text" at bounding box center [283, 105] width 250 height 11
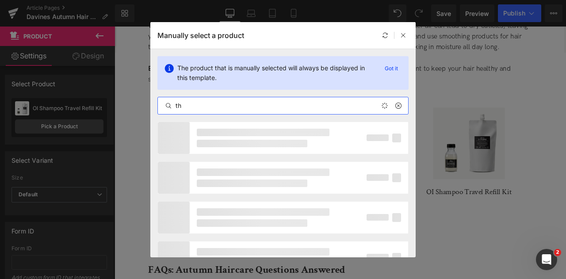
type input "t"
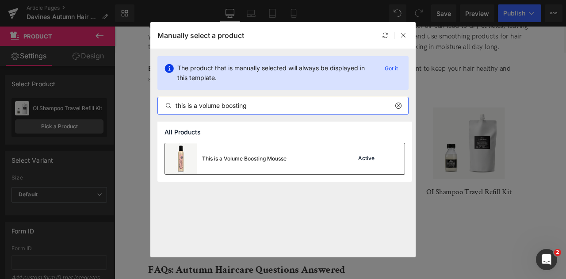
type input "this is a volume boosting"
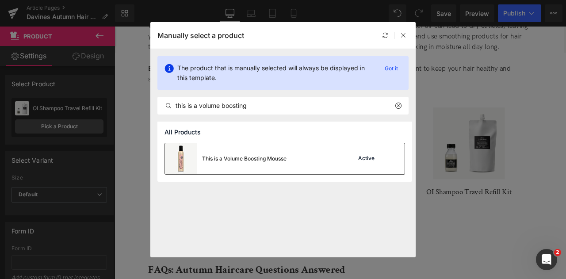
click at [264, 156] on div "This is a Volume Boosting Mousse" at bounding box center [244, 159] width 84 height 8
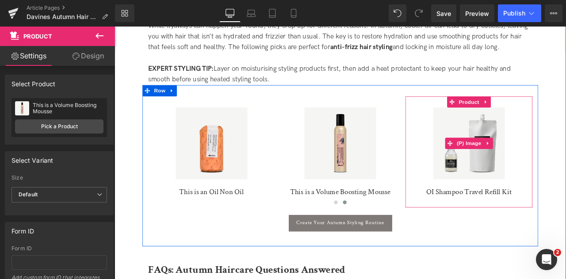
click at [566, 168] on div "Sale Off" at bounding box center [535, 165] width 142 height 85
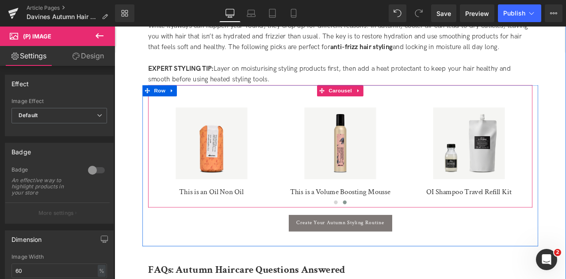
click at [154, 169] on button "‹" at bounding box center [141, 175] width 27 height 27
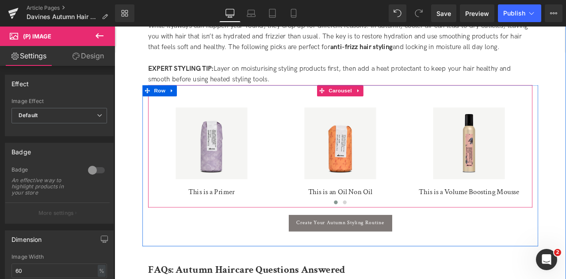
click at [154, 169] on button "‹" at bounding box center [141, 175] width 27 height 27
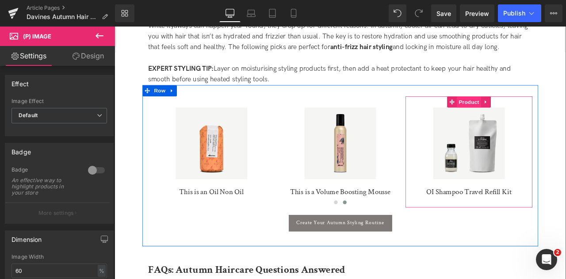
click at [534, 114] on span "Product" at bounding box center [535, 115] width 29 height 13
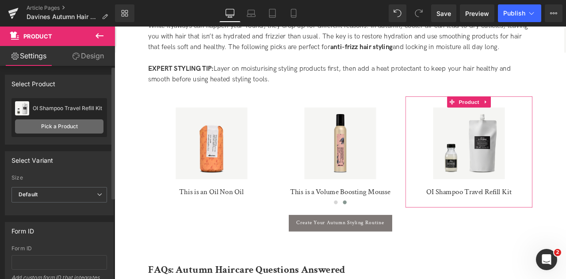
click at [77, 127] on link "Pick a Product" at bounding box center [59, 126] width 88 height 14
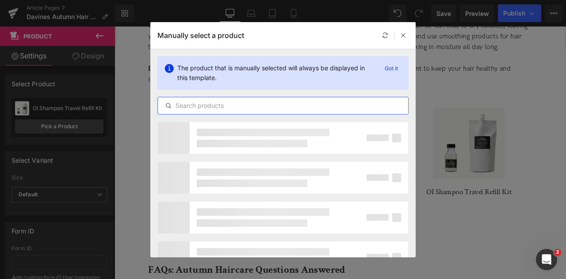
click at [250, 110] on input "text" at bounding box center [283, 105] width 250 height 11
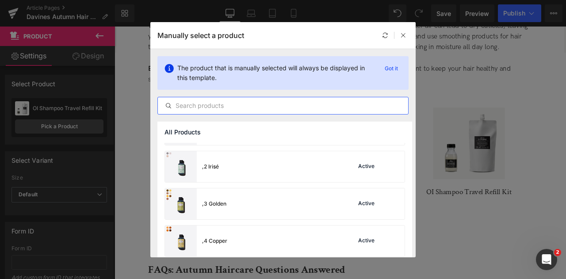
scroll to position [0, 0]
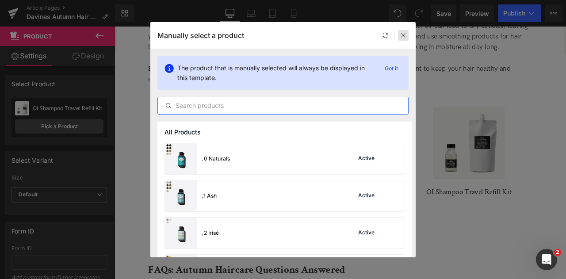
click at [403, 34] on icon at bounding box center [403, 35] width 6 height 6
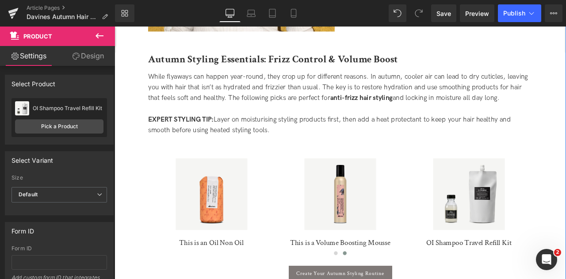
scroll to position [1510, 0]
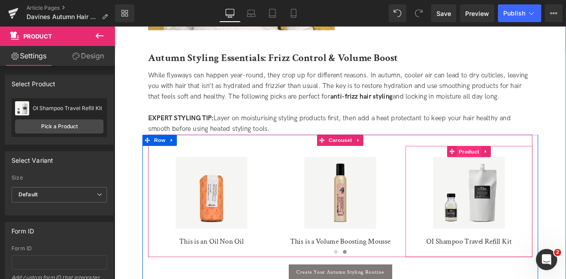
click at [541, 171] on span "Product" at bounding box center [535, 174] width 29 height 13
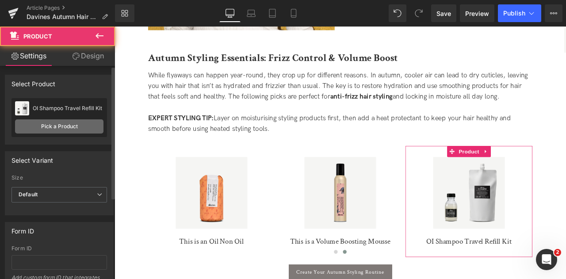
click at [80, 127] on link "Pick a Product" at bounding box center [59, 126] width 88 height 14
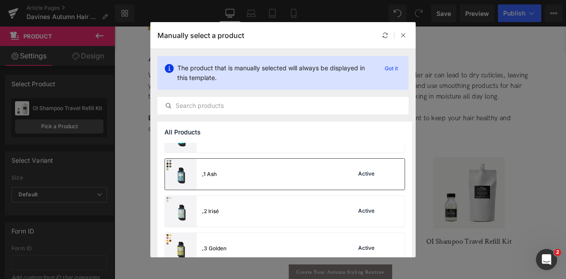
scroll to position [0, 0]
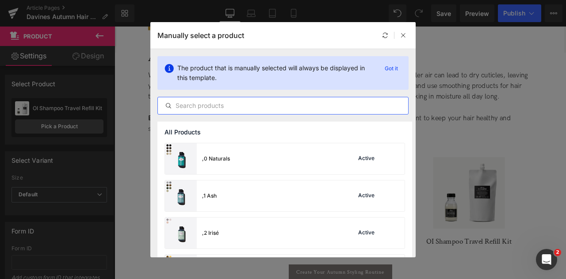
click at [262, 106] on input "text" at bounding box center [283, 105] width 250 height 11
type input "s"
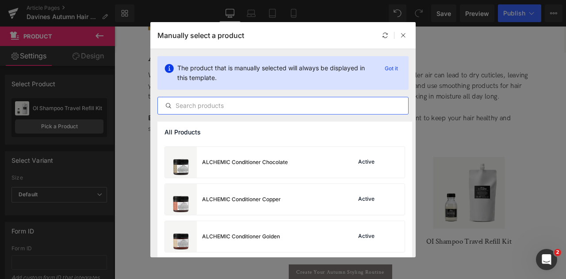
scroll to position [814, 0]
click at [267, 110] on input "text" at bounding box center [283, 105] width 250 height 11
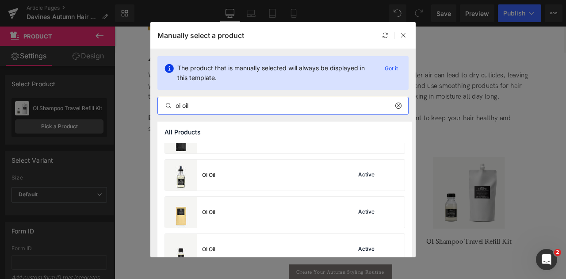
scroll to position [206, 0]
type input "oi oil"
click at [262, 176] on div "OI Oil Active" at bounding box center [285, 175] width 240 height 31
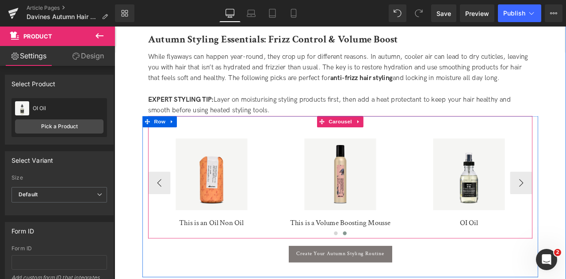
scroll to position [1534, 0]
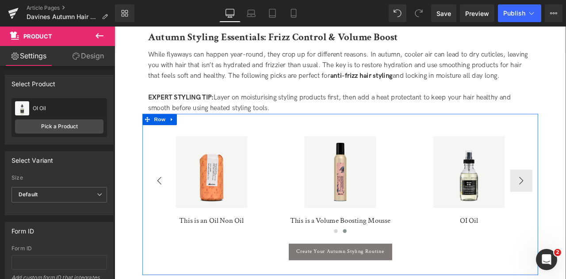
click at [169, 208] on button "‹" at bounding box center [167, 209] width 27 height 27
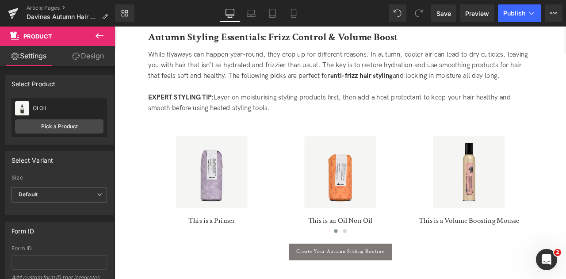
click at [292, 249] on div "Loading Product" at bounding box center [283, 244] width 48 height 10
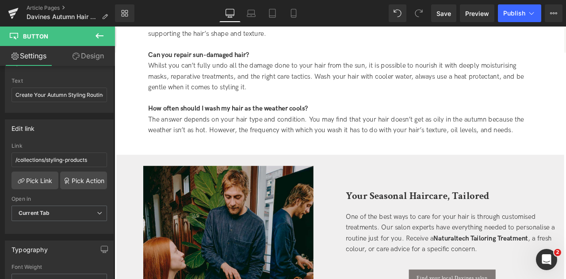
scroll to position [2027, 0]
click at [525, 17] on button "Publish" at bounding box center [519, 13] width 43 height 18
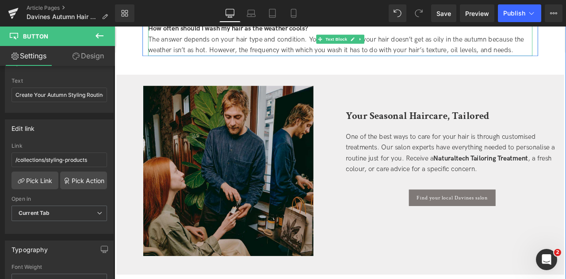
scroll to position [2121, 0]
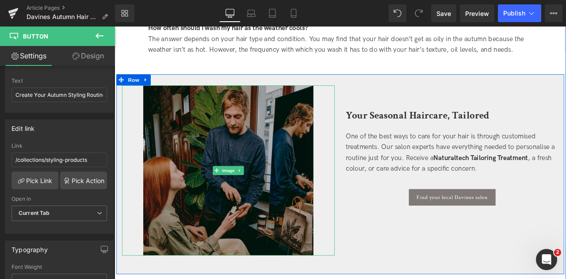
click at [317, 139] on img at bounding box center [250, 197] width 202 height 202
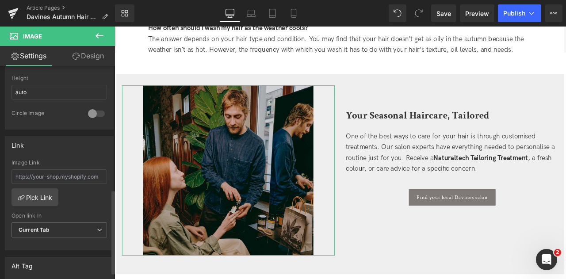
scroll to position [311, 0]
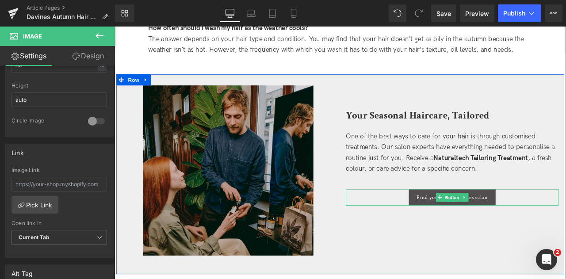
click at [470, 228] on link "Find your local Davines salon" at bounding box center [515, 228] width 103 height 19
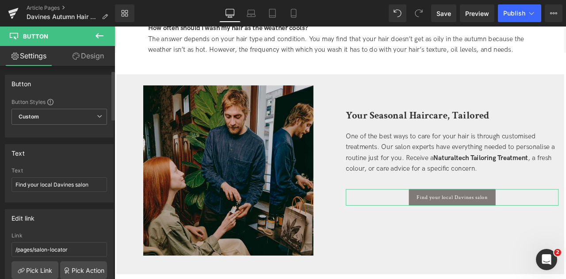
scroll to position [82, 0]
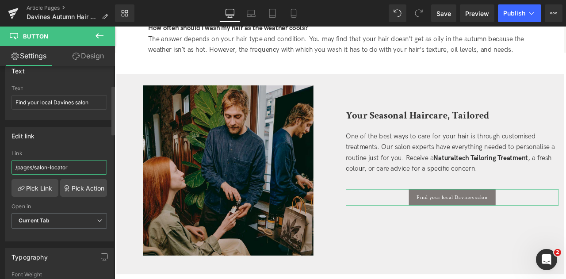
drag, startPoint x: 66, startPoint y: 167, endPoint x: 0, endPoint y: 158, distance: 66.5
click at [0, 158] on div "Edit link /pages/salon-locator Link /pages/salon-locator Pick Link Pick Action …" at bounding box center [59, 180] width 119 height 121
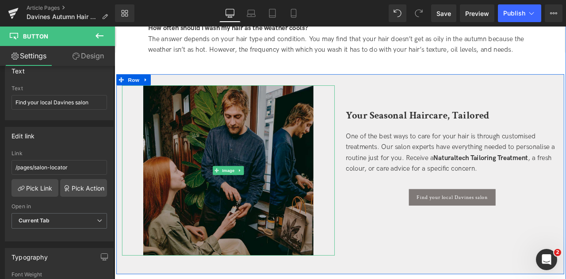
click at [168, 134] on img at bounding box center [250, 197] width 202 height 202
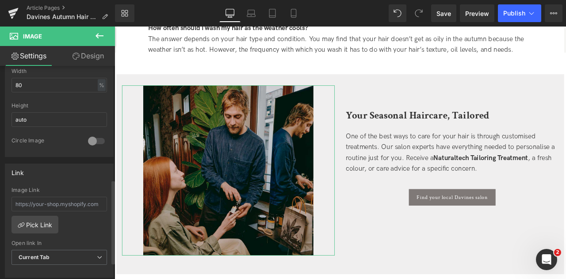
scroll to position [292, 0]
click at [46, 195] on input "text" at bounding box center [60, 202] width 96 height 15
paste input "/pages/salon-locator"
type input "/pages/salon-locator"
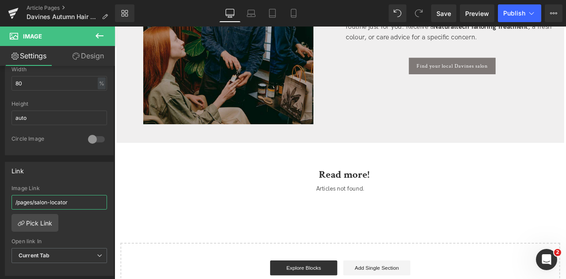
scroll to position [2307, 0]
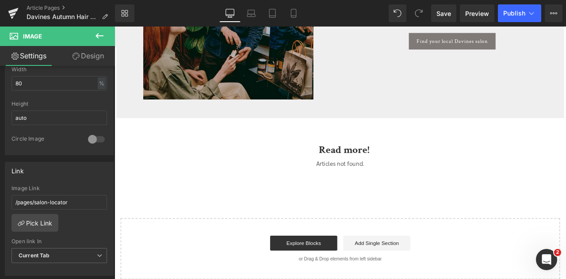
click at [115, 27] on div at bounding box center [115, 27] width 0 height 0
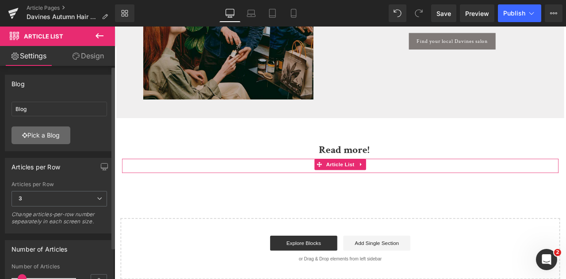
click at [59, 130] on link "Pick a Blog" at bounding box center [41, 136] width 59 height 18
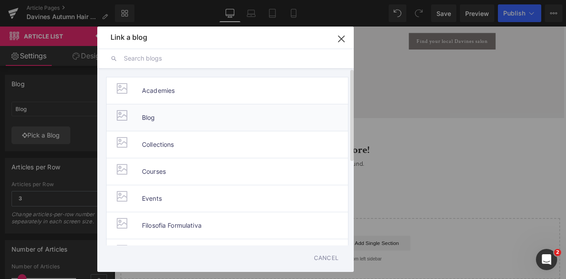
click at [214, 113] on li "Blog" at bounding box center [227, 117] width 242 height 27
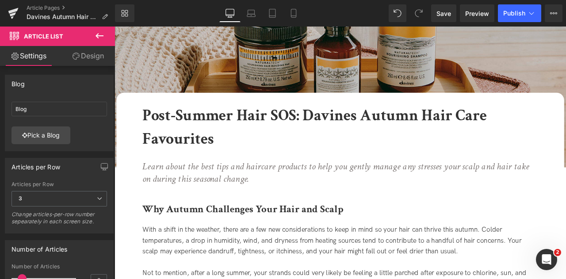
scroll to position [0, 0]
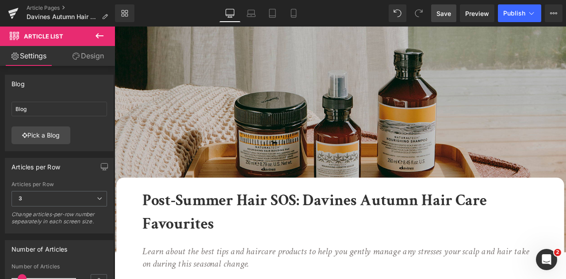
click at [445, 12] on span "Save" at bounding box center [444, 13] width 15 height 9
click at [447, 11] on span "Save" at bounding box center [444, 13] width 15 height 9
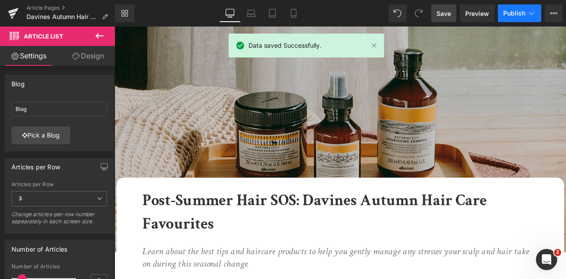
click at [514, 12] on span "Publish" at bounding box center [514, 13] width 22 height 7
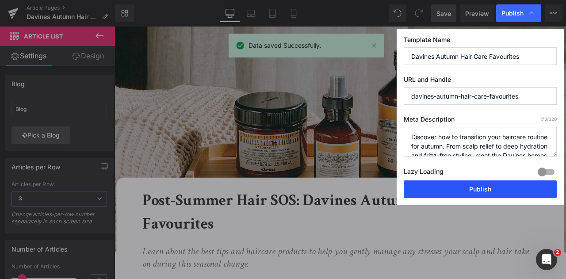
click at [483, 188] on button "Publish" at bounding box center [480, 189] width 153 height 18
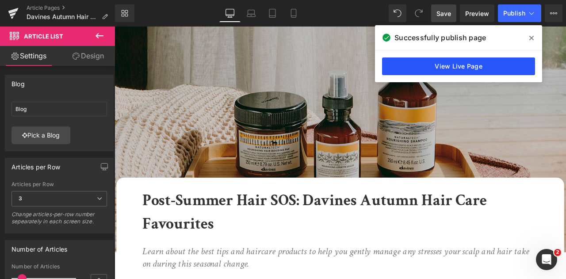
click at [406, 69] on link "View Live Page" at bounding box center [458, 67] width 153 height 18
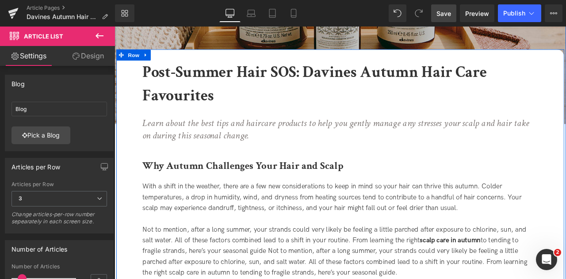
scroll to position [152, 0]
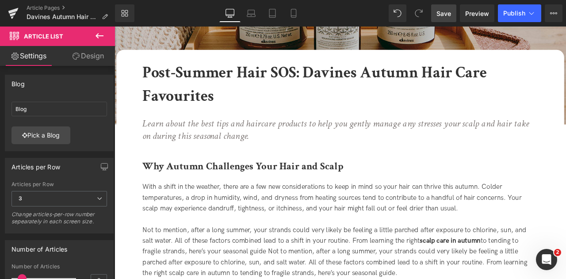
click at [448, 7] on link "Save" at bounding box center [443, 13] width 25 height 18
click at [531, 10] on icon at bounding box center [531, 13] width 9 height 9
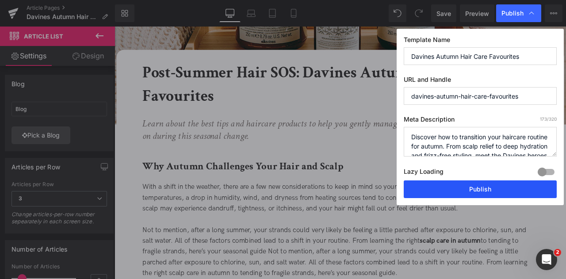
click at [475, 193] on button "Publish" at bounding box center [480, 189] width 153 height 18
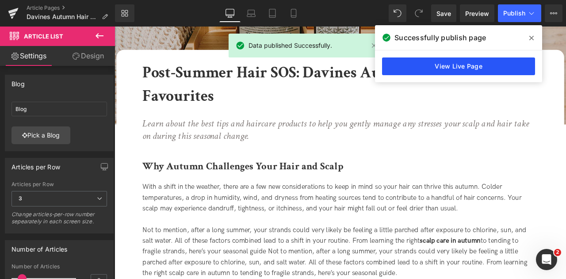
click at [459, 64] on link "View Live Page" at bounding box center [458, 67] width 153 height 18
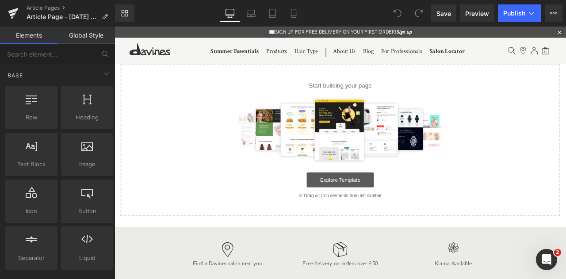
click at [393, 212] on link "Explore Template" at bounding box center [382, 208] width 80 height 18
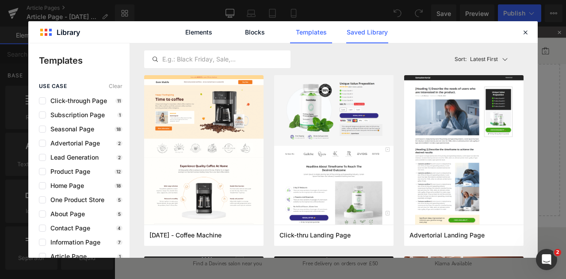
click at [0, 0] on link "Saved Library" at bounding box center [0, 0] width 0 height 0
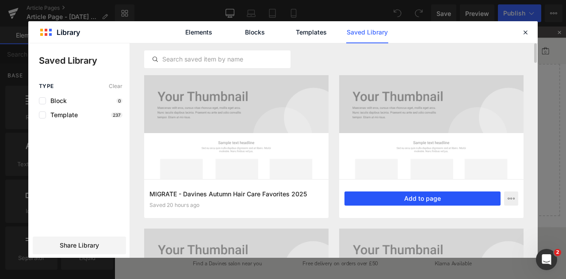
click at [429, 196] on button "Add to page" at bounding box center [423, 199] width 156 height 14
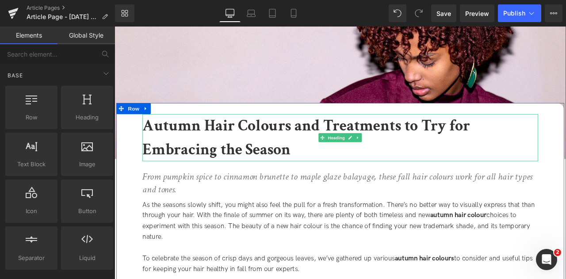
scroll to position [130, 0]
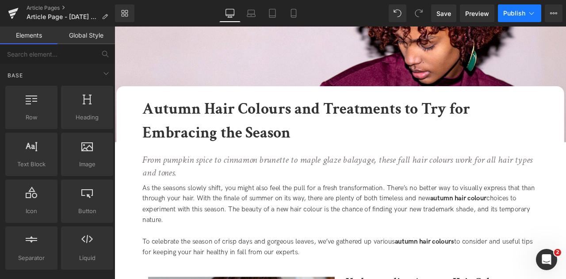
click at [517, 14] on span "Publish" at bounding box center [514, 13] width 22 height 7
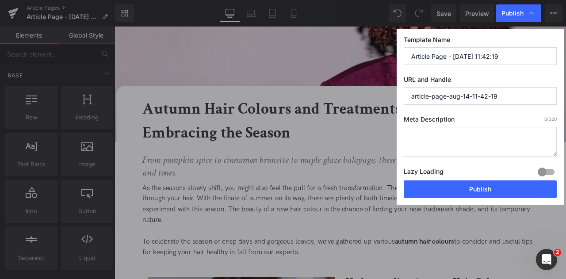
click at [514, 54] on input "Article Page - [DATE] 11:42:19" at bounding box center [480, 56] width 153 height 18
drag, startPoint x: 514, startPoint y: 55, endPoint x: 353, endPoint y: 58, distance: 160.6
click at [369, 62] on div "Publish Template Name Article Page - [DATE] 11:42:19 URL and Handle article-pag…" at bounding box center [283, 139] width 566 height 279
click at [441, 62] on input "text" at bounding box center [480, 56] width 153 height 18
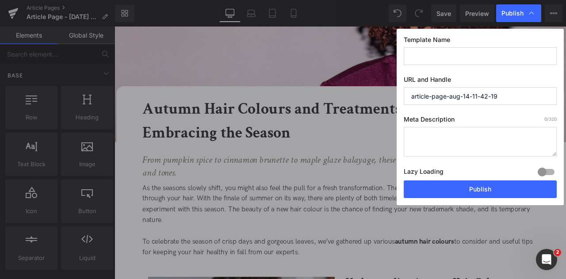
click at [442, 58] on input "text" at bounding box center [480, 56] width 153 height 18
type input "A"
type input "a"
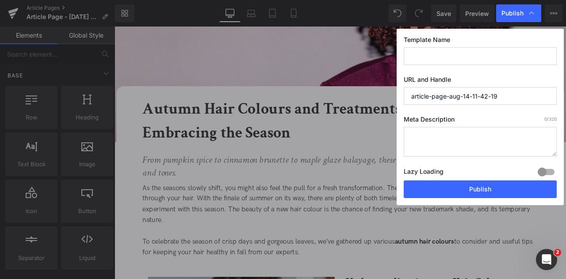
type input "A"
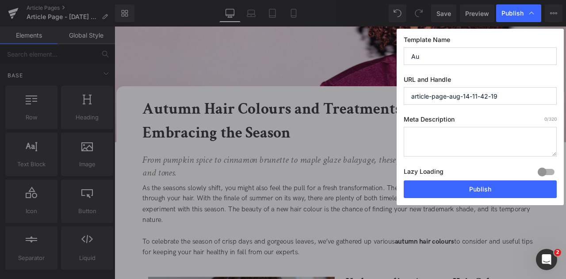
type input "A"
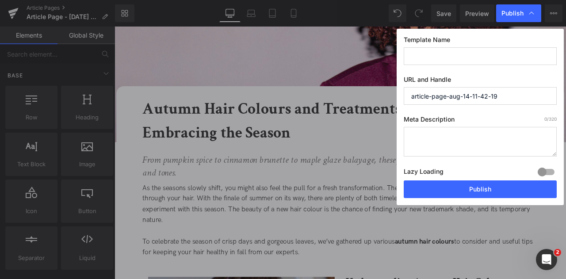
type input "A"
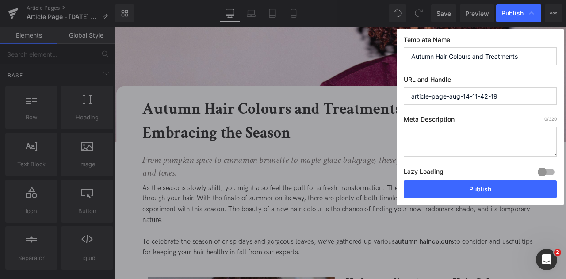
type input "Autumn Hair Colours and Treatments"
drag, startPoint x: 517, startPoint y: 96, endPoint x: 342, endPoint y: 106, distance: 174.5
click at [342, 106] on div "Publish Template Name Autumn Hair Colours and Treatments URL and Handle article…" at bounding box center [283, 139] width 566 height 279
type input "autumn-hair-colours-and-treatments"
click at [442, 145] on textarea at bounding box center [480, 142] width 153 height 30
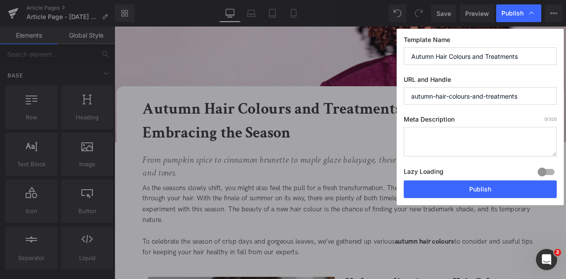
click at [418, 147] on textarea at bounding box center [480, 142] width 153 height 30
paste textarea "“Discover the best autumn hair colours and treatments to refresh your look this…"
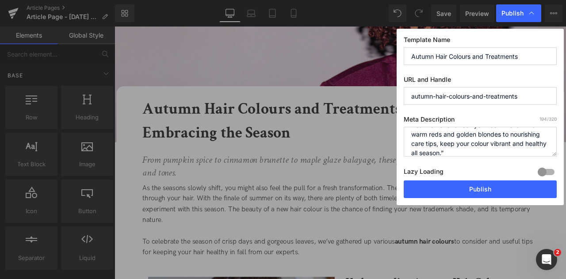
scroll to position [0, 0]
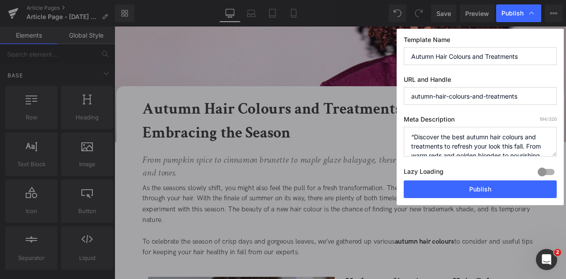
click at [414, 137] on textarea "“Discover the best autumn hair colours and treatments to refresh your look this…" at bounding box center [480, 142] width 153 height 30
click at [522, 149] on textarea "Discover the best autumn hair colours and treatments to refresh your look this …" at bounding box center [480, 142] width 153 height 30
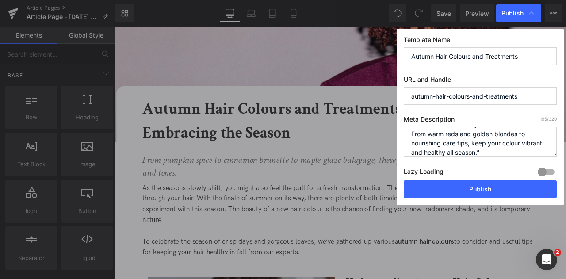
scroll to position [27, 0]
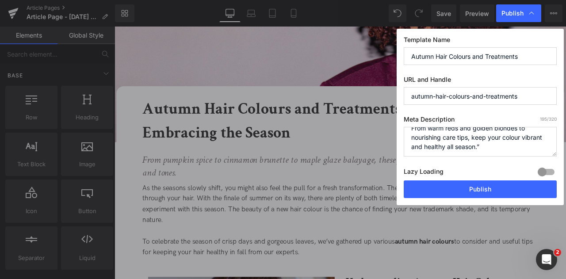
click at [491, 147] on textarea "Discover the best autumn hair colours and treatments to refresh your look this …" at bounding box center [480, 142] width 153 height 30
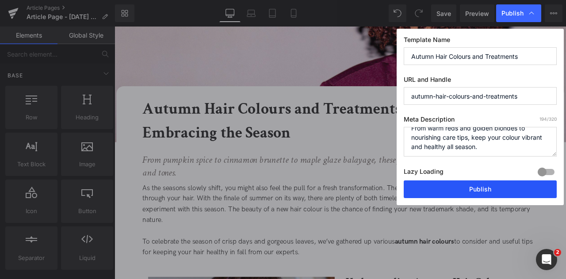
type textarea "Discover the best autumn hair colours and treatments to refresh your look this …"
click at [500, 189] on button "Publish" at bounding box center [480, 189] width 153 height 18
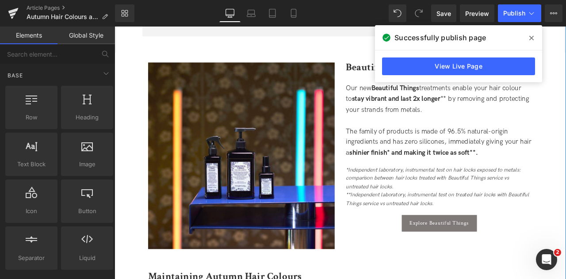
scroll to position [1177, 0]
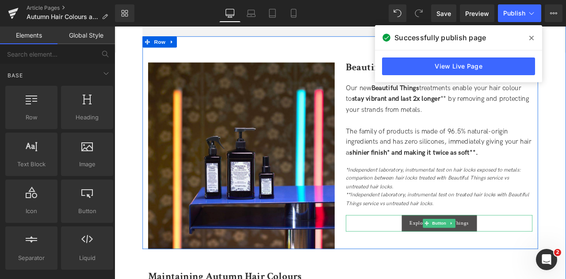
click at [467, 264] on link "Explore Beautiful Things" at bounding box center [499, 259] width 89 height 19
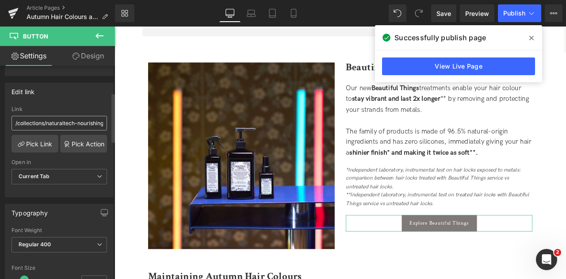
scroll to position [128, 0]
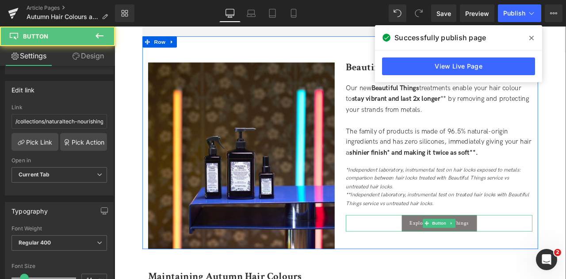
click at [452, 259] on div "Explore Beautiful Things" at bounding box center [499, 259] width 221 height 19
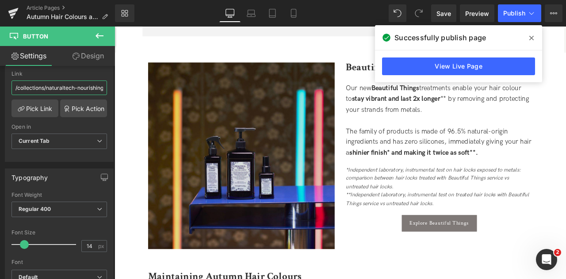
scroll to position [0, 3]
drag, startPoint x: 130, startPoint y: 110, endPoint x: 177, endPoint y: 108, distance: 47.8
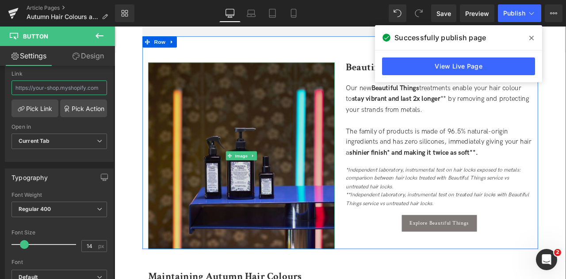
scroll to position [0, 0]
paste input "/blogs/blog/beautiful-things"
type input "/blogs/blog/beautiful-things"
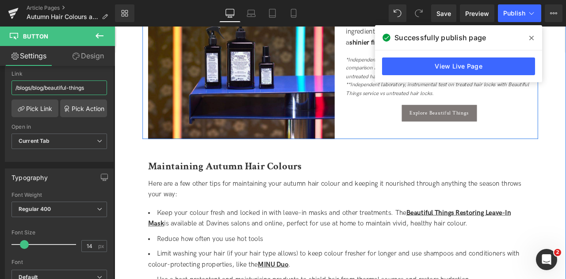
scroll to position [1307, 0]
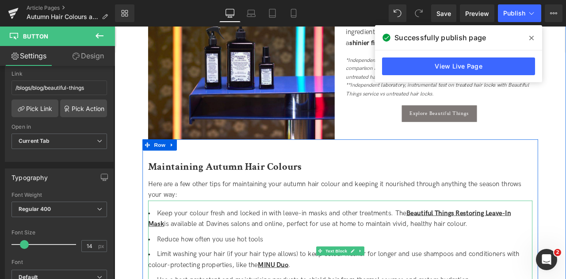
click at [526, 251] on span "Beautiful Things Restoring Leave-In Mask" at bounding box center [369, 254] width 430 height 22
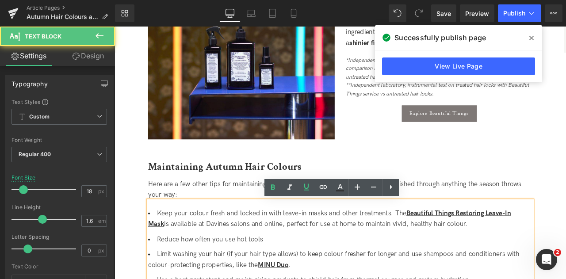
click at [515, 245] on span "Beautiful Things Restoring Leave-In Mask" at bounding box center [369, 254] width 430 height 22
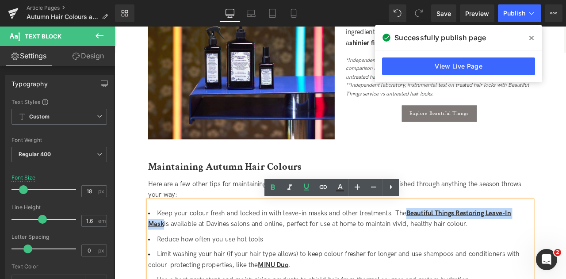
drag, startPoint x: 461, startPoint y: 247, endPoint x: 605, endPoint y: 245, distance: 144.2
click at [566, 245] on span "Beautiful Things Restoring Leave-In Mask" at bounding box center [369, 254] width 430 height 22
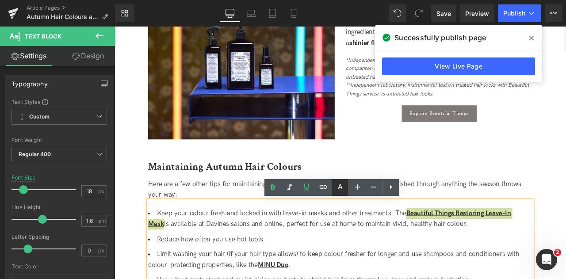
click at [332, 191] on link at bounding box center [340, 187] width 17 height 17
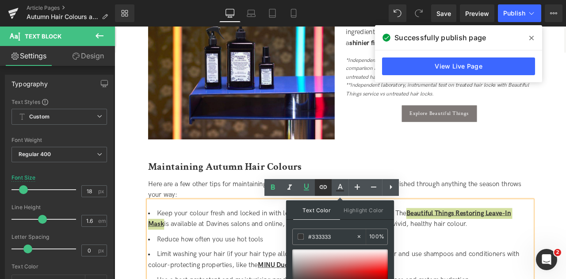
click at [320, 186] on icon at bounding box center [324, 187] width 8 height 4
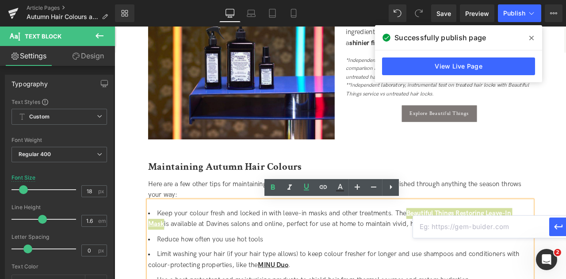
click at [444, 236] on input "text" at bounding box center [481, 227] width 136 height 22
type input "need to add in LINK"
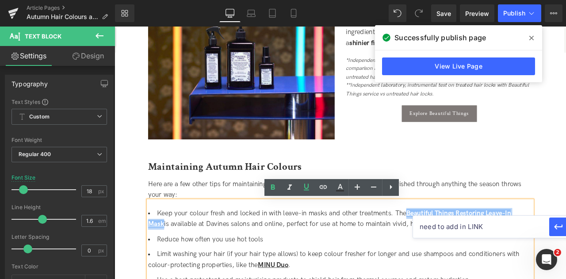
click at [566, 202] on div "Maintaining Autumn Hair Colours Heading Here are a few other tips for maintaini…" at bounding box center [382, 270] width 469 height 175
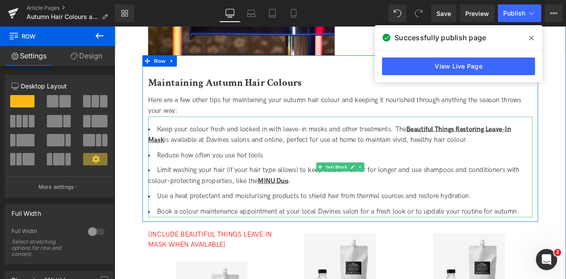
scroll to position [1407, 0]
click at [311, 209] on span "MINU Duo" at bounding box center [302, 208] width 36 height 9
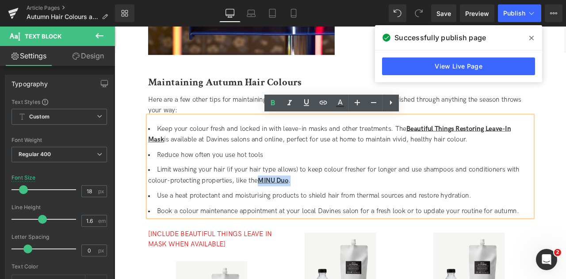
drag, startPoint x: 325, startPoint y: 205, endPoint x: 288, endPoint y: 206, distance: 37.2
click at [288, 206] on li "Limit washing your hair (if your hair type allows) to keep colour fresher for l…" at bounding box center [382, 203] width 456 height 26
click at [326, 104] on icon at bounding box center [323, 102] width 11 height 11
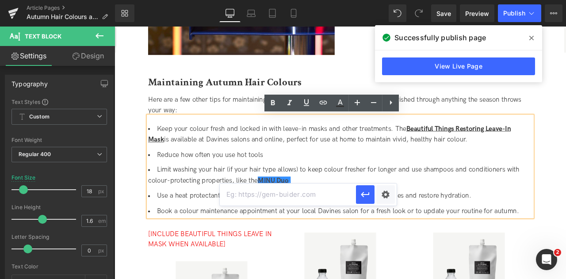
click at [330, 204] on input "text" at bounding box center [288, 195] width 136 height 22
paste input "/products/minu-duo"
type input "/products/minu-duo"
click at [365, 194] on icon "button" at bounding box center [365, 194] width 11 height 11
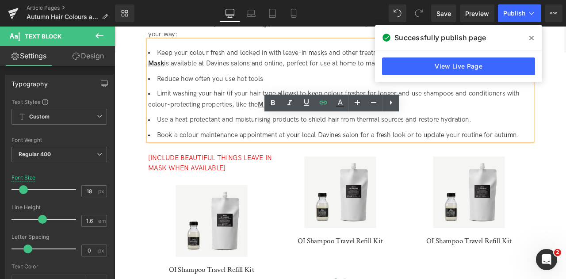
scroll to position [1499, 0]
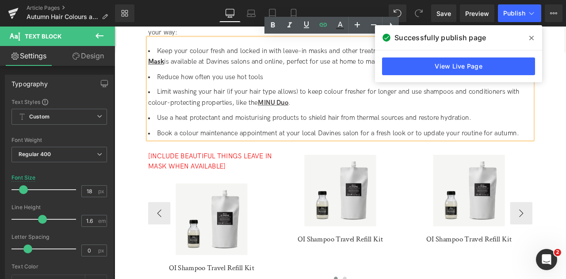
click at [457, 196] on div "[INCLUDE BEAUTIFUL THINGS LEAVE IN MASK WHEN AVAILABLE] Text Block Sale Off (P)…" at bounding box center [459, 248] width 610 height 166
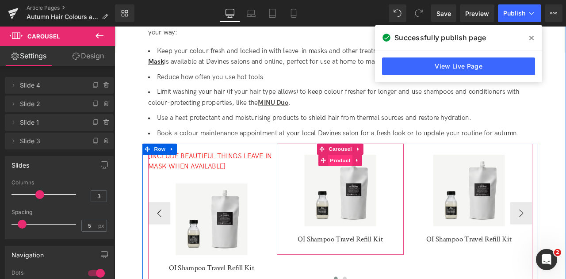
click at [383, 186] on span "Product" at bounding box center [382, 184] width 29 height 13
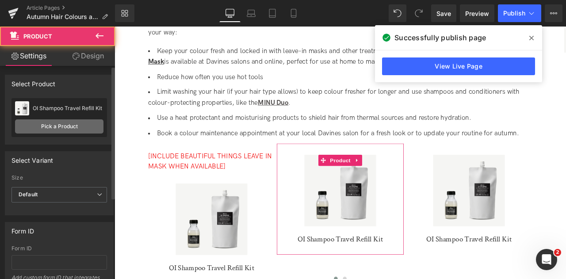
click at [78, 125] on link "Pick a Product" at bounding box center [59, 126] width 88 height 14
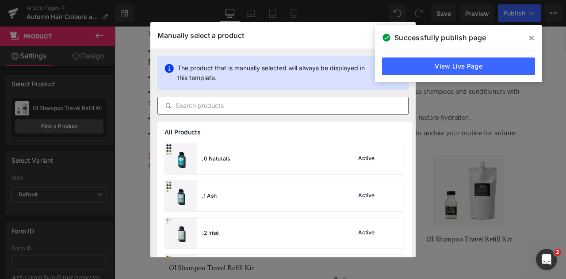
click at [246, 111] on input "text" at bounding box center [283, 105] width 250 height 11
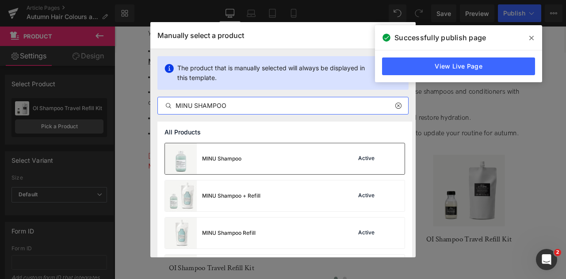
type input "MINU SHAMPOO"
click at [292, 149] on div "MINU Shampoo Active" at bounding box center [285, 158] width 240 height 31
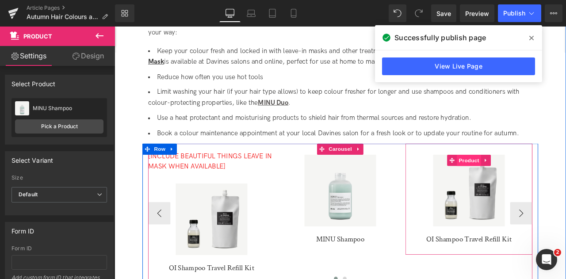
click at [534, 186] on span "Product" at bounding box center [535, 184] width 29 height 13
click at [530, 188] on span "Product" at bounding box center [535, 184] width 29 height 13
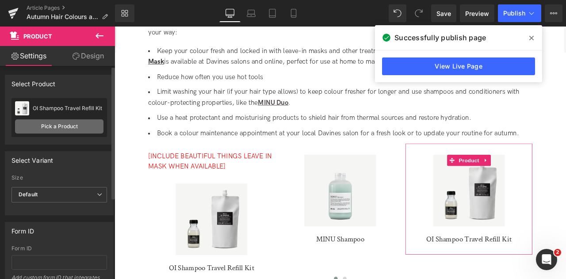
click at [83, 130] on link "Pick a Product" at bounding box center [59, 126] width 88 height 14
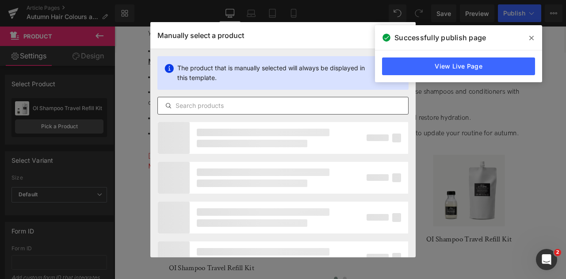
click at [226, 105] on input "text" at bounding box center [283, 105] width 250 height 11
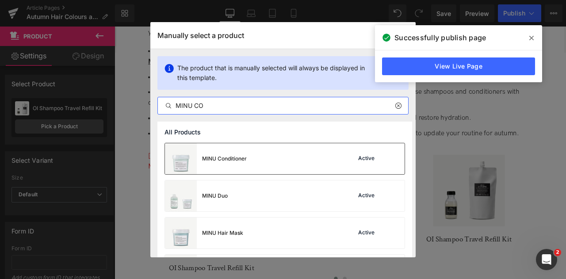
type input "MINU CO"
click at [276, 161] on div "MINU Conditioner Active" at bounding box center [285, 158] width 240 height 31
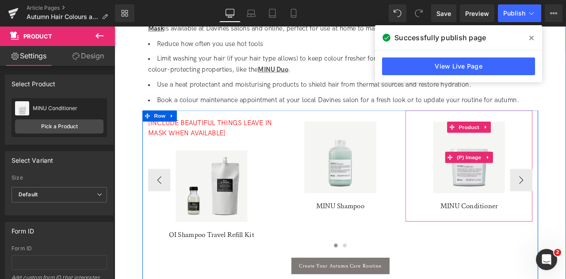
scroll to position [1540, 0]
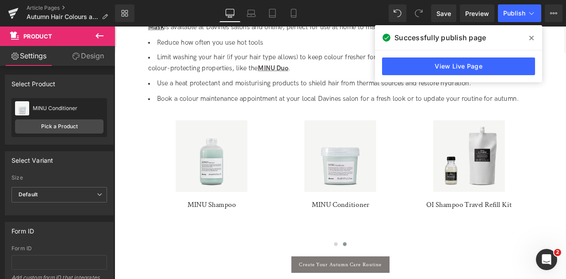
click at [533, 36] on icon at bounding box center [531, 38] width 4 height 4
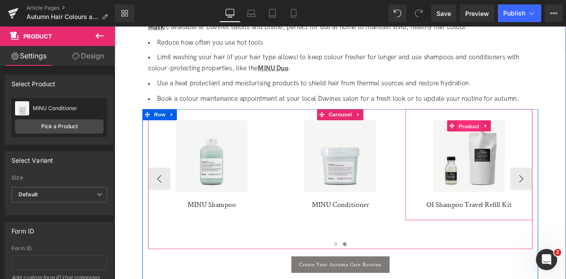
click at [540, 146] on span "Product" at bounding box center [535, 144] width 29 height 13
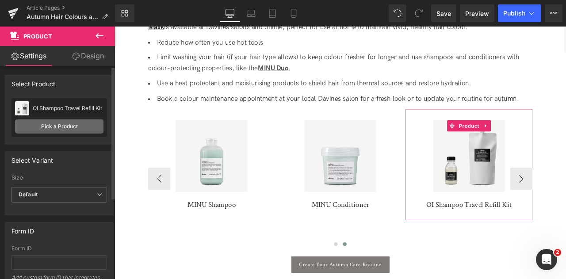
click at [79, 127] on link "Pick a Product" at bounding box center [59, 126] width 88 height 14
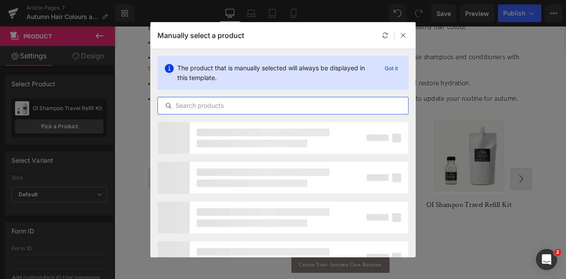
click at [257, 106] on input "text" at bounding box center [283, 105] width 250 height 11
type input "[PERSON_NAME]"
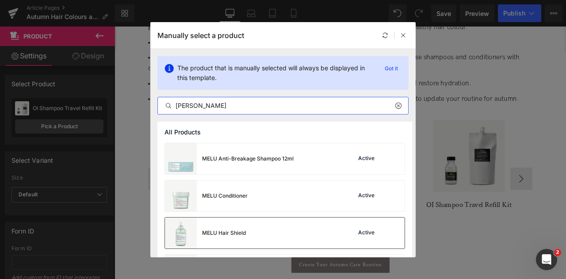
click at [281, 237] on div "MELU Hair Shield Active" at bounding box center [285, 233] width 240 height 31
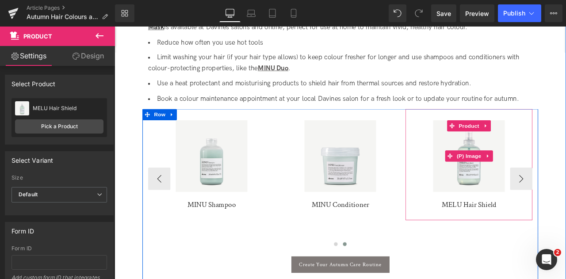
click at [566, 212] on div "Sale Off" at bounding box center [535, 180] width 142 height 85
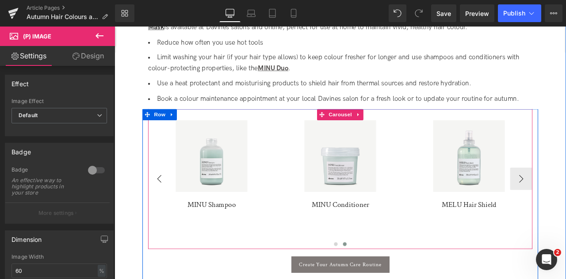
click at [172, 207] on button "‹" at bounding box center [167, 207] width 27 height 27
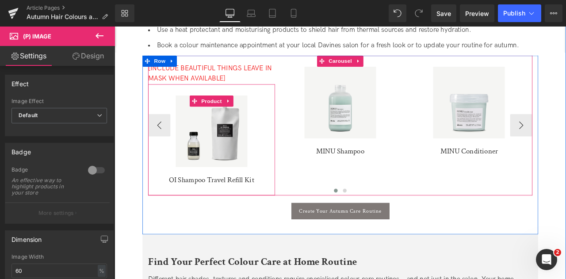
scroll to position [1617, 0]
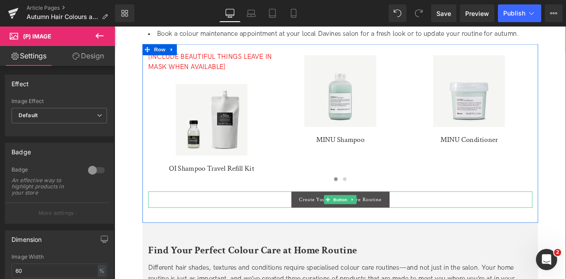
click at [334, 235] on span "Create Your Autumn Care Routine" at bounding box center [383, 232] width 98 height 8
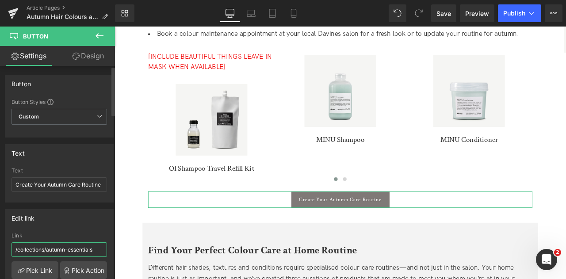
drag, startPoint x: 97, startPoint y: 244, endPoint x: 0, endPoint y: 214, distance: 101.4
click at [0, 223] on div "Edit link /collections/autumn-essentials Link /collections/autumn-essentials Pi…" at bounding box center [59, 263] width 119 height 121
click at [0, 214] on div "Edit link Link Pick Link Pick Action Current Tab New Tab Open in Current Tab Cu…" at bounding box center [59, 263] width 119 height 121
click at [63, 245] on input "text" at bounding box center [60, 249] width 96 height 15
paste input "/collections/autumn-edit"
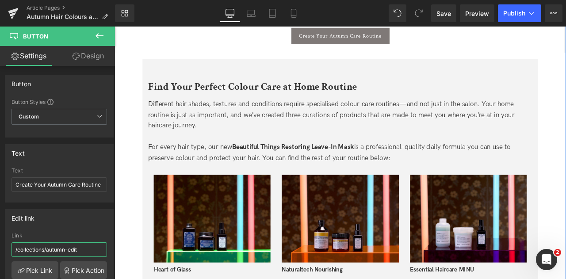
scroll to position [1818, 0]
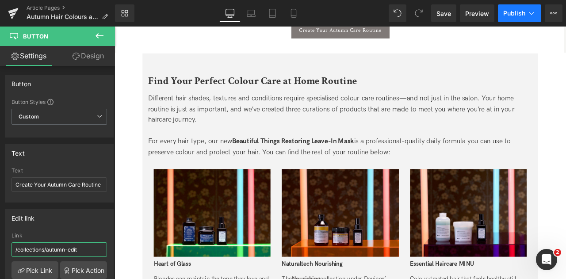
type input "/collections/autumn-edit"
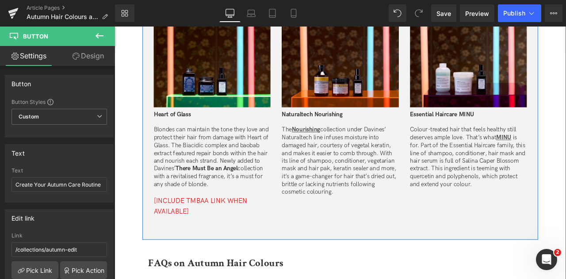
scroll to position [1996, 0]
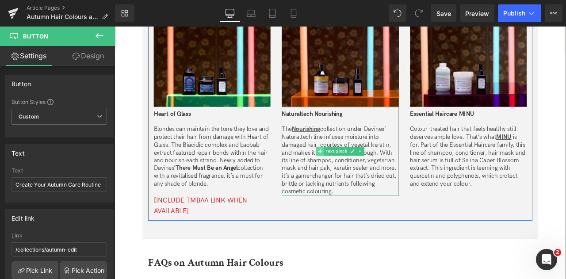
click at [360, 169] on span at bounding box center [358, 174] width 9 height 11
click at [339, 156] on p "The Nourishing collection under Davines’ Naturaltech line infuses moisture into…" at bounding box center [382, 185] width 138 height 83
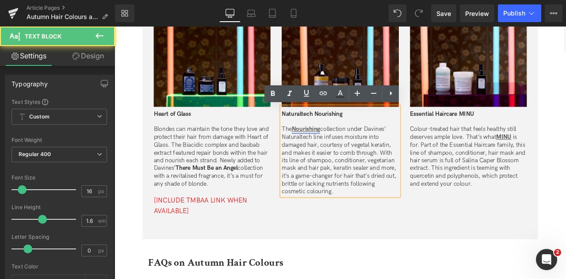
click at [340, 151] on strong "Nourishing" at bounding box center [342, 148] width 34 height 8
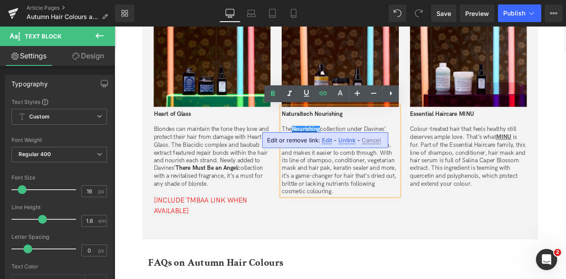
click at [332, 140] on div "Edit or remove link: Edit - Unlink - Cancel" at bounding box center [325, 140] width 126 height 16
click at [327, 138] on span "Edit" at bounding box center [327, 141] width 10 height 8
type input "/collections/naturaltech-nourishing"
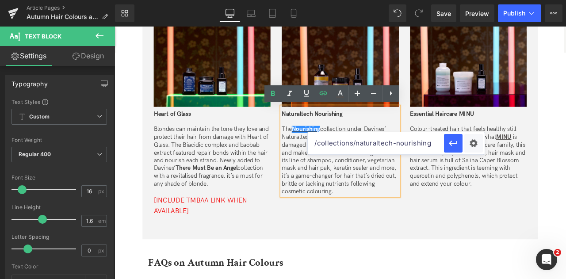
click at [400, 206] on p "The Nourishing collection under Davines’ Naturaltech line infuses moisture into…" at bounding box center [382, 185] width 138 height 83
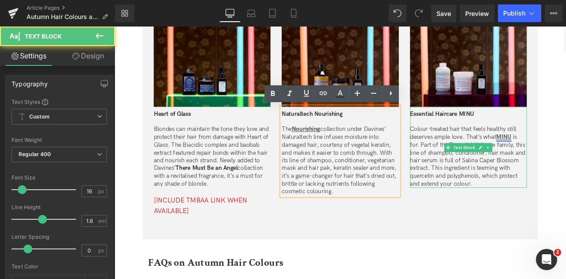
click at [566, 157] on u "MINU" at bounding box center [576, 157] width 18 height 8
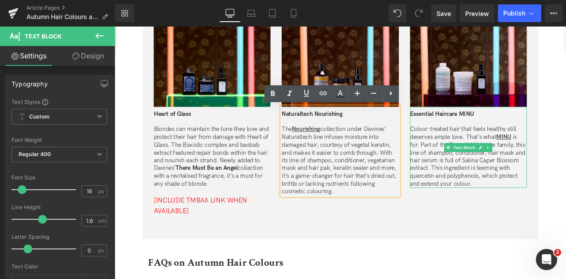
click at [566, 190] on p "Colour-treated hair that feels healthy still deserves ample love. That’s what M…" at bounding box center [534, 180] width 138 height 73
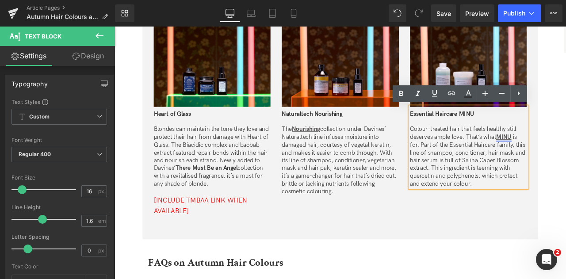
click at [566, 156] on u "MINU" at bounding box center [576, 157] width 18 height 8
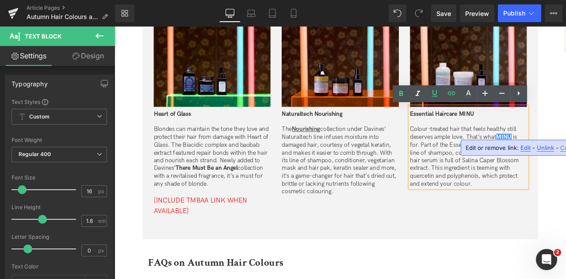
click at [521, 146] on span "Edit" at bounding box center [526, 148] width 10 height 8
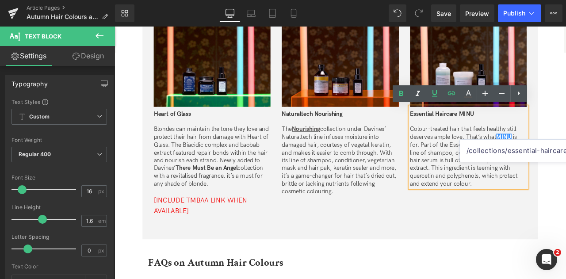
click at [310, 227] on div "Image Naturaltech Nourishing The Nourishing collection under Davines’ Naturalte…" at bounding box center [382, 123] width 152 height 210
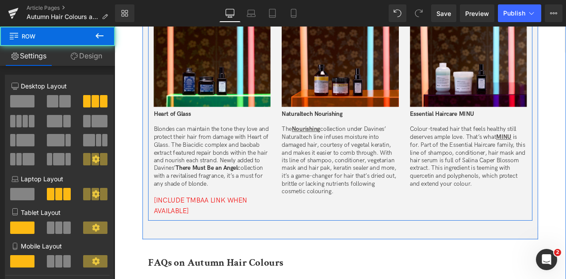
click at [265, 201] on p "Blondes can maintain the tone they love and protect their hair from damage with…" at bounding box center [230, 180] width 138 height 73
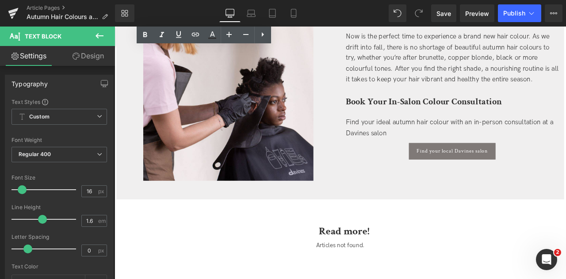
scroll to position [2517, 0]
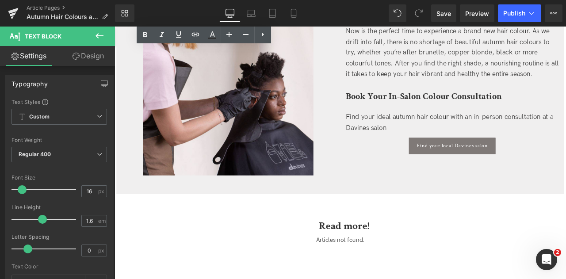
click at [494, 165] on span "Find your local Davines salon" at bounding box center [515, 169] width 84 height 8
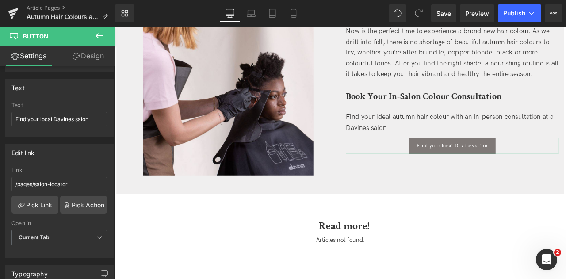
scroll to position [66, 0]
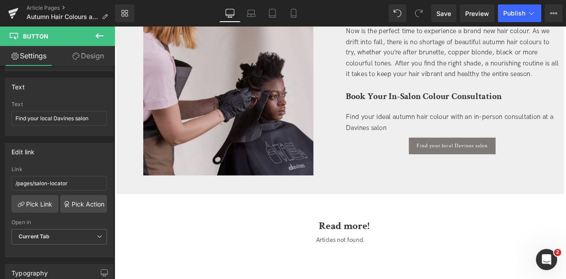
click at [293, 115] on img at bounding box center [250, 102] width 202 height 202
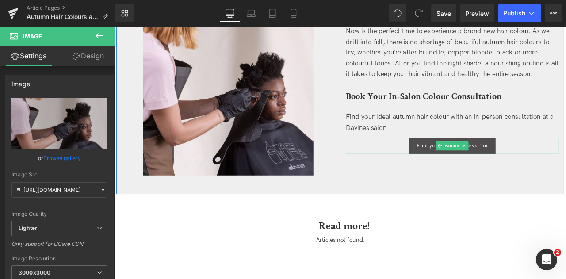
click at [487, 170] on span "Find your local Davines salon" at bounding box center [515, 169] width 84 height 8
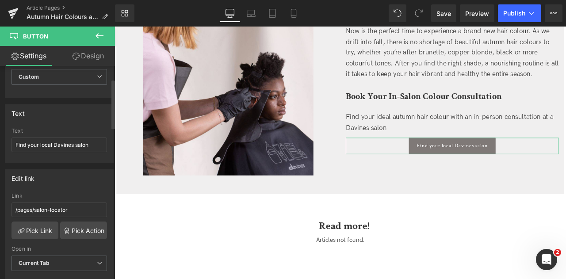
scroll to position [61, 0]
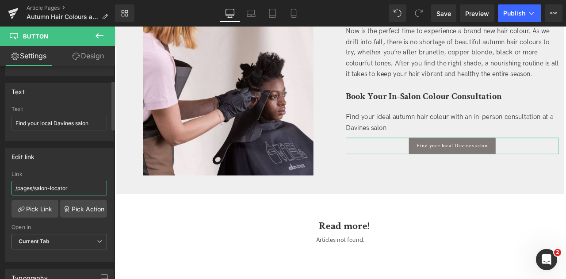
drag, startPoint x: 92, startPoint y: 187, endPoint x: 0, endPoint y: 169, distance: 93.9
click at [0, 169] on div "Edit link /pages/salon-locator Link /pages/salon-locator Pick Link Pick Action …" at bounding box center [59, 201] width 119 height 121
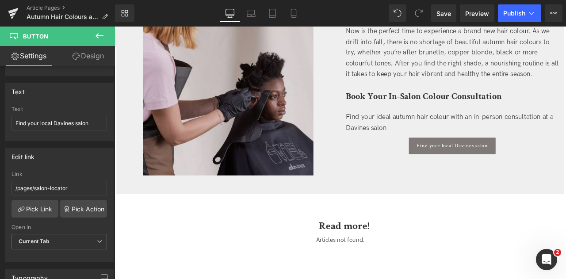
click at [213, 118] on img at bounding box center [250, 102] width 202 height 202
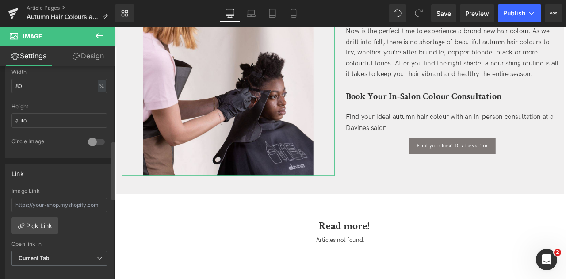
scroll to position [303, 0]
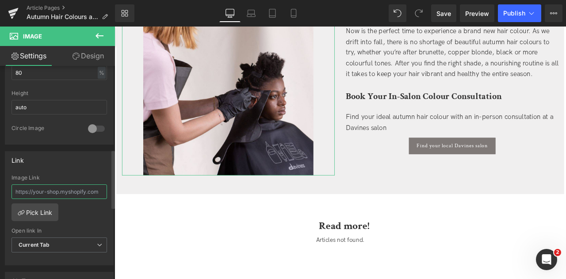
click at [68, 188] on input "text" at bounding box center [60, 191] width 96 height 15
paste input "/pages/salon-locator"
type input "/pages/salon-locator"
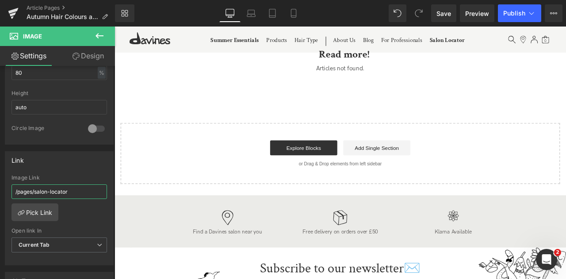
scroll to position [2695, 0]
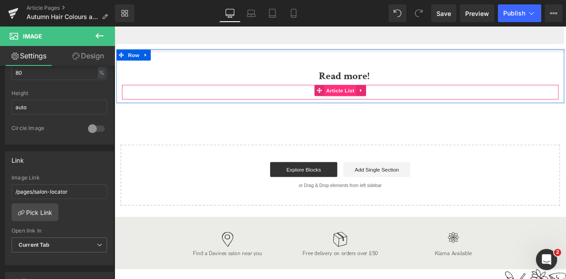
click at [387, 105] on span "Article List" at bounding box center [382, 102] width 38 height 13
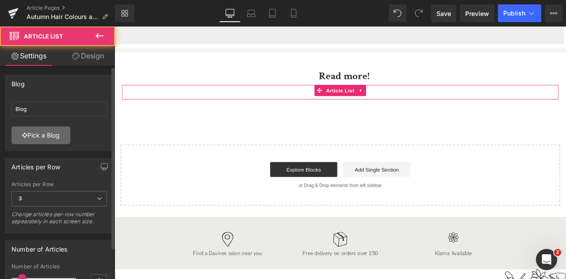
click at [56, 128] on link "Pick a Blog" at bounding box center [41, 136] width 59 height 18
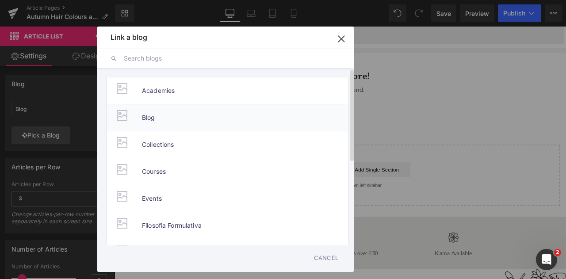
click at [156, 115] on li "Blog" at bounding box center [227, 117] width 242 height 27
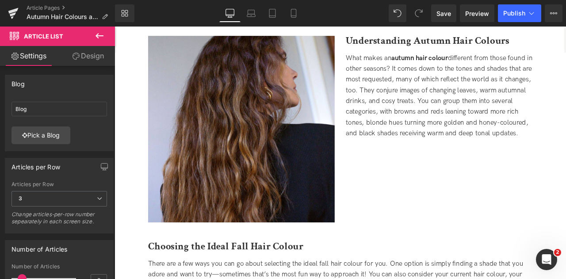
scroll to position [403, 0]
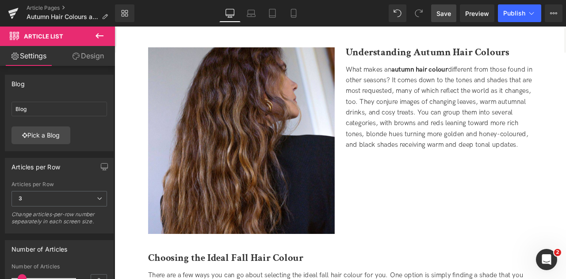
click at [449, 15] on span "Save" at bounding box center [444, 13] width 15 height 9
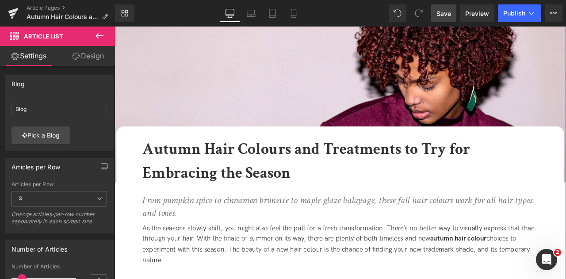
scroll to position [0, 0]
